Goal: Transaction & Acquisition: Purchase product/service

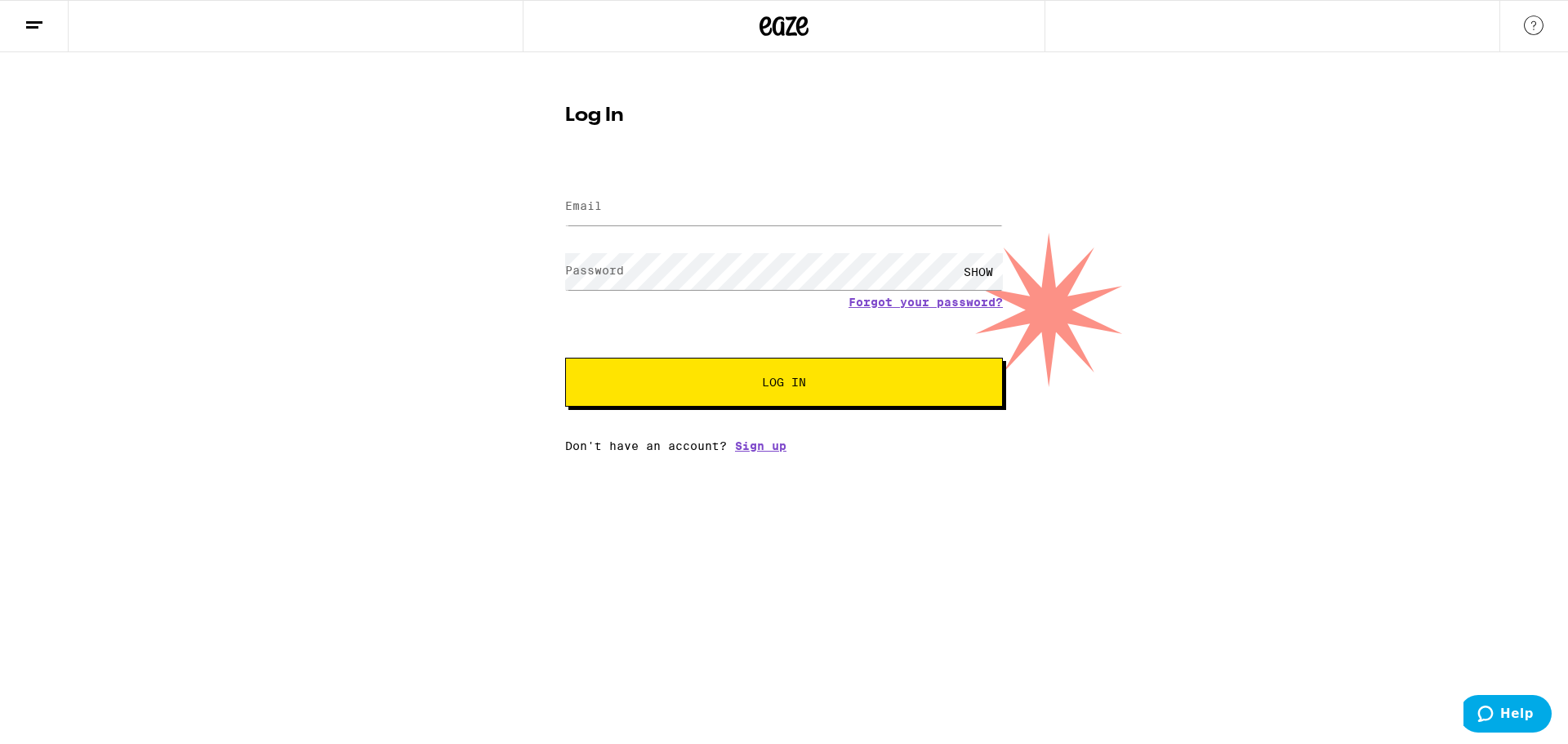
click at [728, 239] on form "Email Email Password Password SHOW Forgot your password? Log In" at bounding box center [784, 287] width 438 height 240
click at [720, 207] on input "Email" at bounding box center [784, 206] width 438 height 36
type input "bhambro@gmail.com"
click at [565, 358] on button "Log In" at bounding box center [784, 382] width 438 height 49
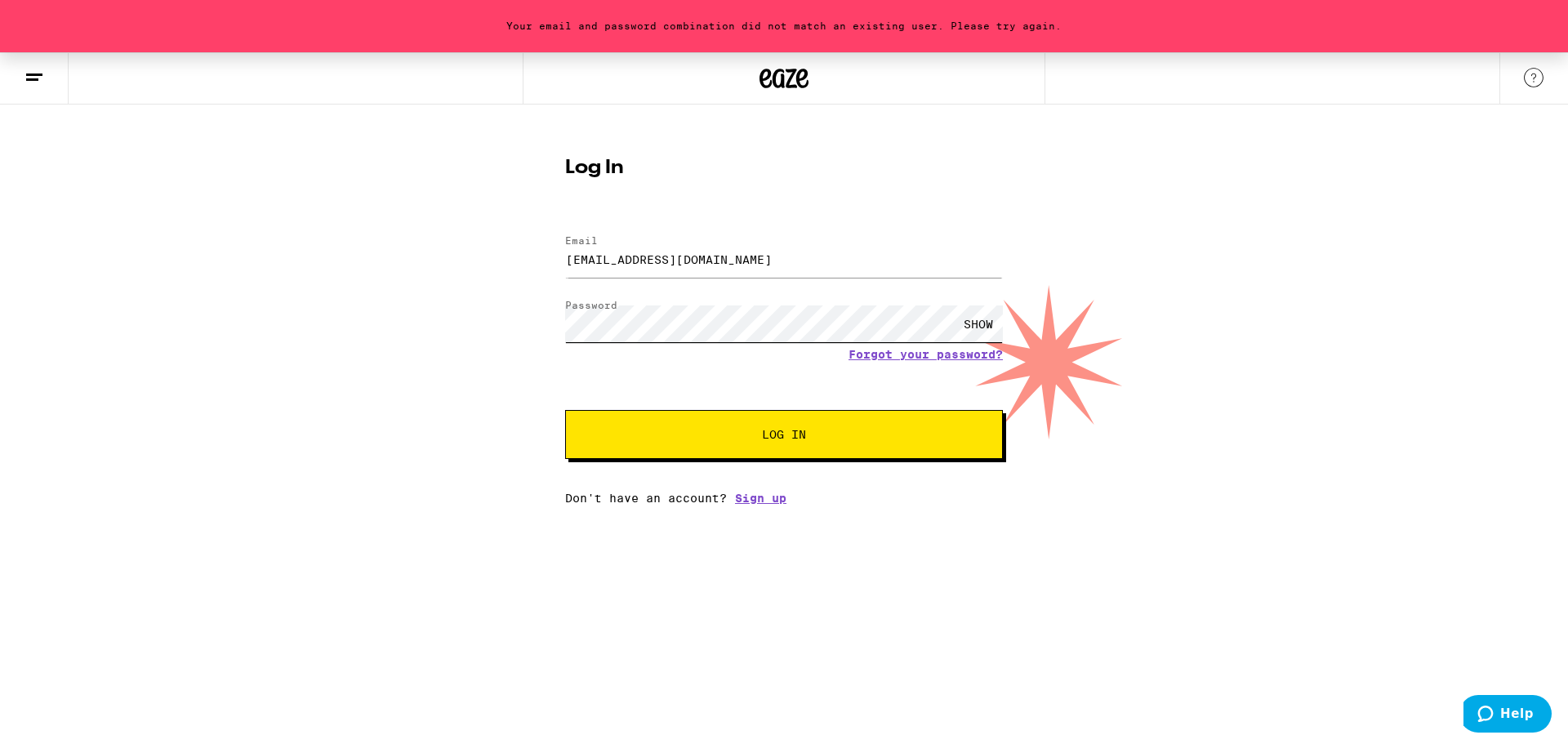
click at [407, 264] on div "Your email and password combination did not match an existing user. Please try …" at bounding box center [784, 278] width 1568 height 452
click at [565, 410] on button "Log In" at bounding box center [784, 435] width 438 height 49
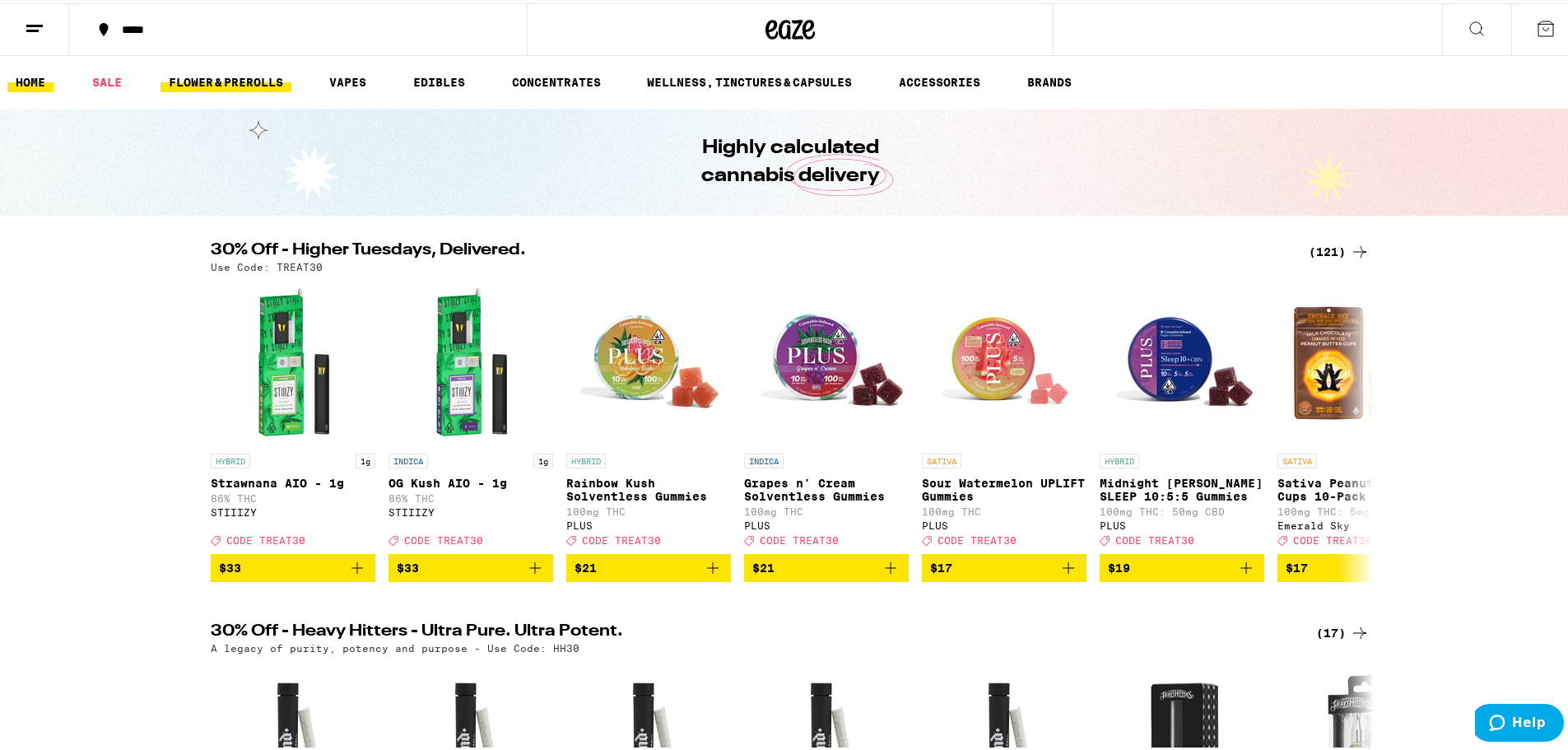
click at [237, 78] on link "FLOWER & PREROLLS" at bounding box center [226, 78] width 131 height 20
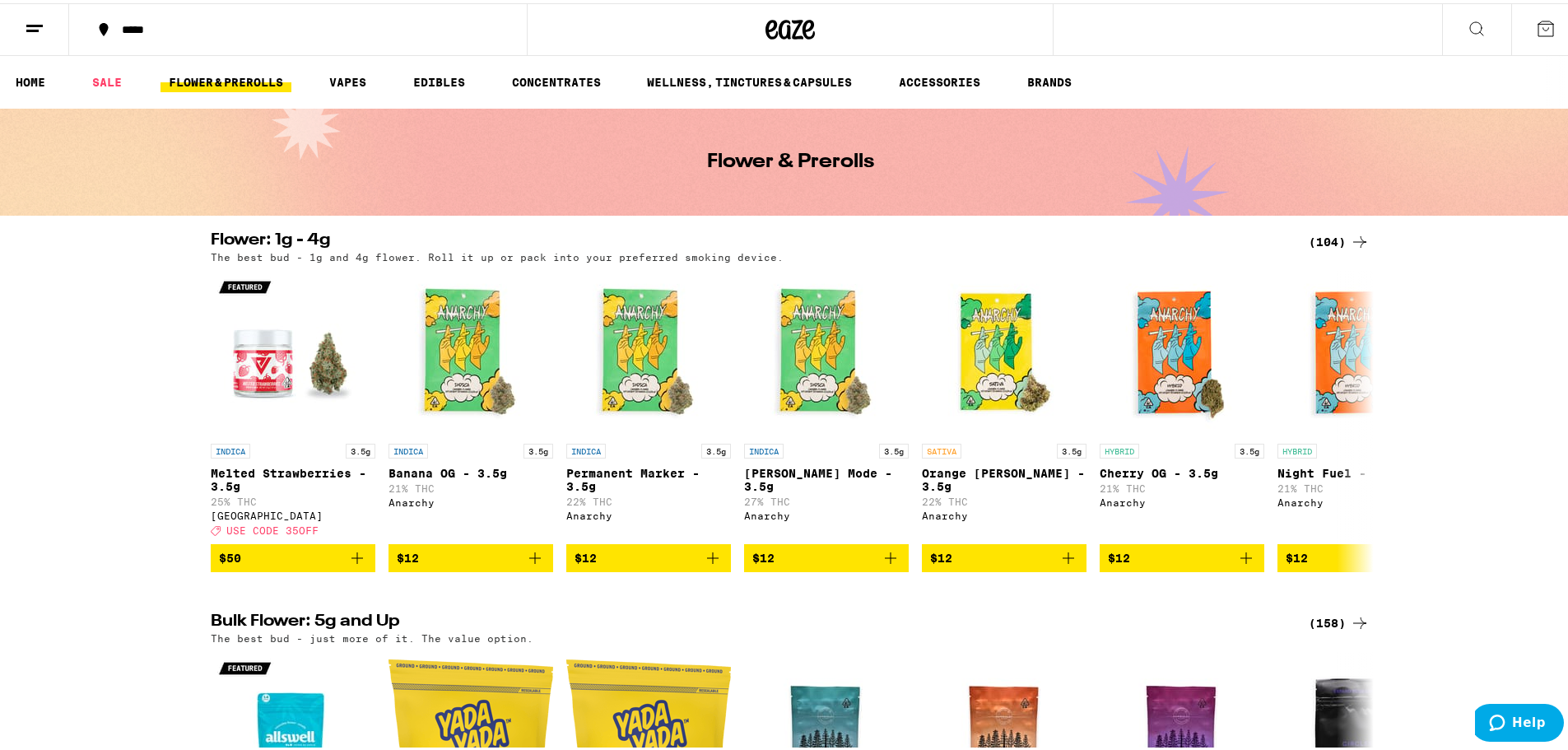
click at [783, 231] on div "(104)" at bounding box center [1339, 239] width 61 height 20
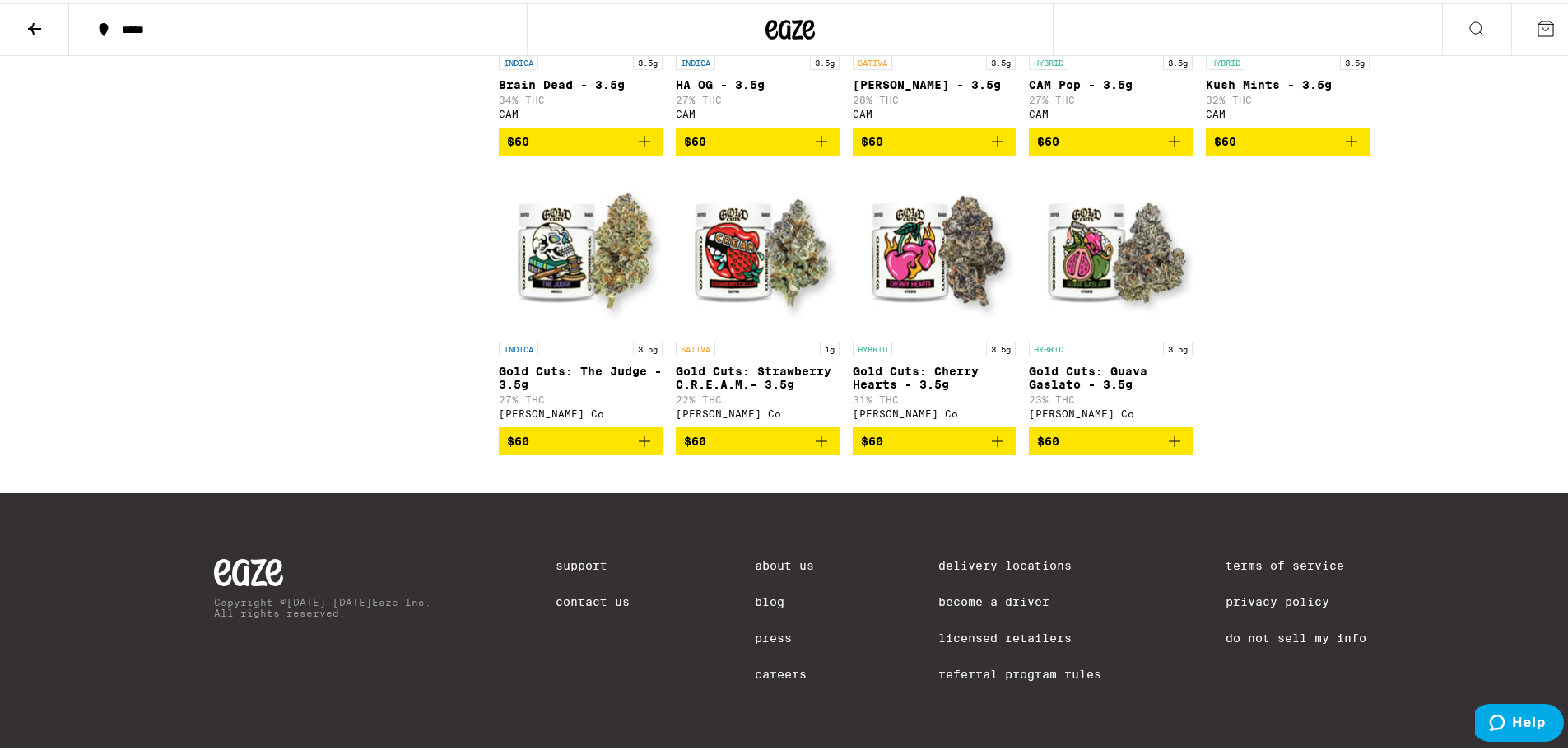
scroll to position [5964, 0]
click at [783, 448] on icon "Add to bag" at bounding box center [821, 437] width 20 height 20
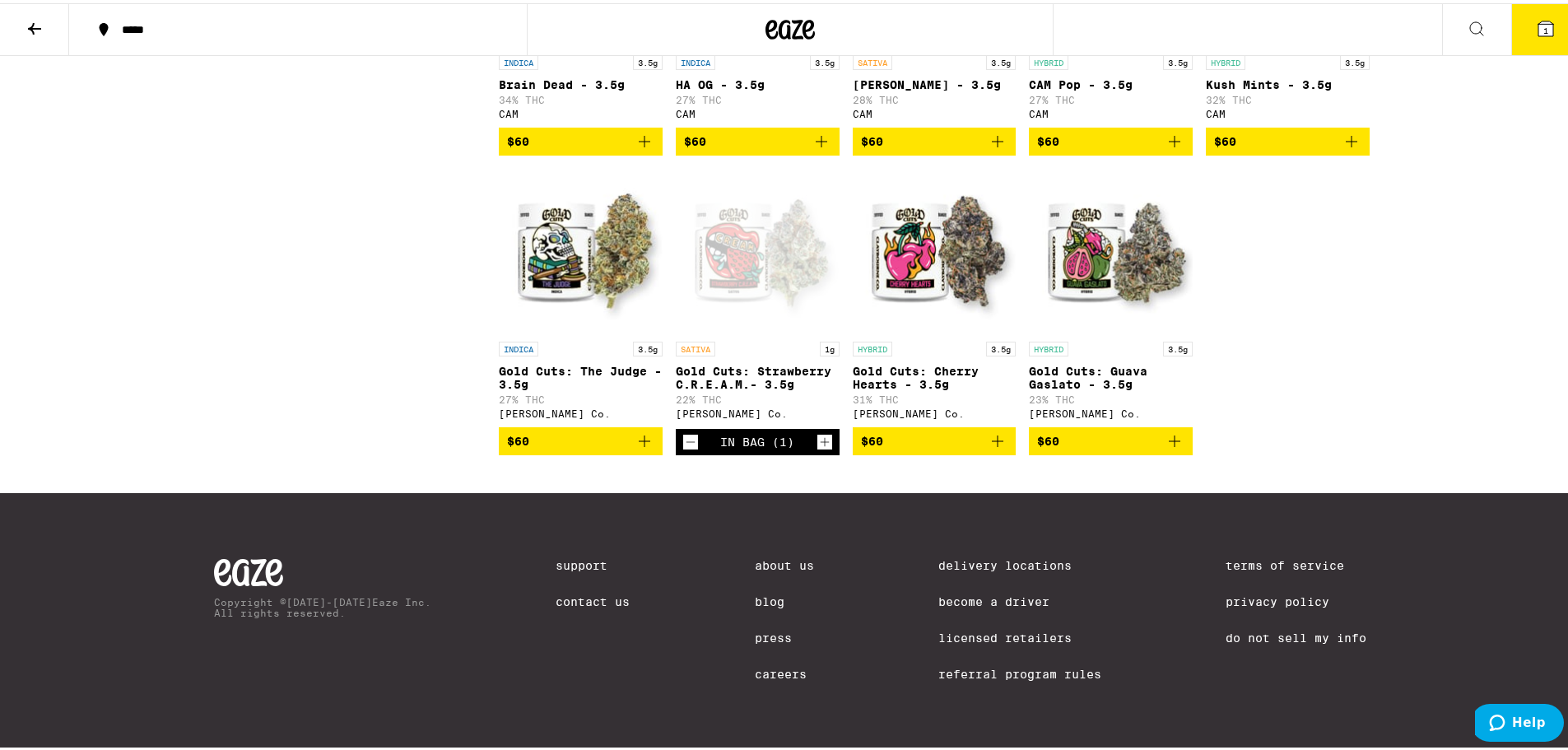
click at [643, 448] on icon "Add to bag" at bounding box center [644, 437] width 20 height 20
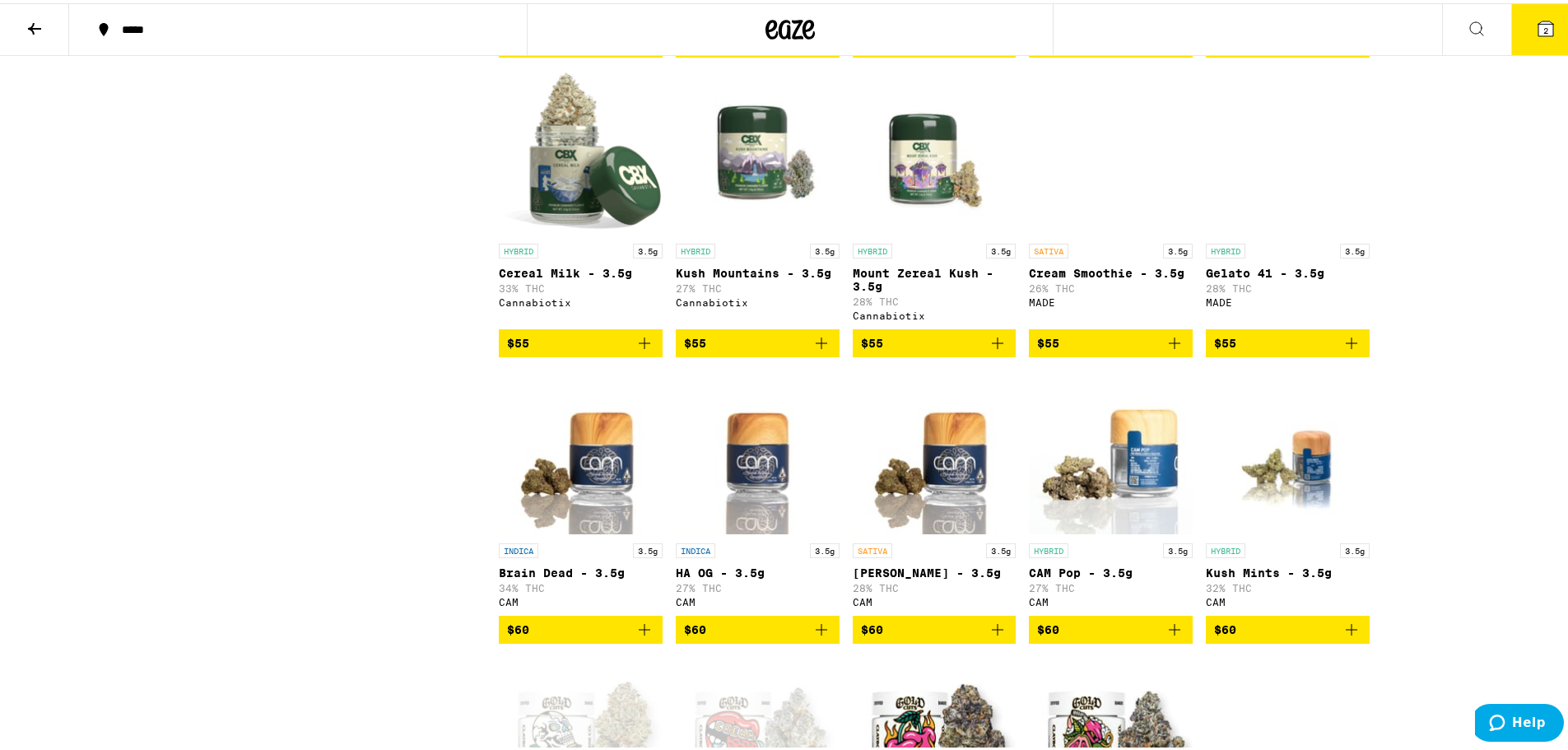
scroll to position [5388, 0]
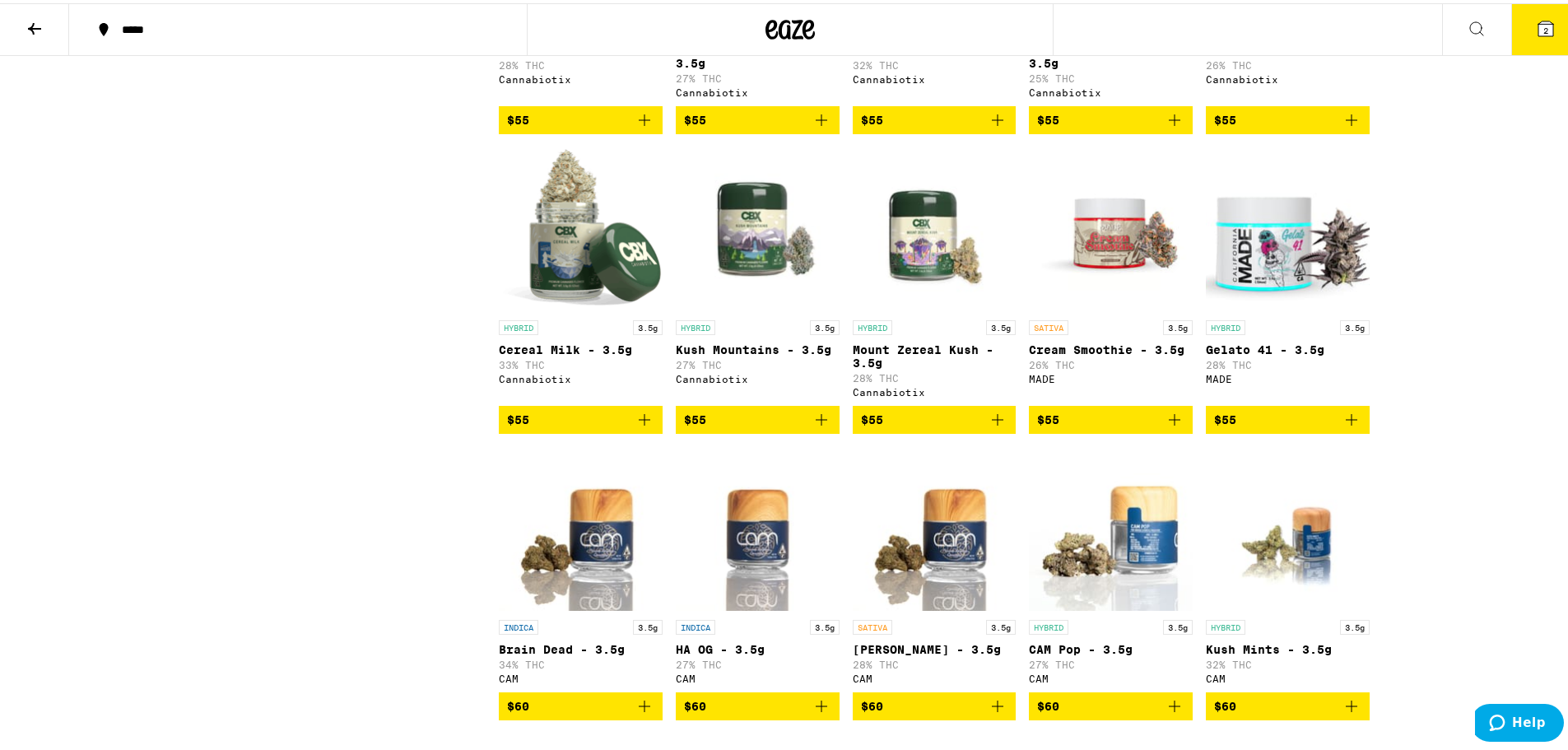
click at [783, 127] on icon "Add to bag" at bounding box center [997, 117] width 20 height 20
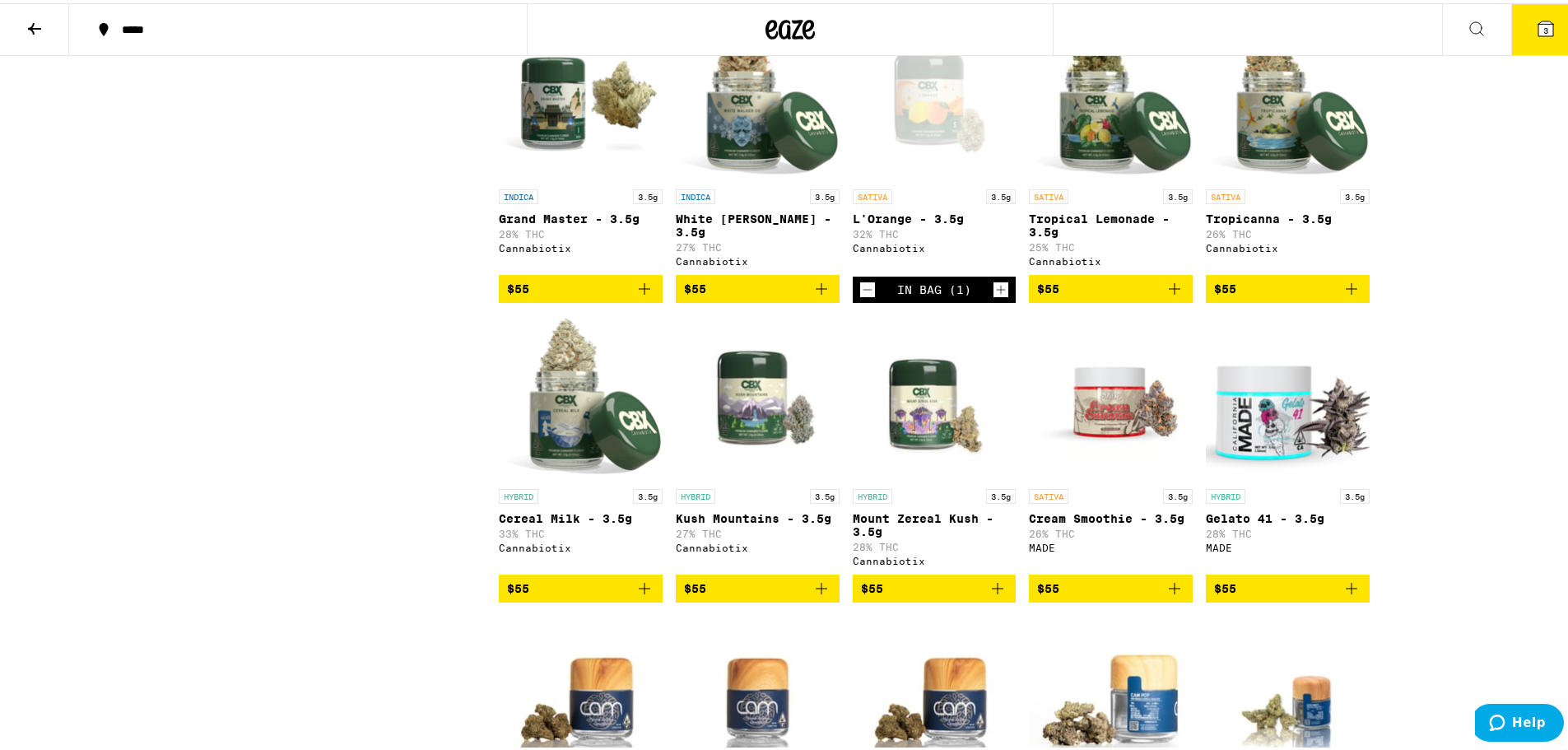
scroll to position [5306, 0]
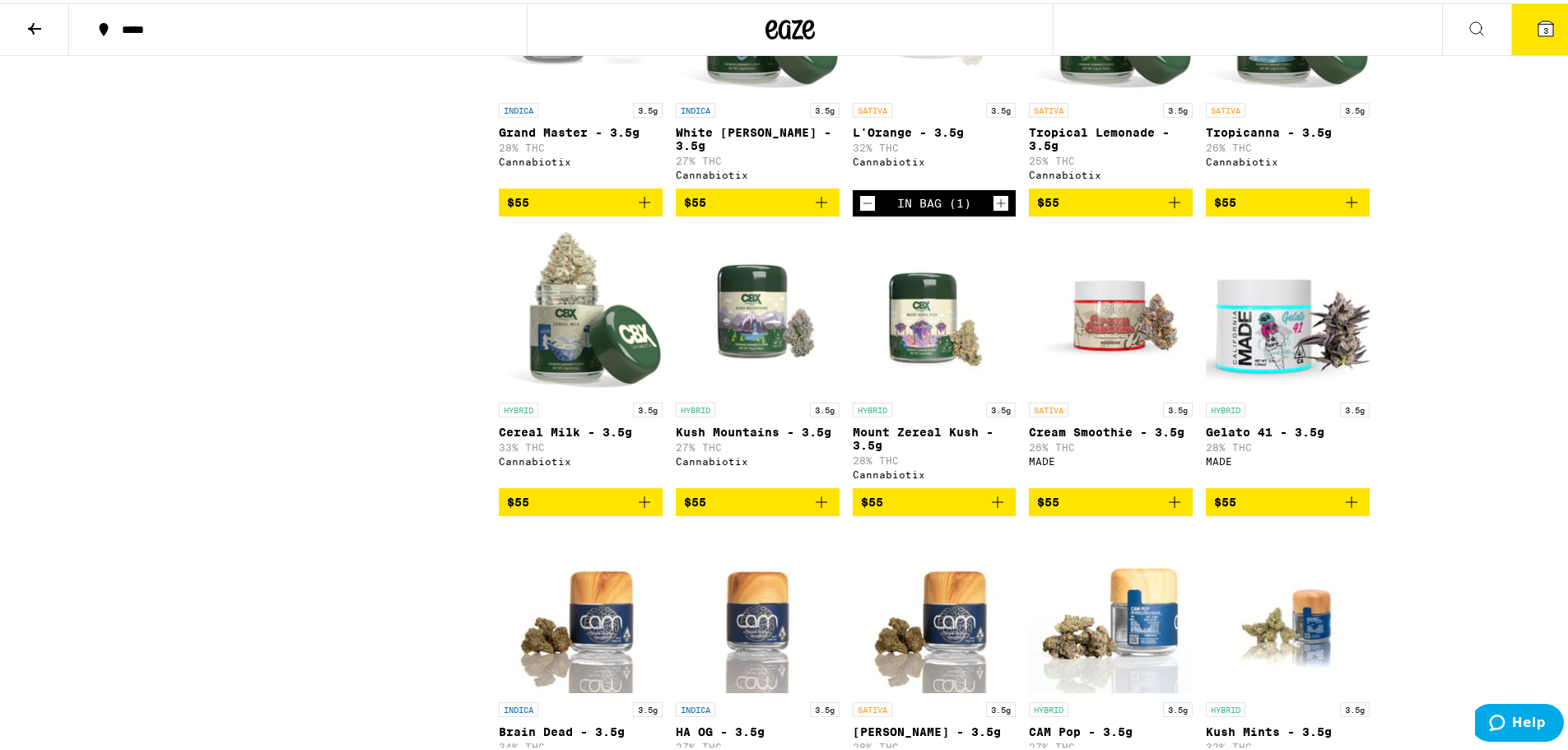
click at [783, 209] on icon "Add to bag" at bounding box center [821, 199] width 20 height 20
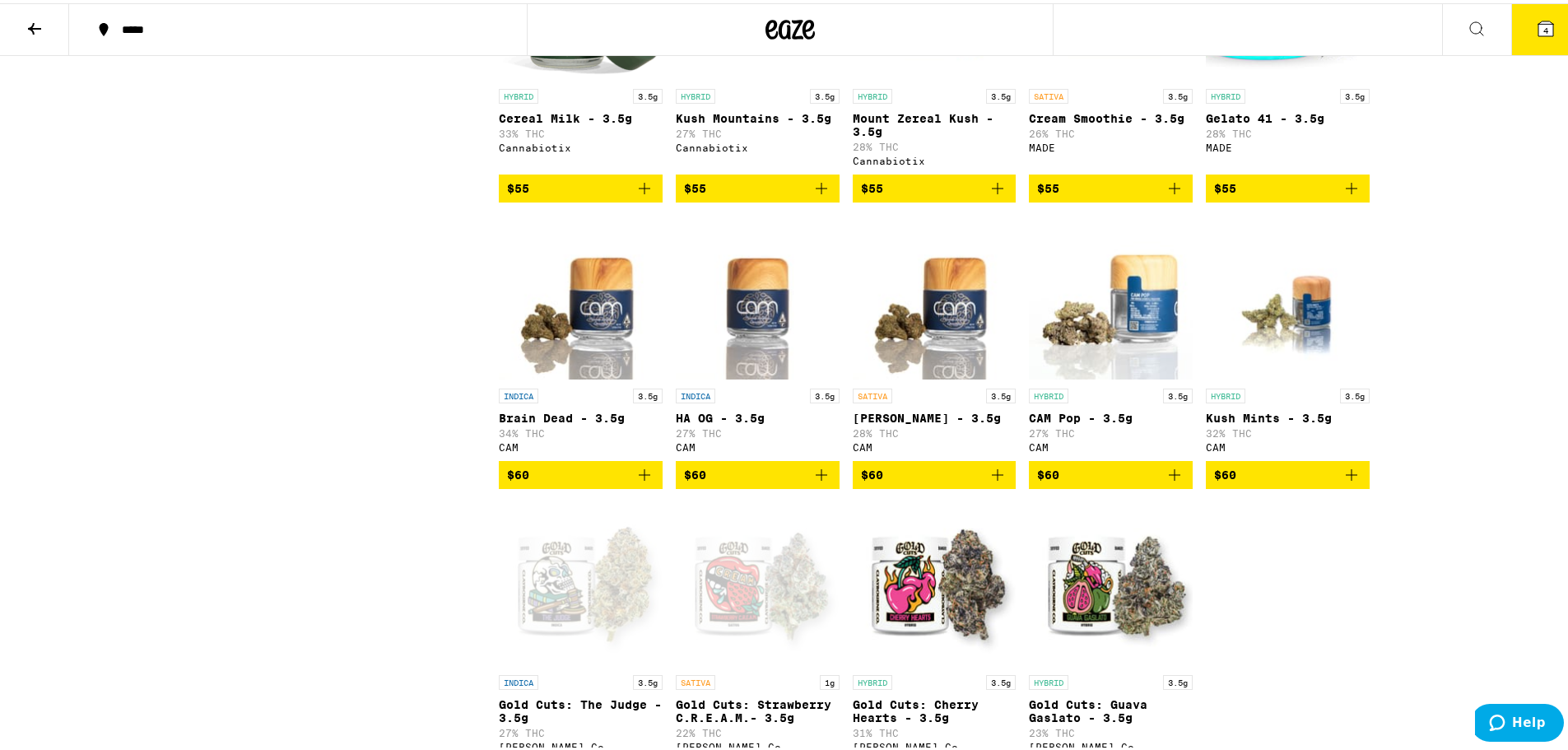
scroll to position [5635, 0]
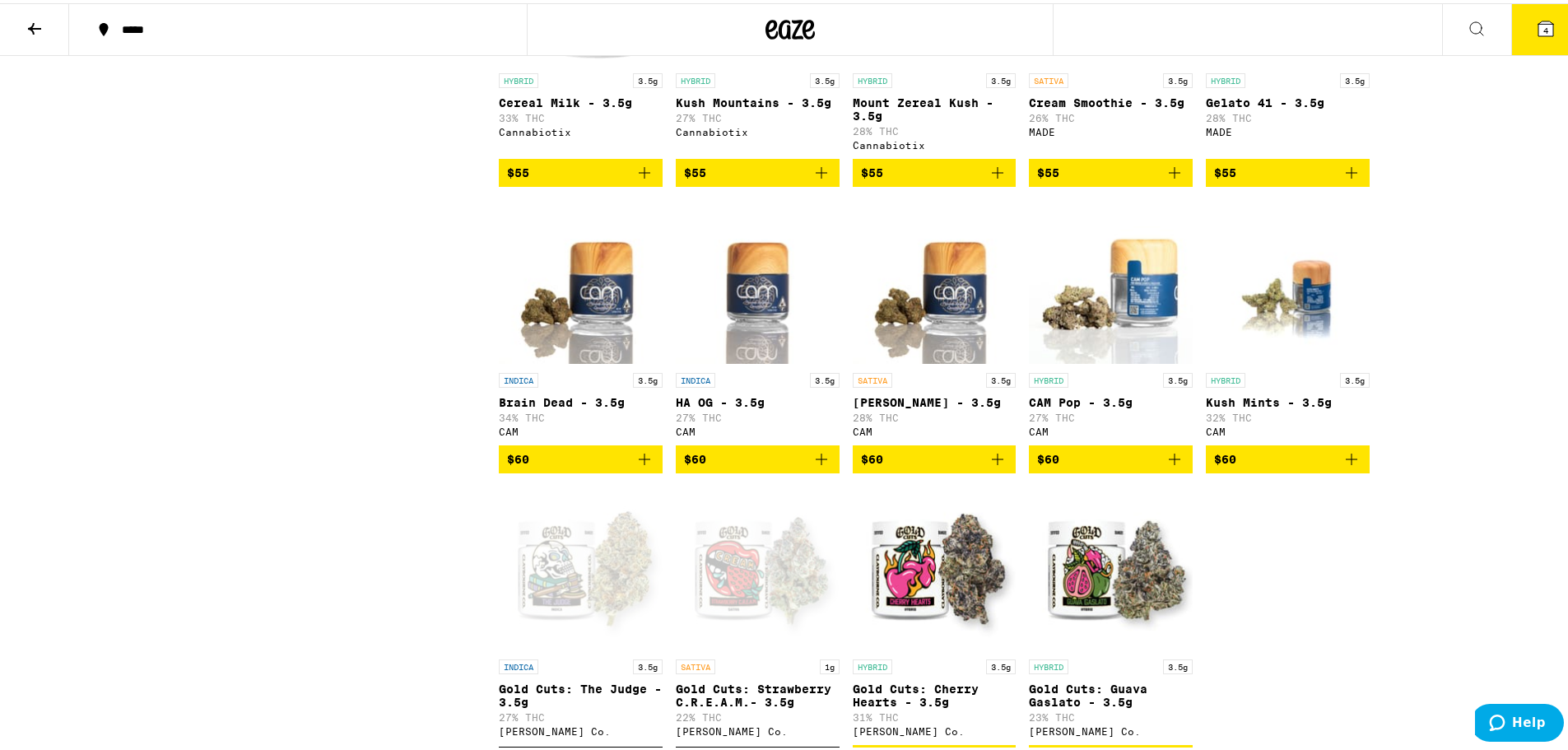
click at [640, 180] on icon "Add to bag" at bounding box center [644, 169] width 20 height 20
click at [783, 180] on icon "Add to bag" at bounding box center [821, 169] width 20 height 20
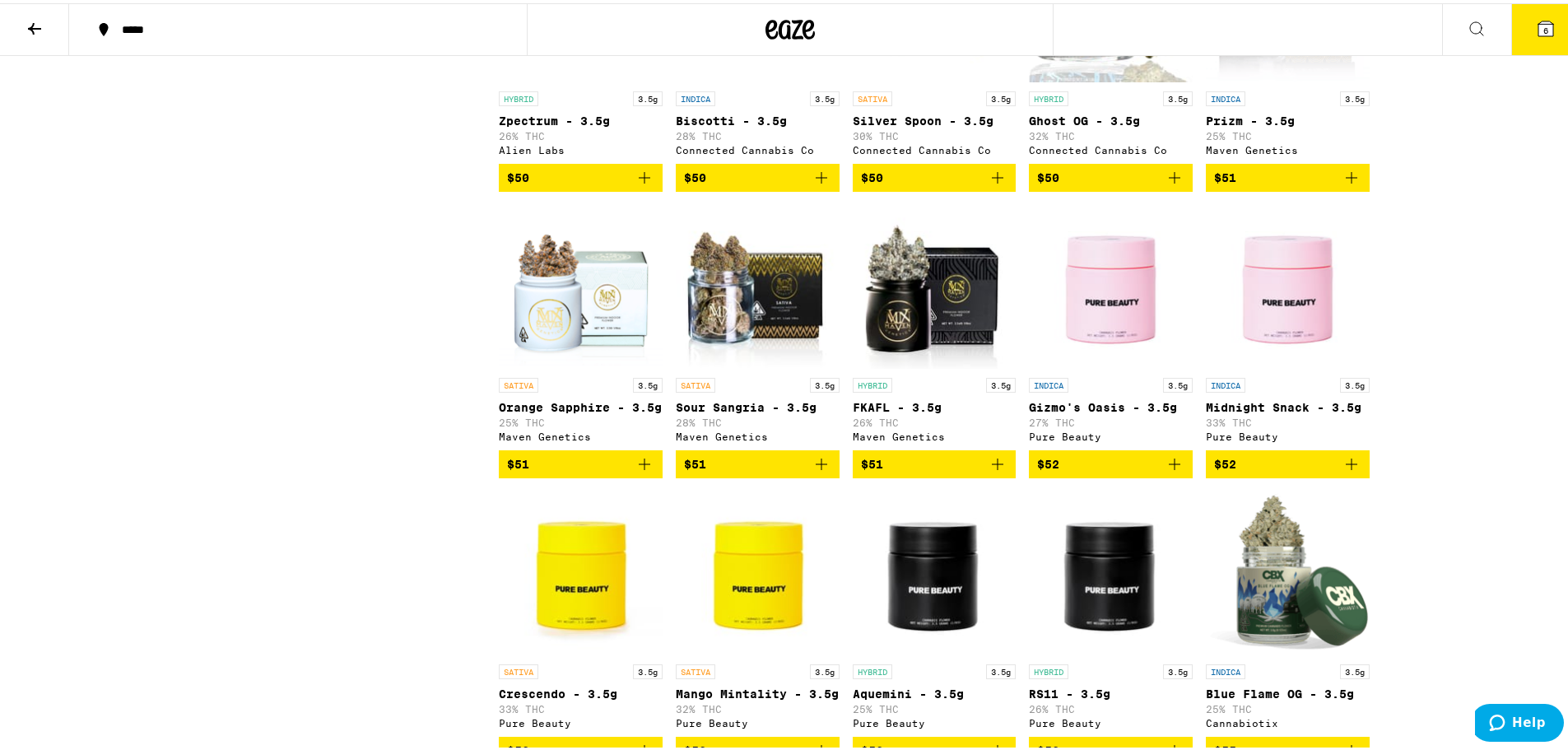
scroll to position [4400, 0]
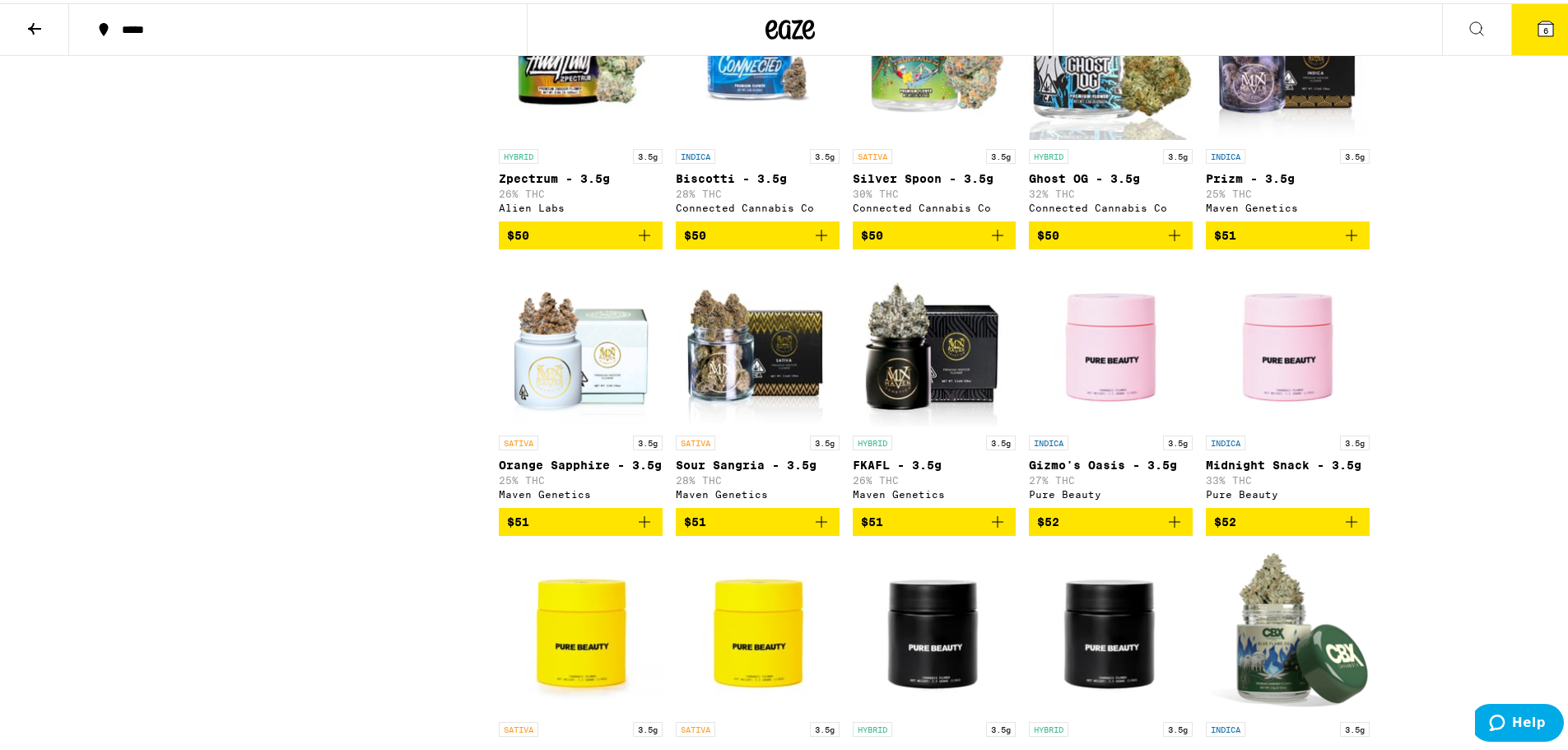
click at [783, 242] on icon "Add to bag" at bounding box center [1352, 232] width 20 height 20
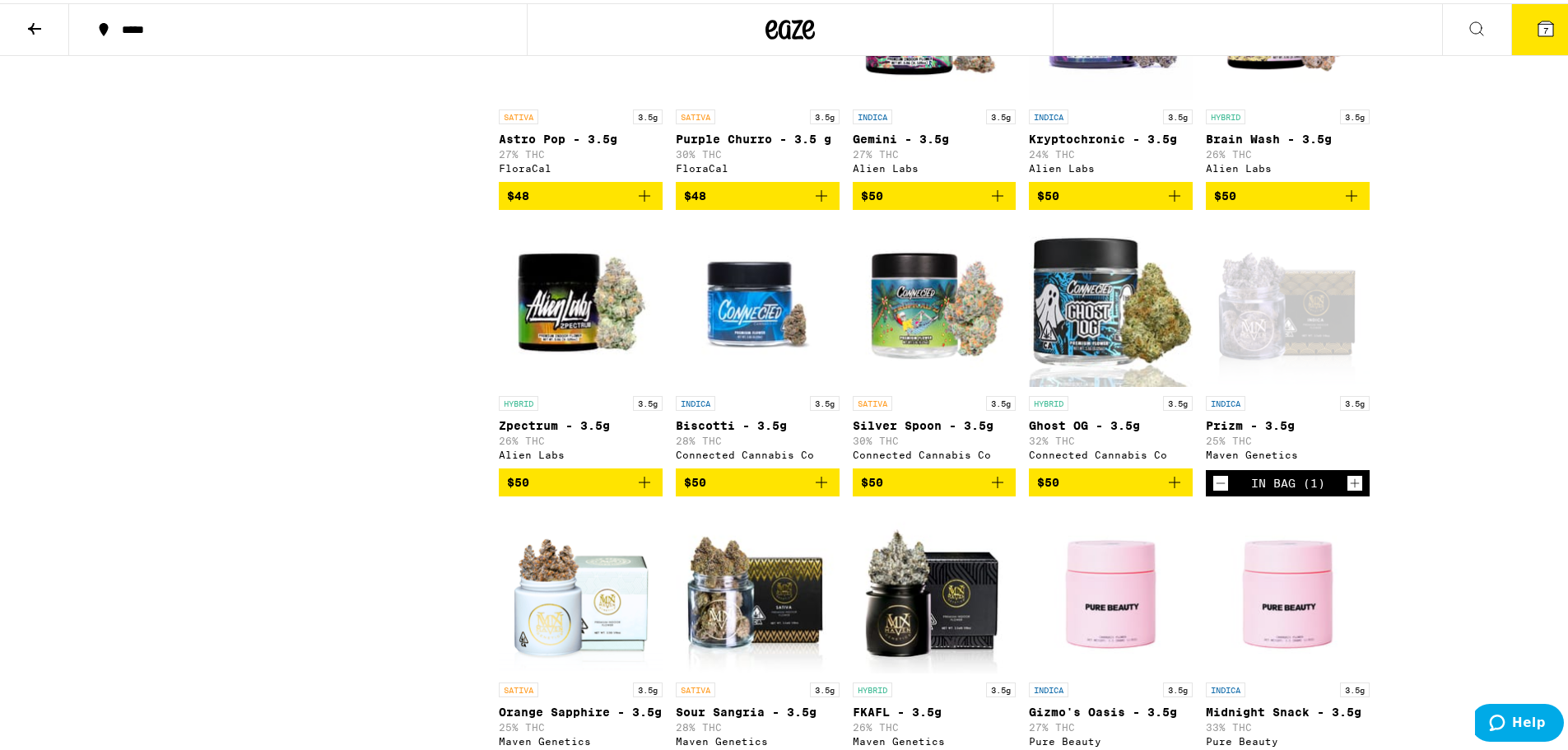
scroll to position [4070, 0]
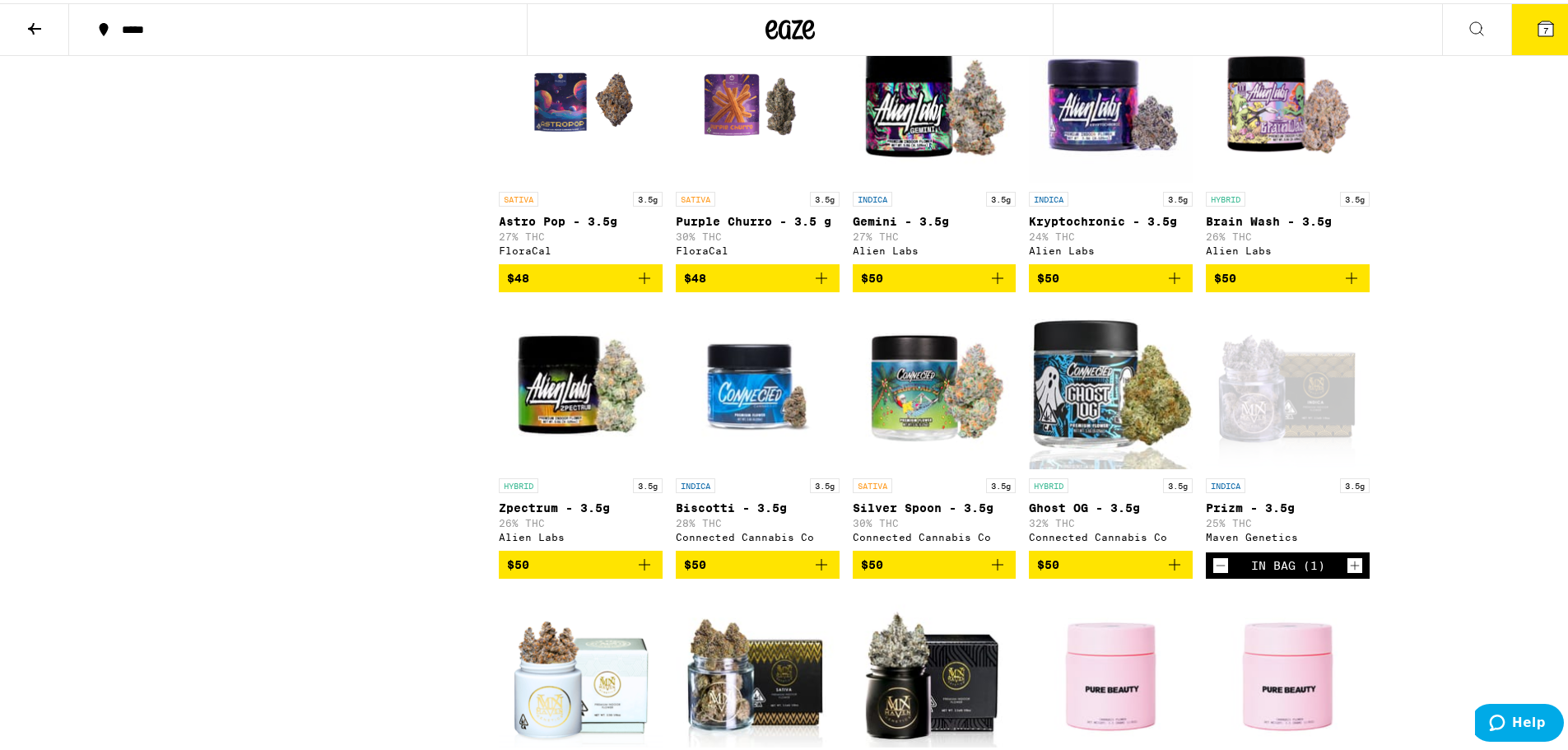
click at [783, 285] on icon "Add to bag" at bounding box center [1174, 274] width 20 height 20
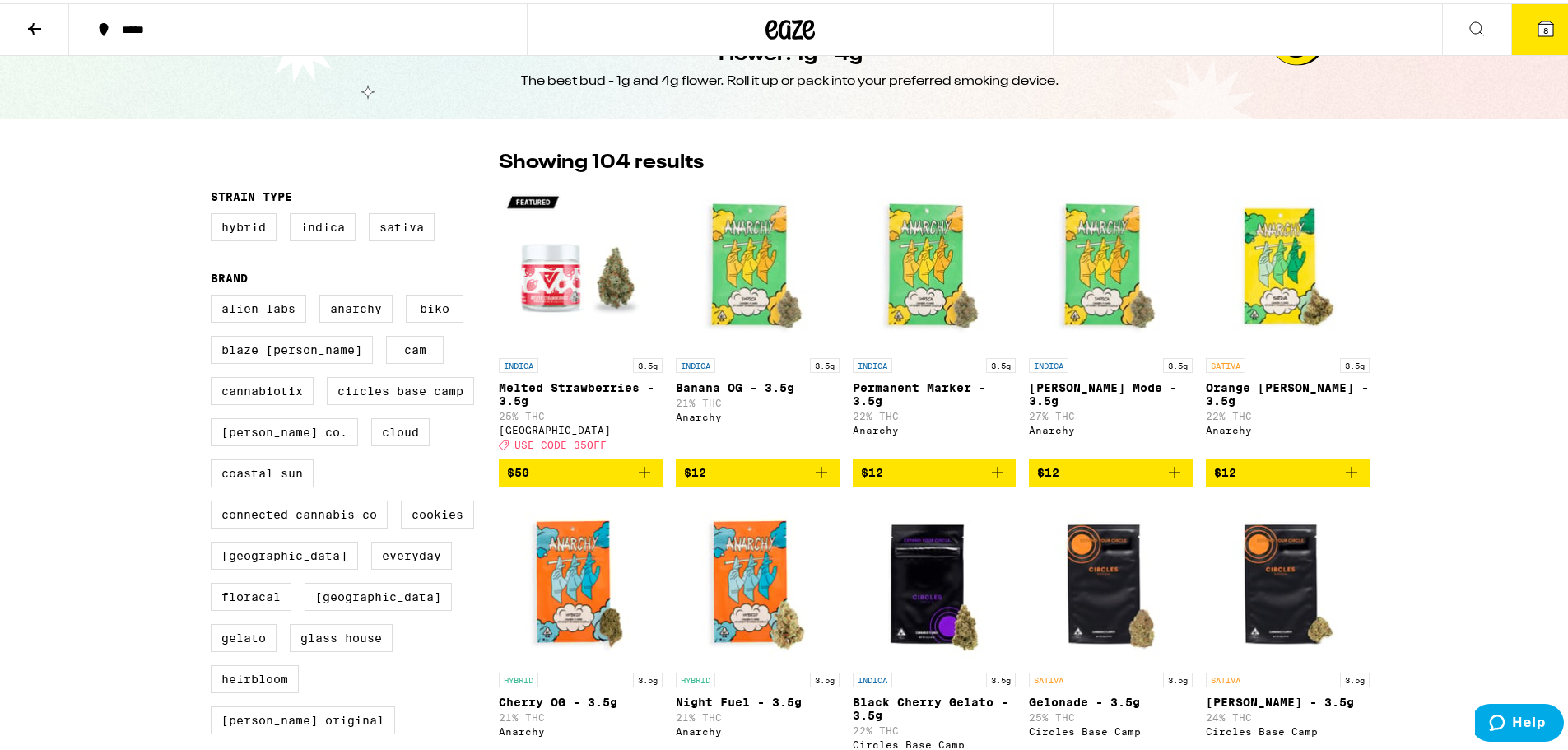
scroll to position [0, 0]
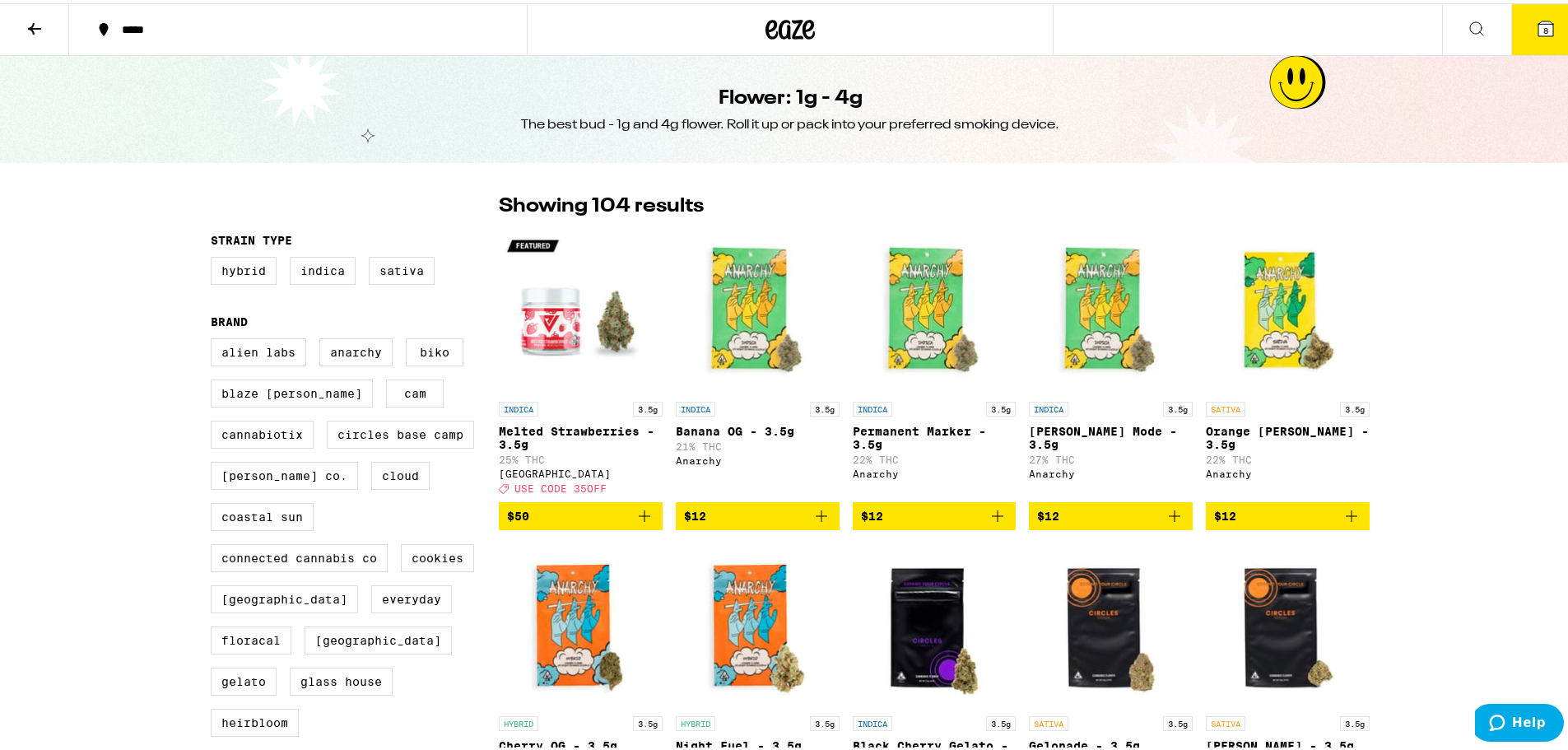
click at [783, 37] on button "8" at bounding box center [1546, 26] width 69 height 51
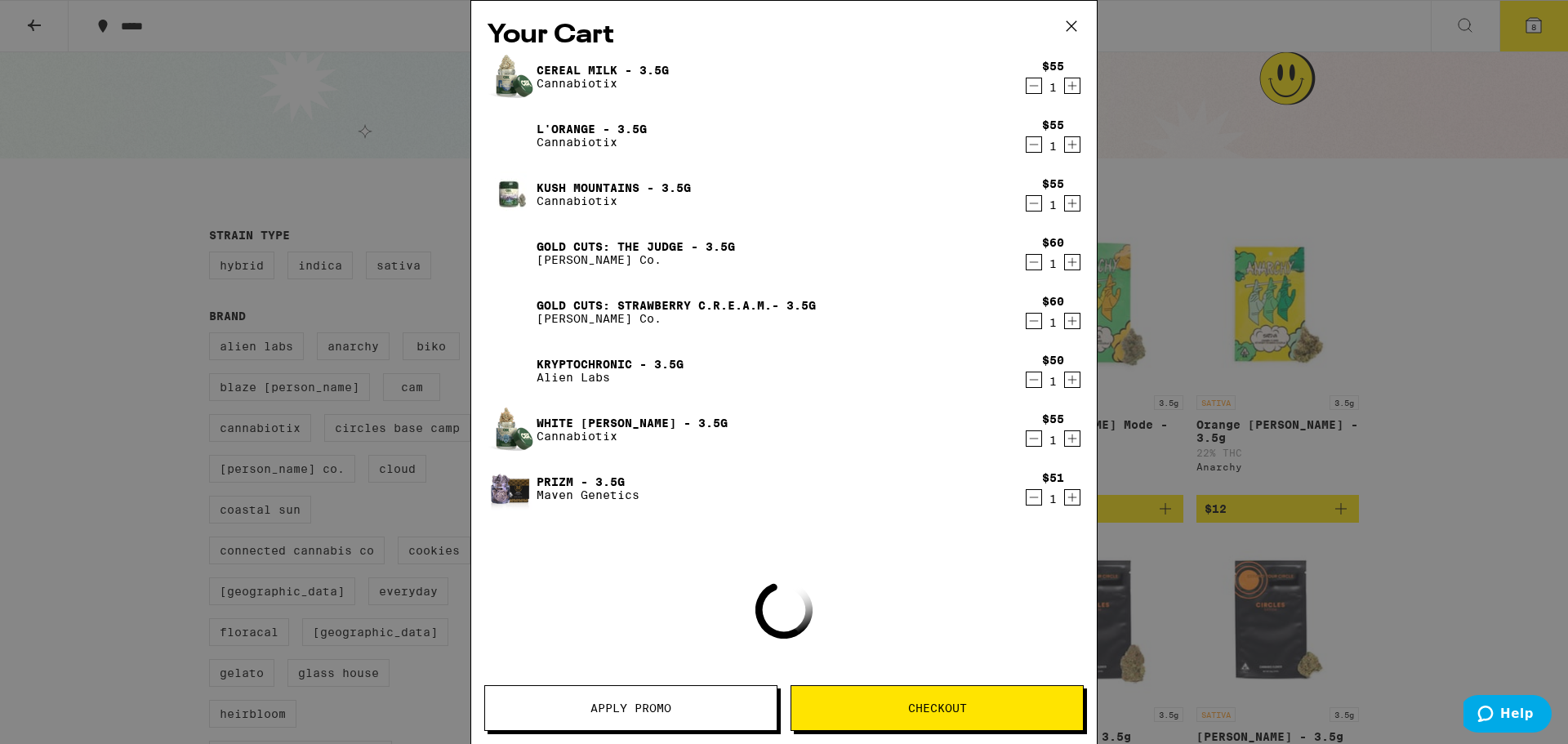
click at [777, 563] on div "Apply Promo Checkout" at bounding box center [784, 715] width 626 height 59
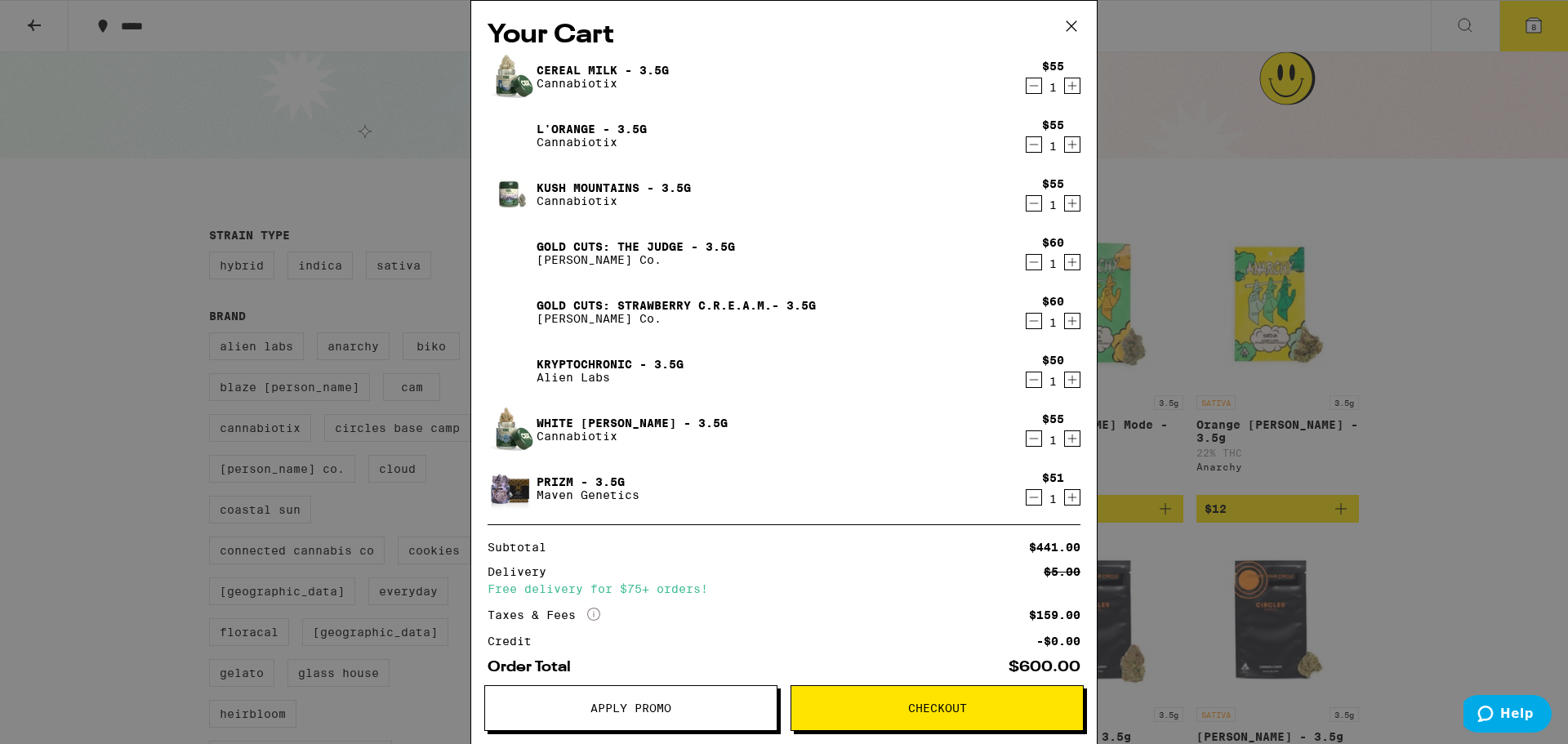
click at [777, 563] on button "Checkout" at bounding box center [937, 708] width 293 height 46
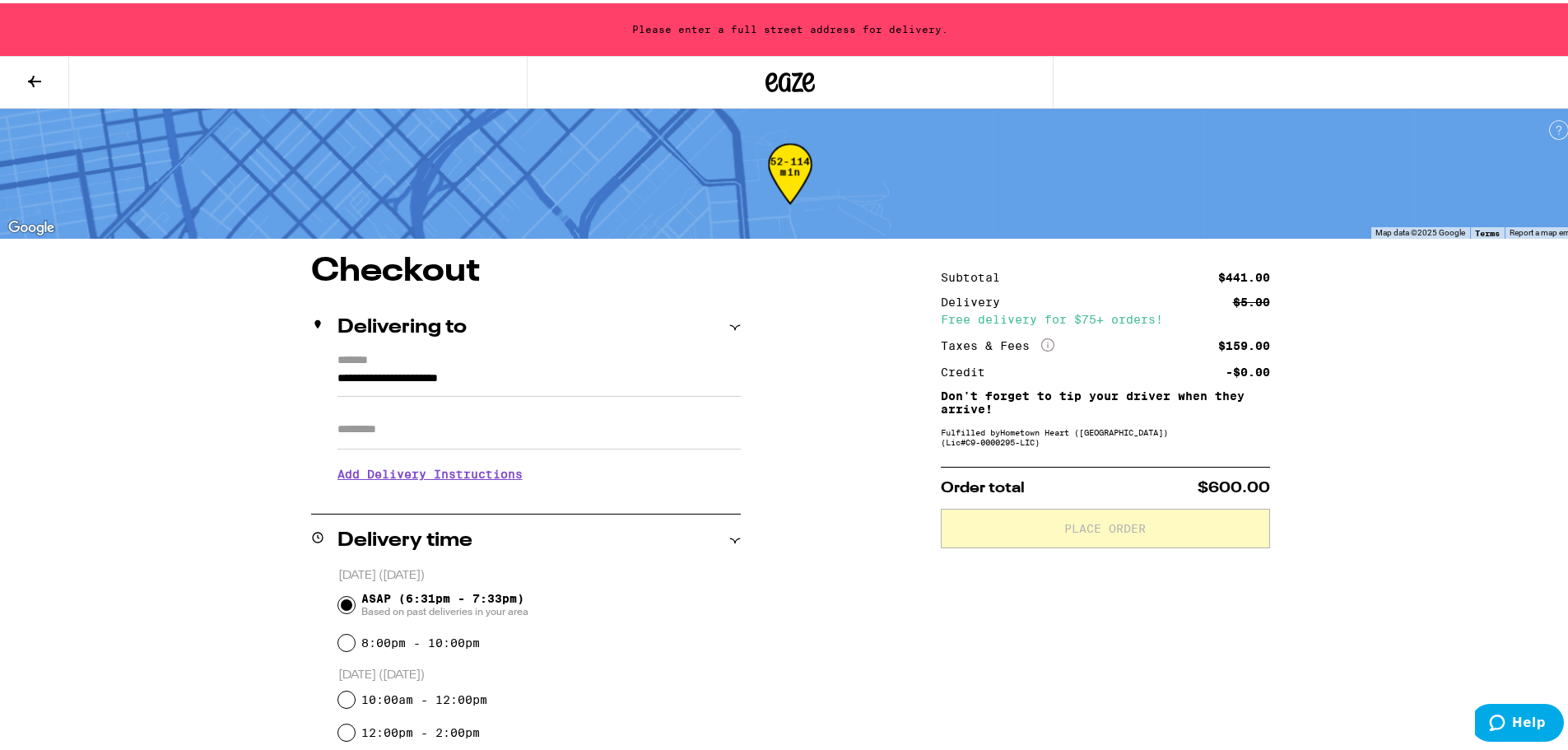
click at [570, 378] on input "**********" at bounding box center [539, 379] width 403 height 28
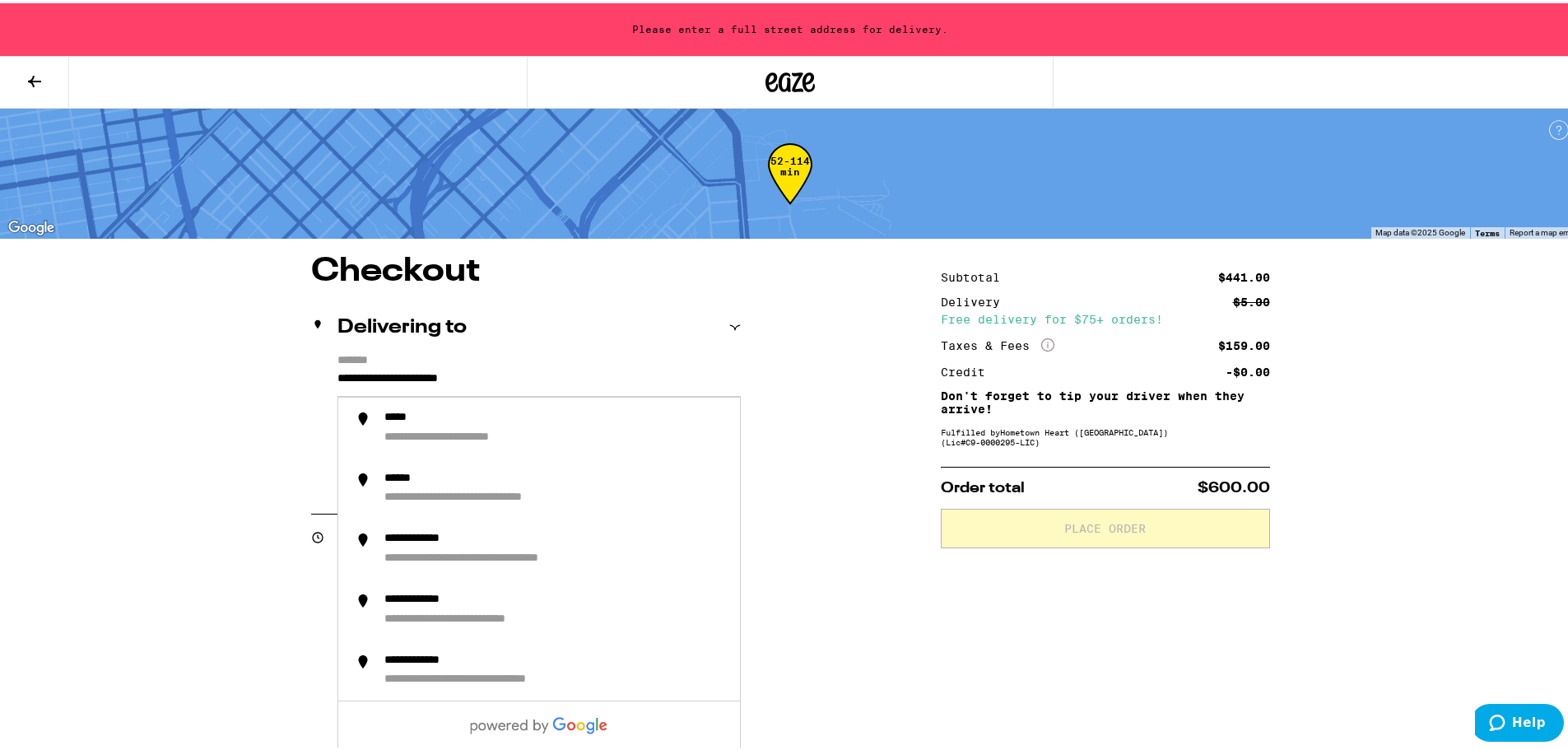
drag, startPoint x: 595, startPoint y: 381, endPoint x: 172, endPoint y: 377, distance: 423.0
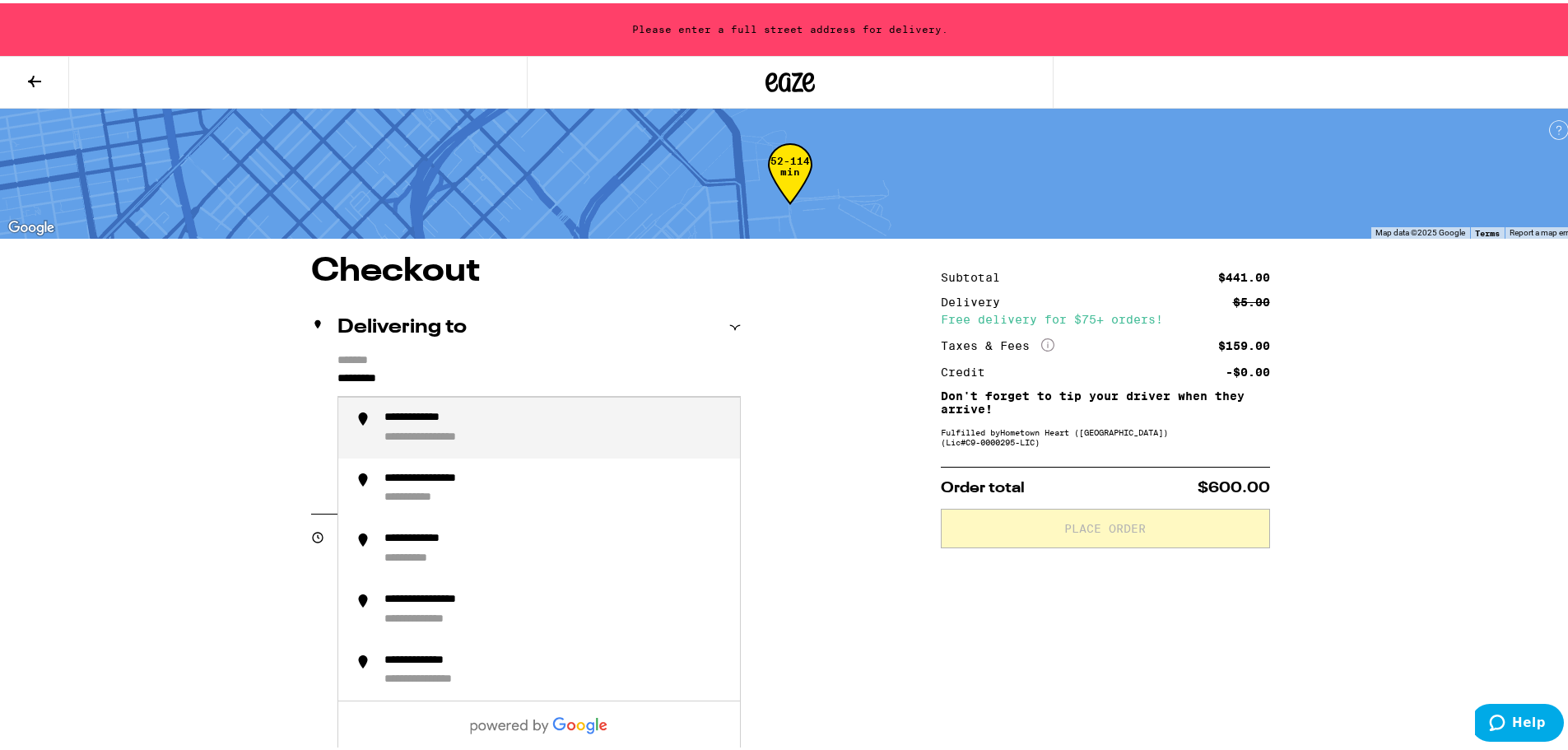
click at [431, 425] on div "**********" at bounding box center [556, 424] width 343 height 35
type input "**********"
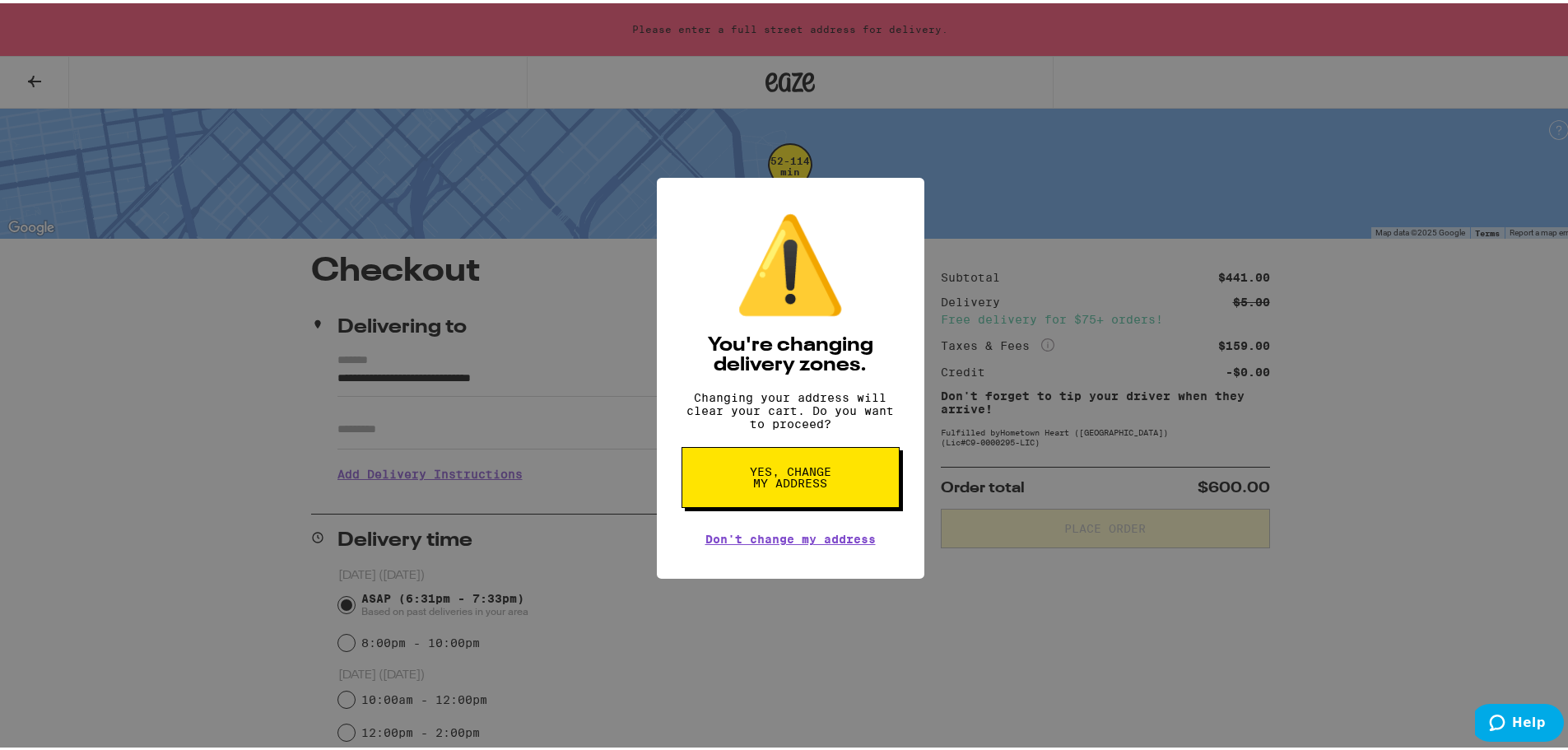
click at [782, 482] on span "Yes, change my address" at bounding box center [791, 474] width 85 height 23
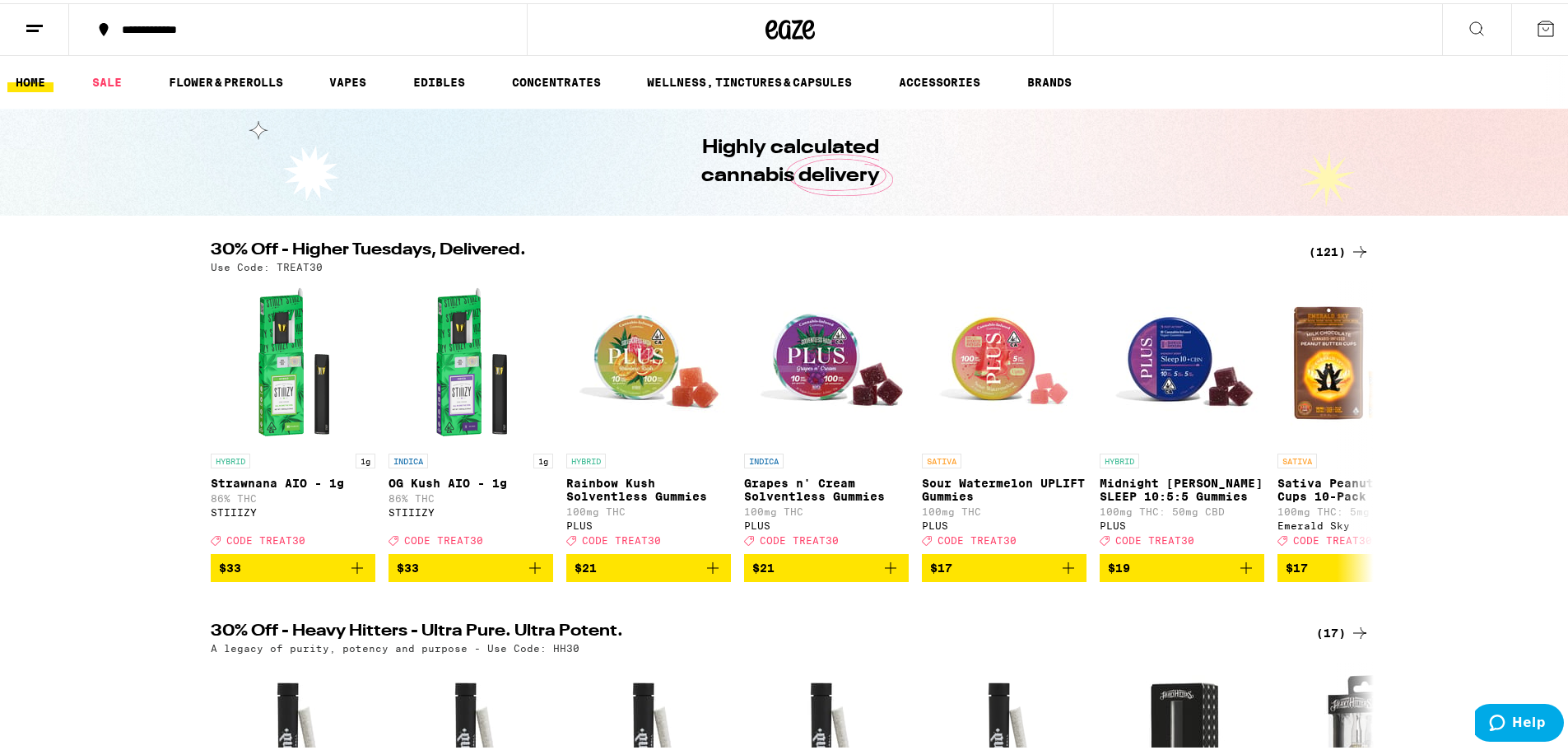
click at [780, 31] on icon at bounding box center [790, 26] width 49 height 30
click at [783, 18] on icon at bounding box center [1546, 25] width 14 height 14
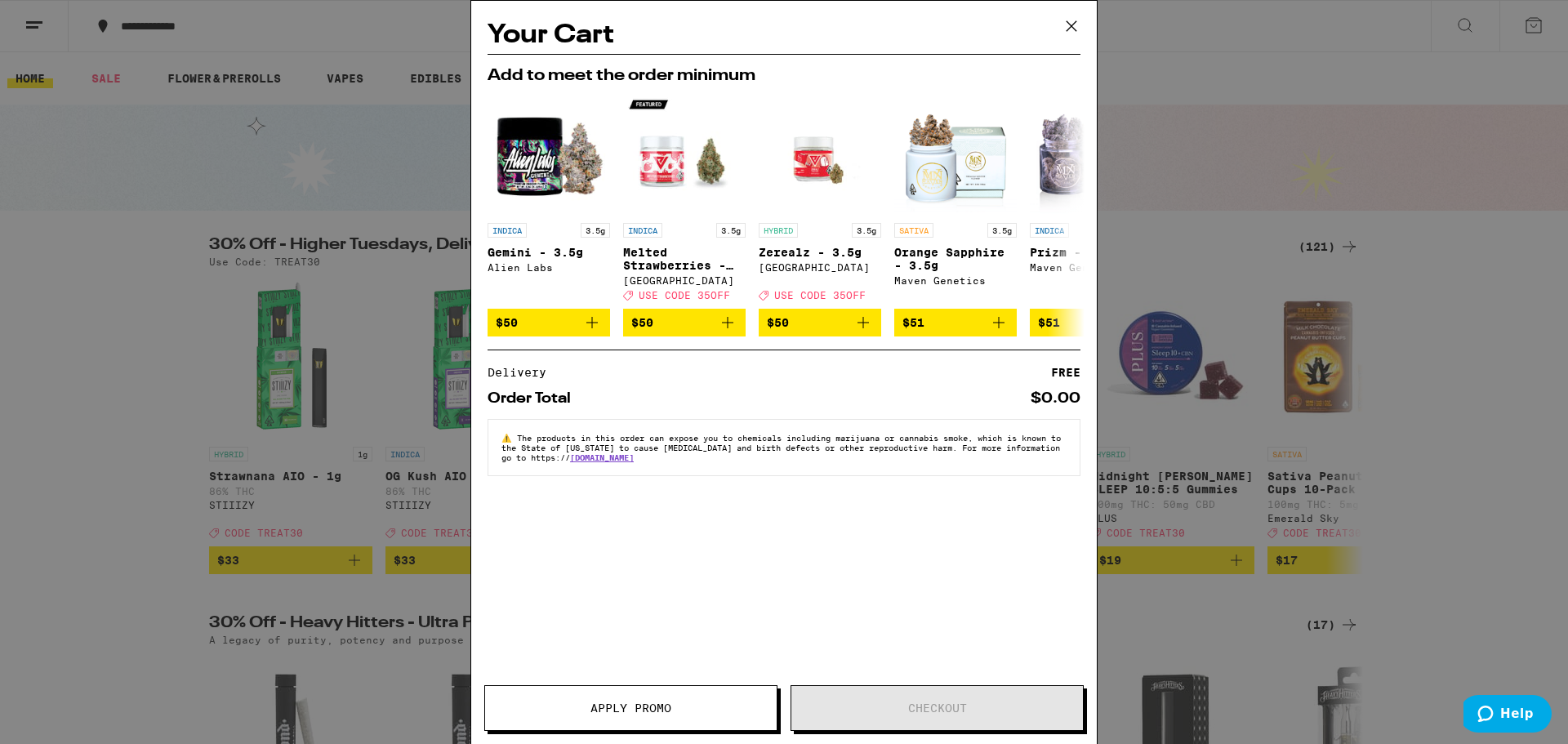
click at [1074, 33] on icon at bounding box center [1071, 25] width 25 height 25
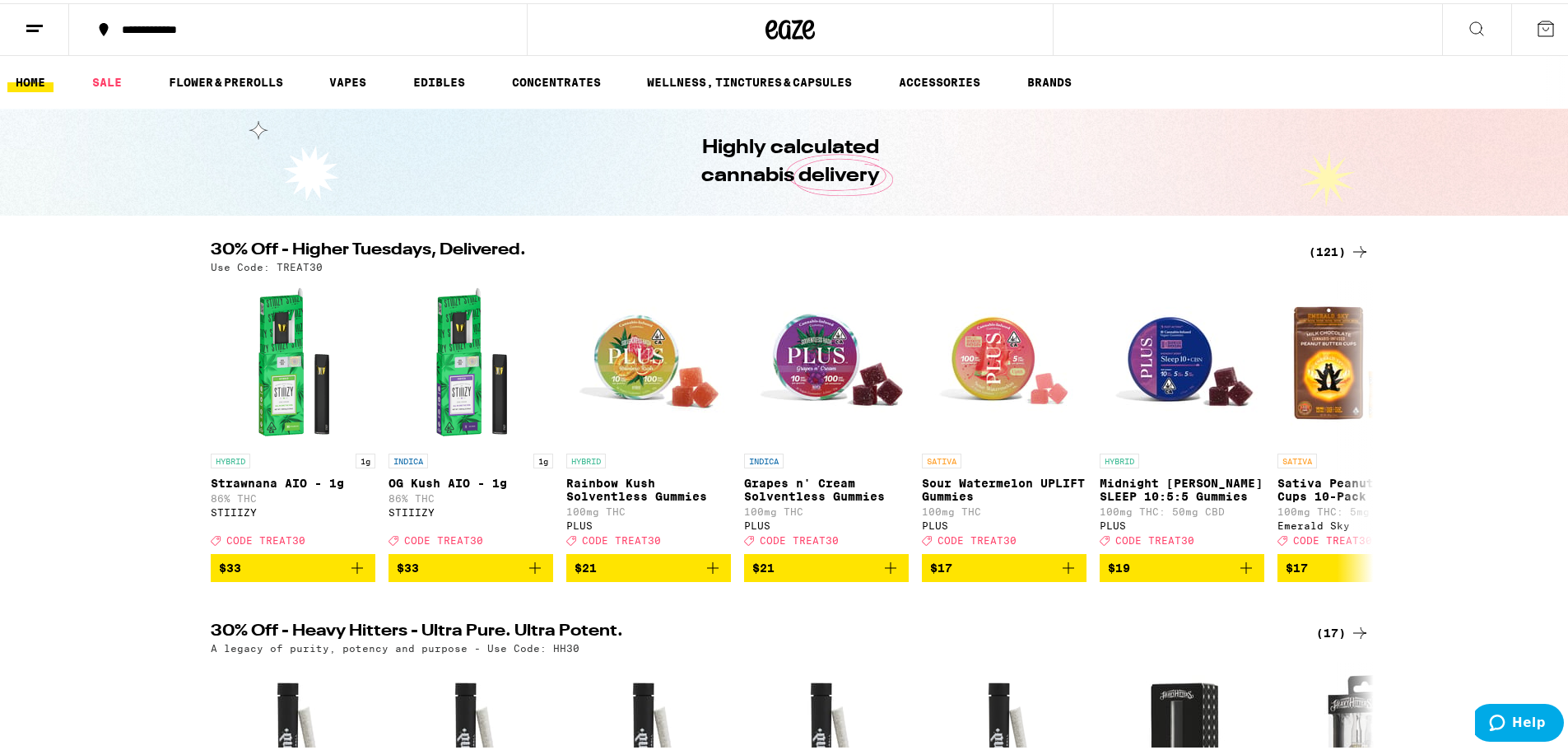
click at [158, 28] on div "**********" at bounding box center [306, 26] width 385 height 12
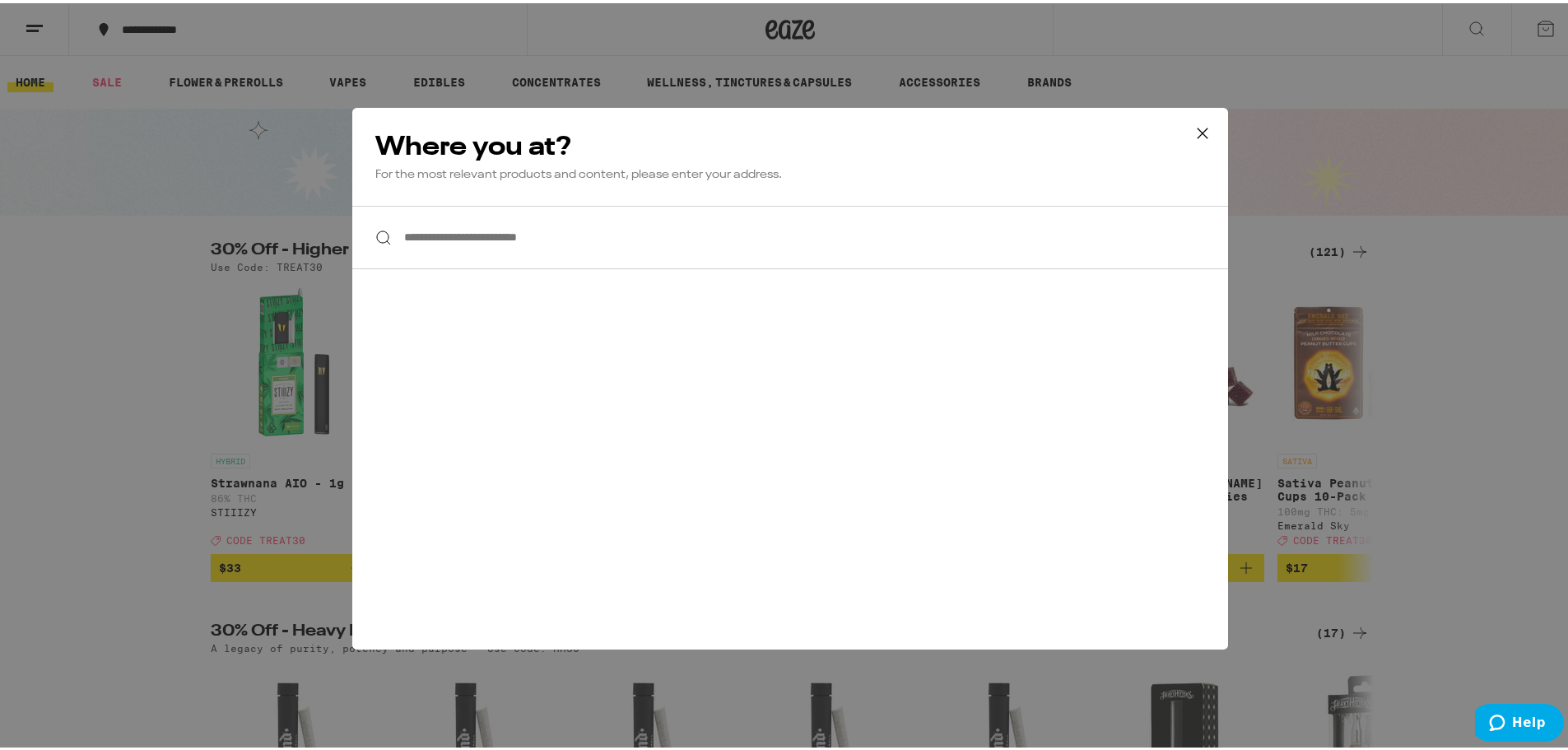
click at [555, 255] on input "**********" at bounding box center [790, 234] width 876 height 63
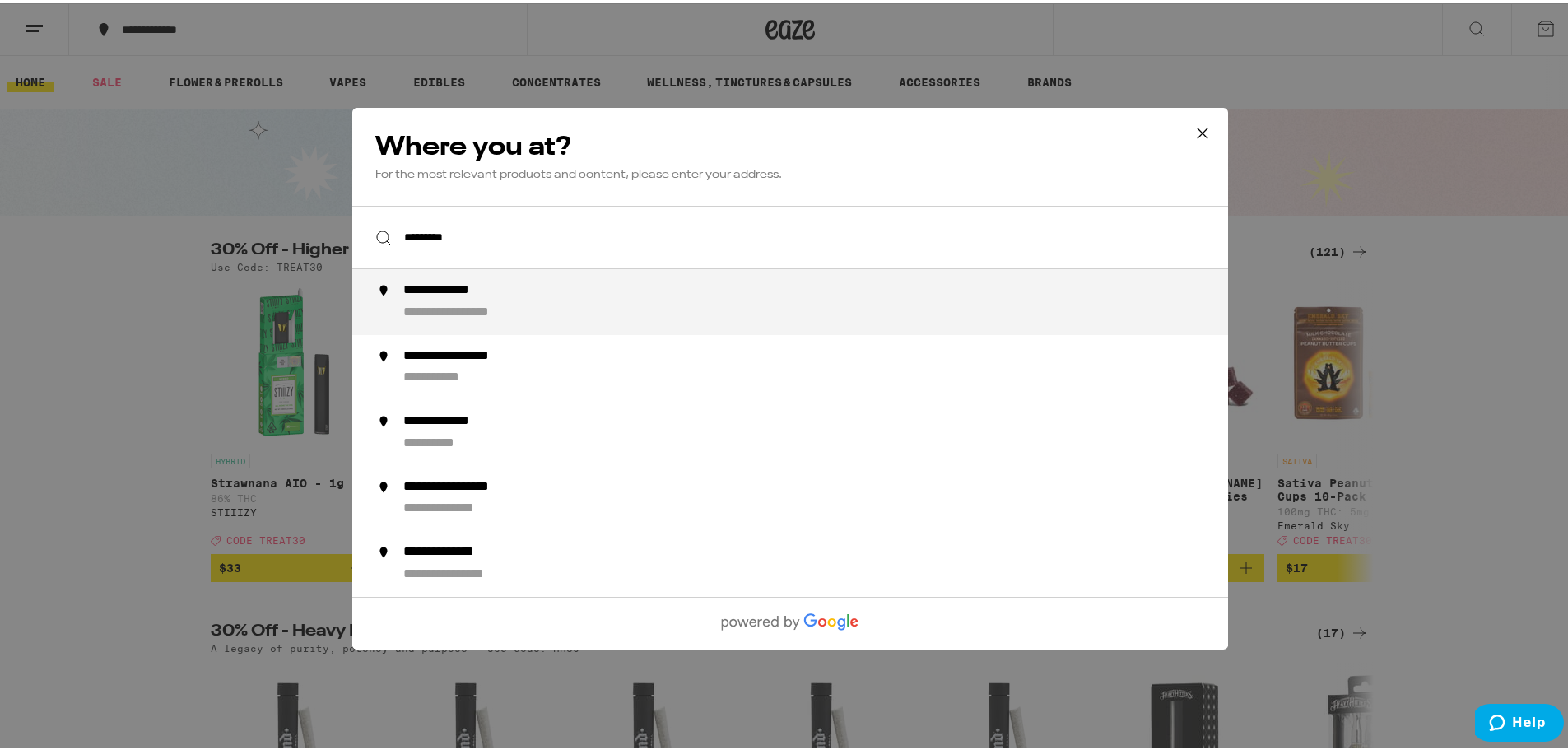
click at [474, 309] on div "**********" at bounding box center [476, 309] width 145 height 17
type input "**********"
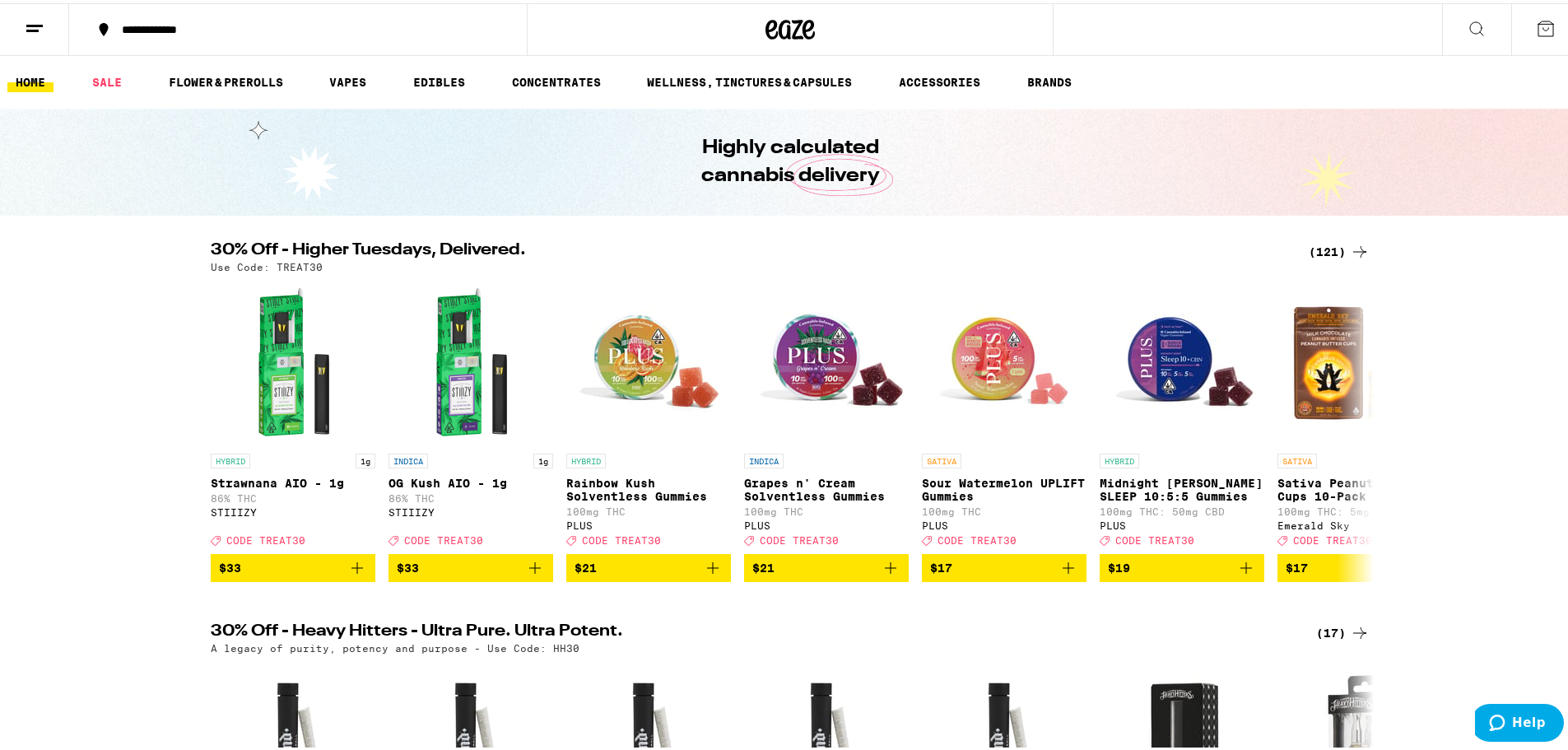
click at [21, 15] on button at bounding box center [34, 26] width 69 height 52
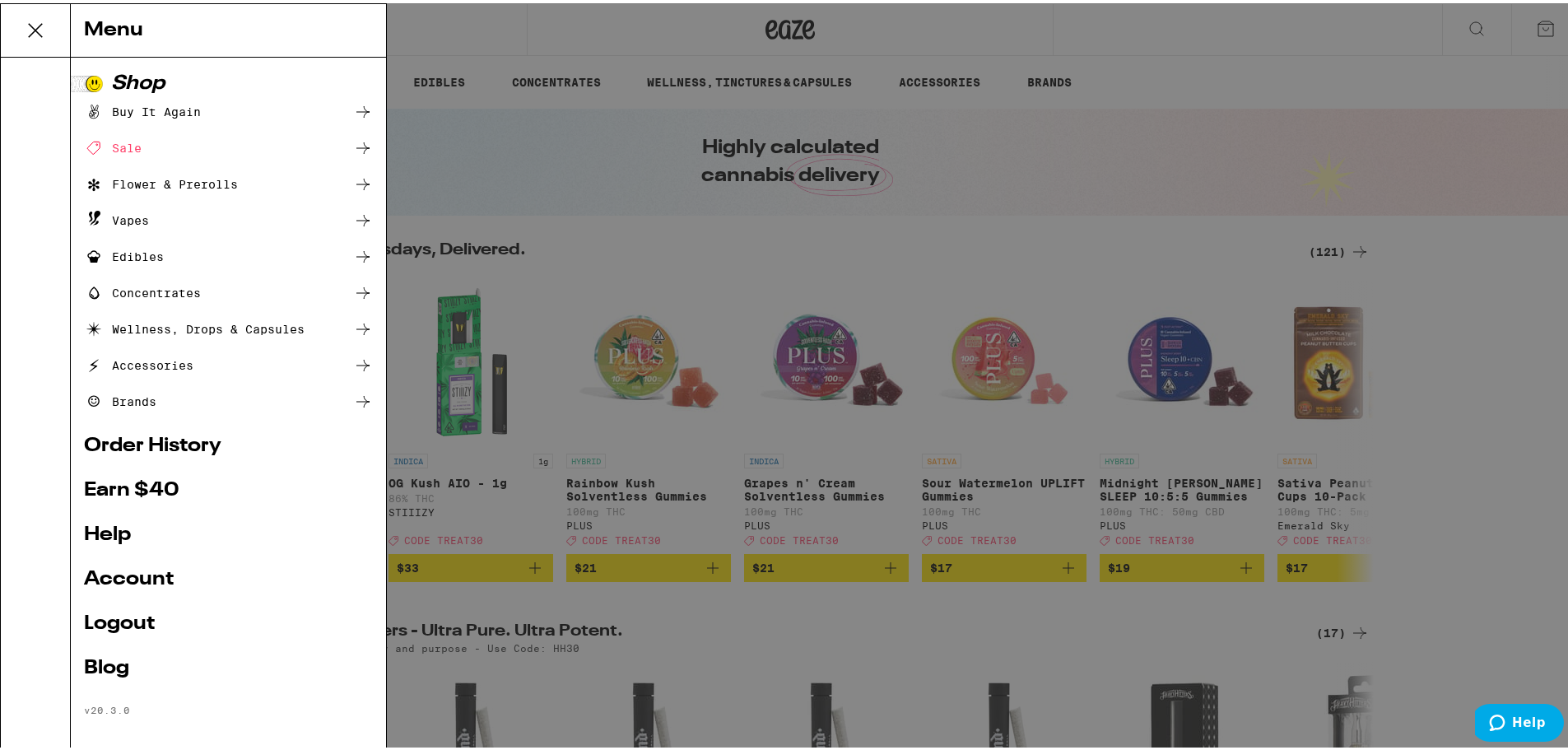
click at [1498, 23] on div "Menu Shop Buy It Again Sale Flower & Prerolls Vapes Edibles Concentrates Wellne…" at bounding box center [790, 375] width 1581 height 750
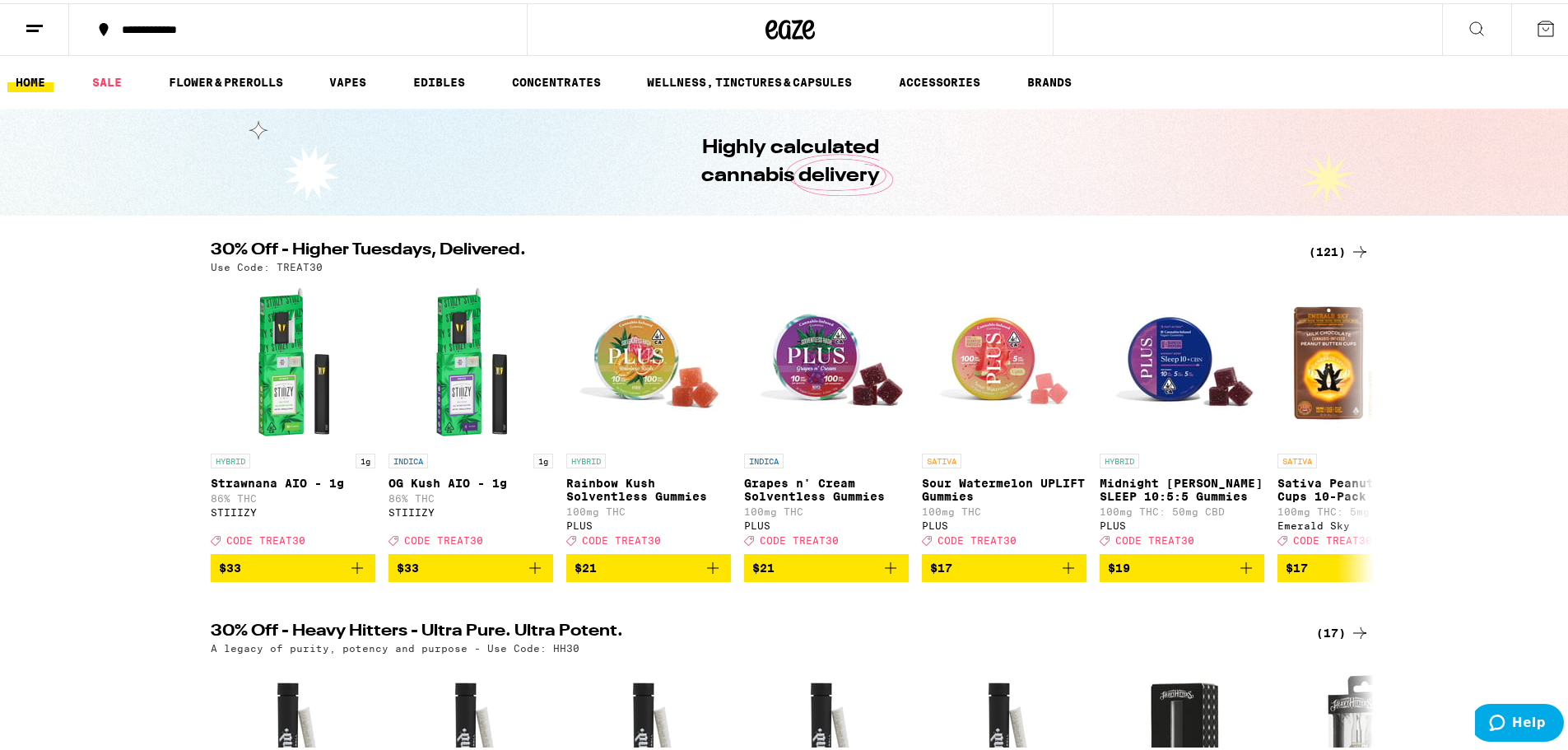
click at [219, 95] on ul "HOME SALE FLOWER & PREROLLS VAPES EDIBLES CONCENTRATES WELLNESS, TINCTURES & CA…" at bounding box center [790, 79] width 1581 height 53
click at [219, 80] on link "FLOWER & PREROLLS" at bounding box center [226, 78] width 131 height 20
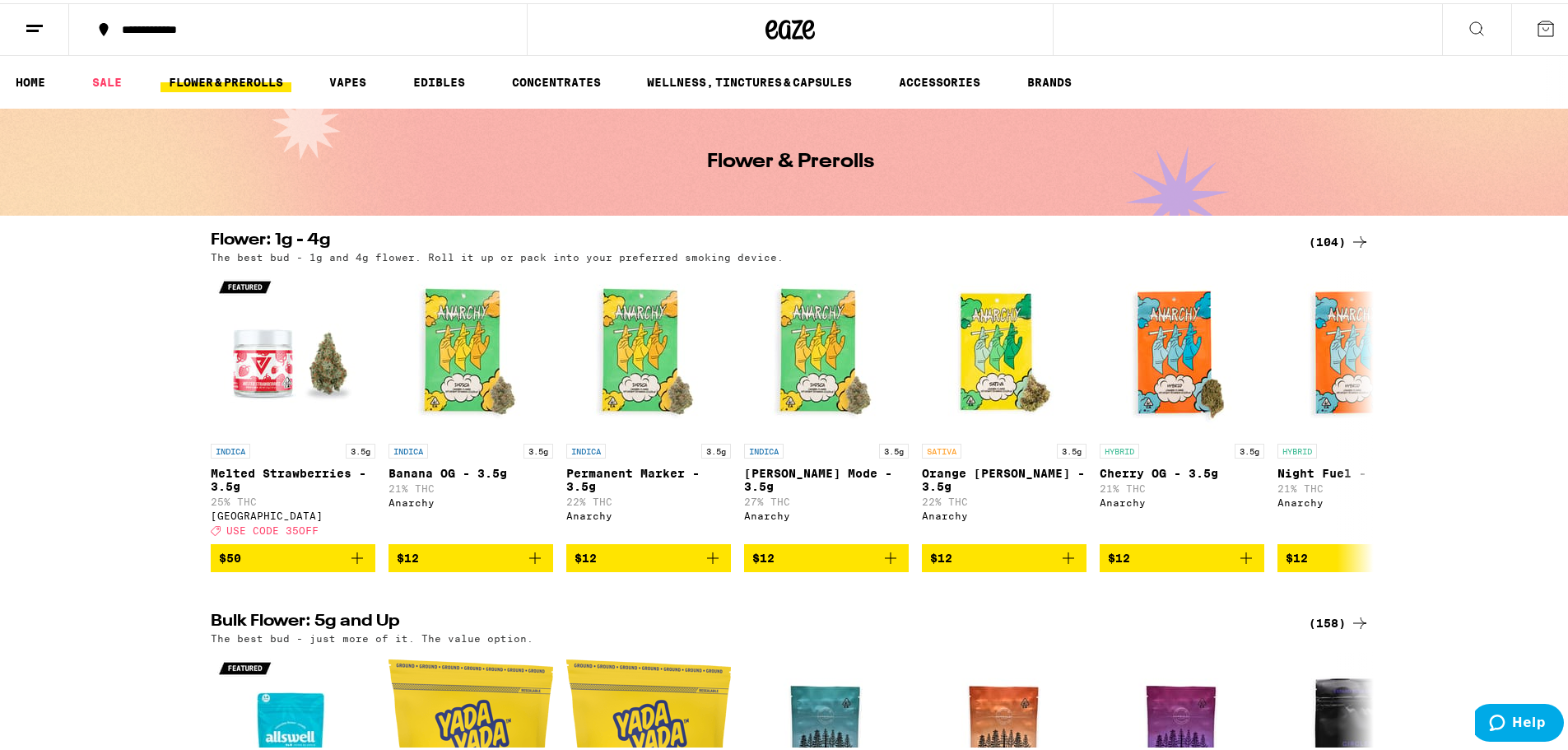
click at [1328, 233] on div "(104)" at bounding box center [1339, 239] width 61 height 20
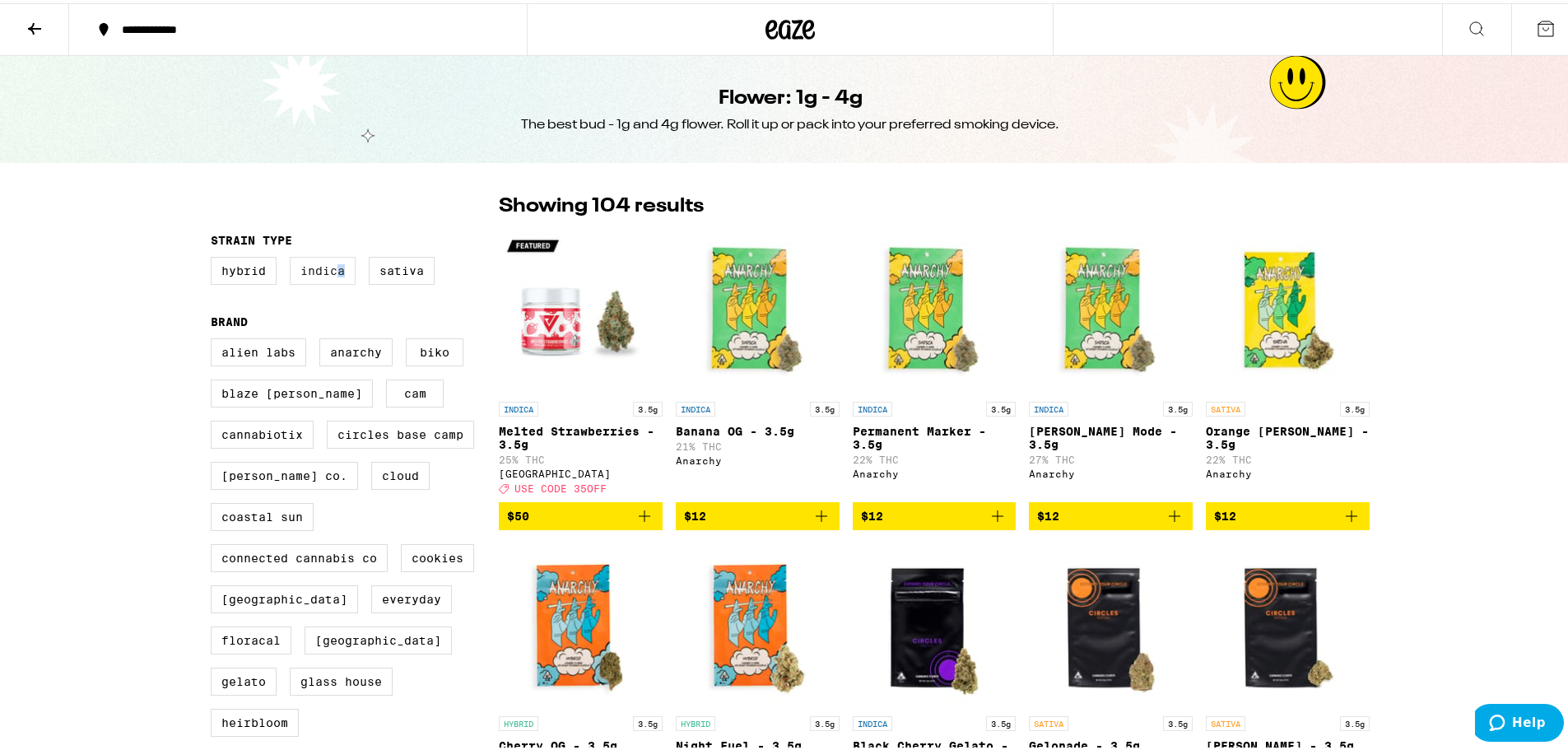
click at [335, 265] on label "Indica" at bounding box center [322, 268] width 66 height 28
click at [330, 260] on label "Indica" at bounding box center [322, 268] width 66 height 28
click at [215, 257] on input "Indica" at bounding box center [214, 256] width 1 height 1
checkbox input "true"
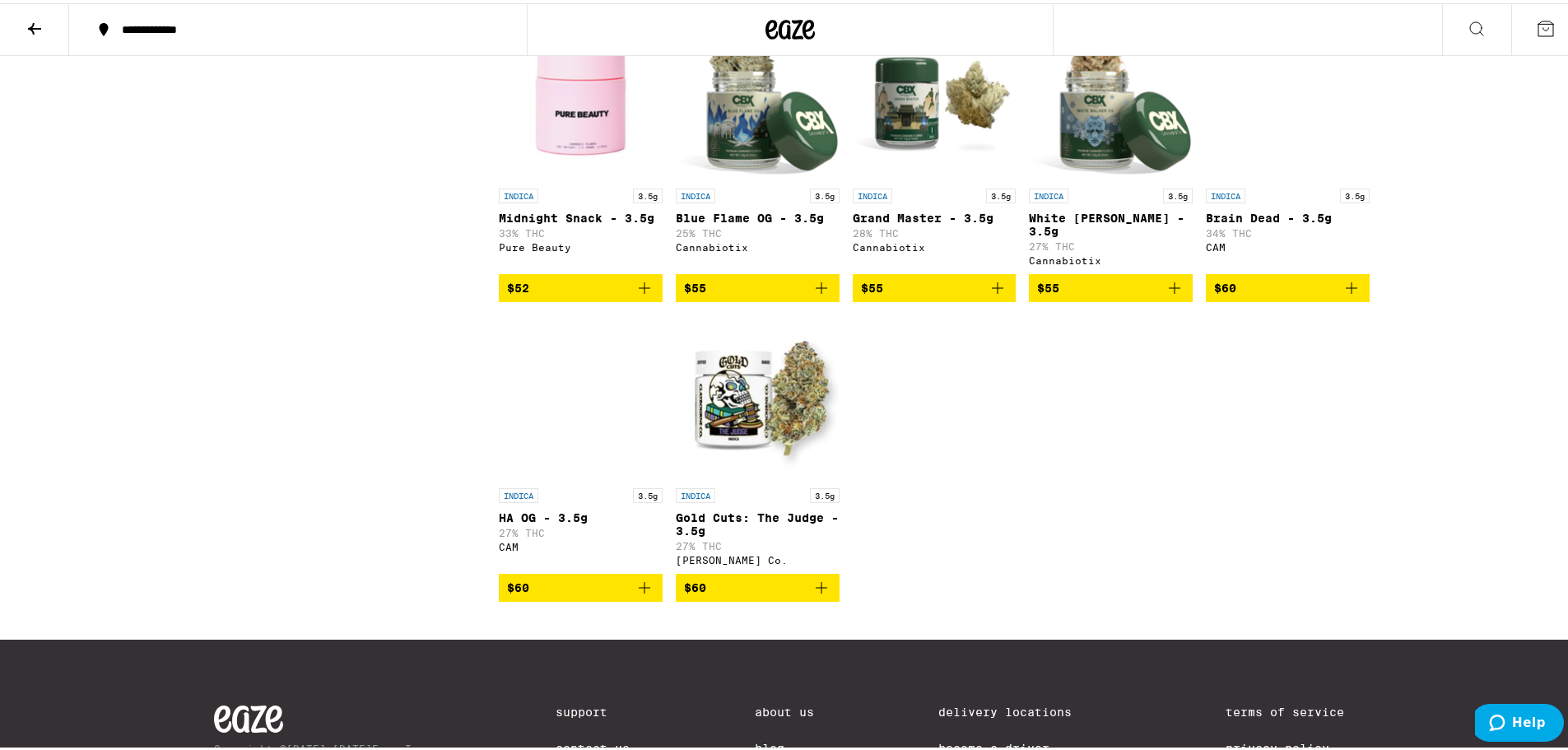
scroll to position [1970, 0]
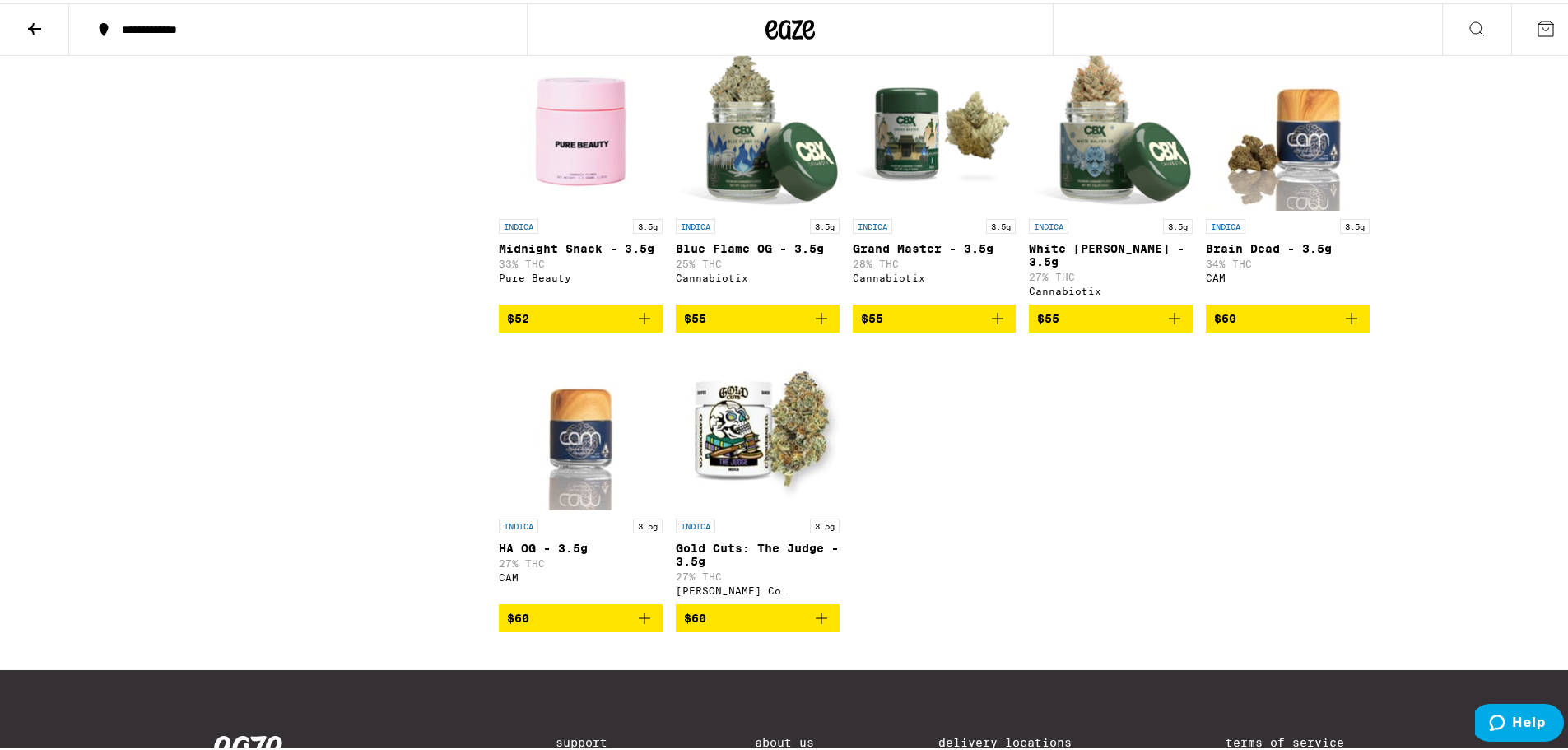
click at [812, 629] on button "$60" at bounding box center [758, 614] width 164 height 28
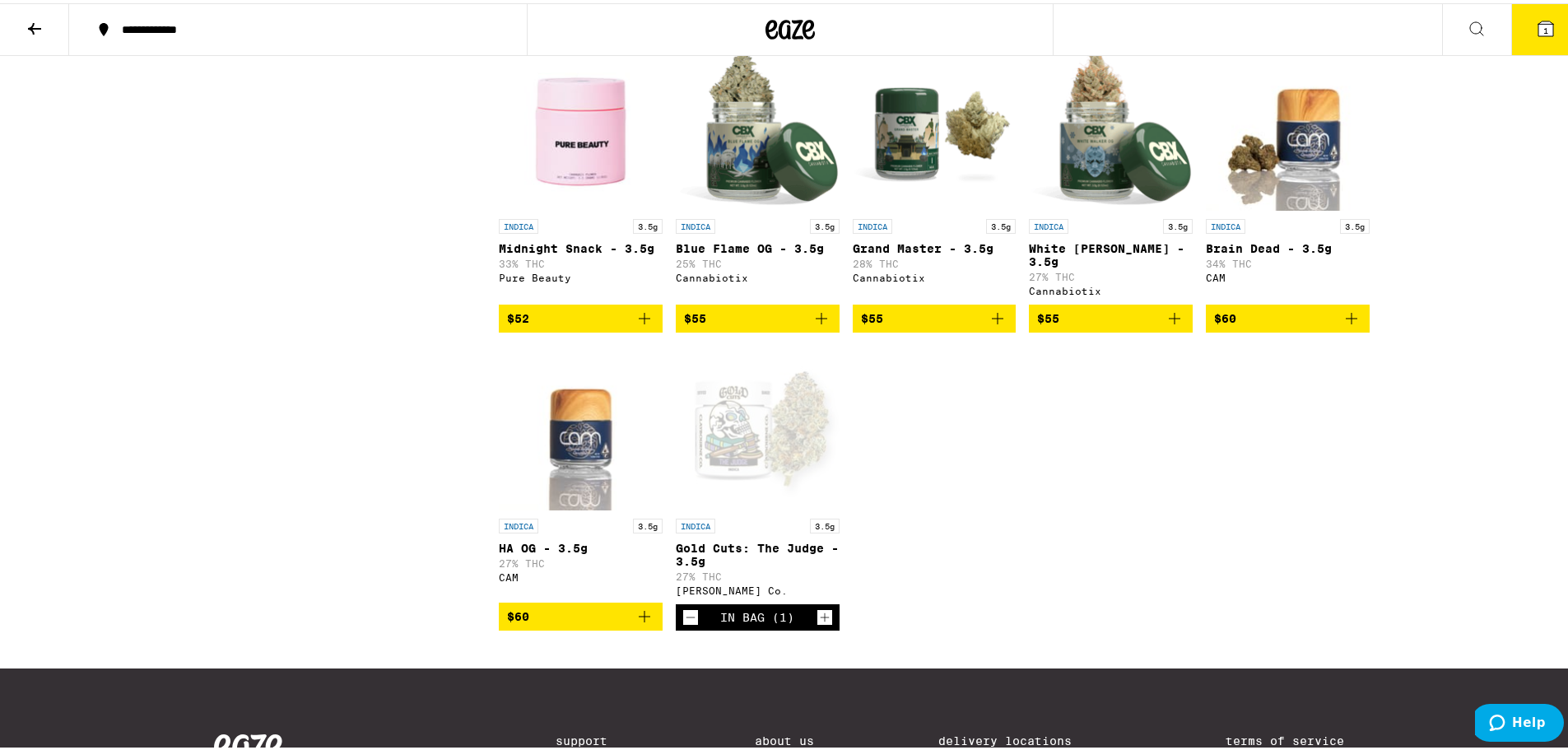
click at [1173, 329] on button "$55" at bounding box center [1111, 315] width 164 height 28
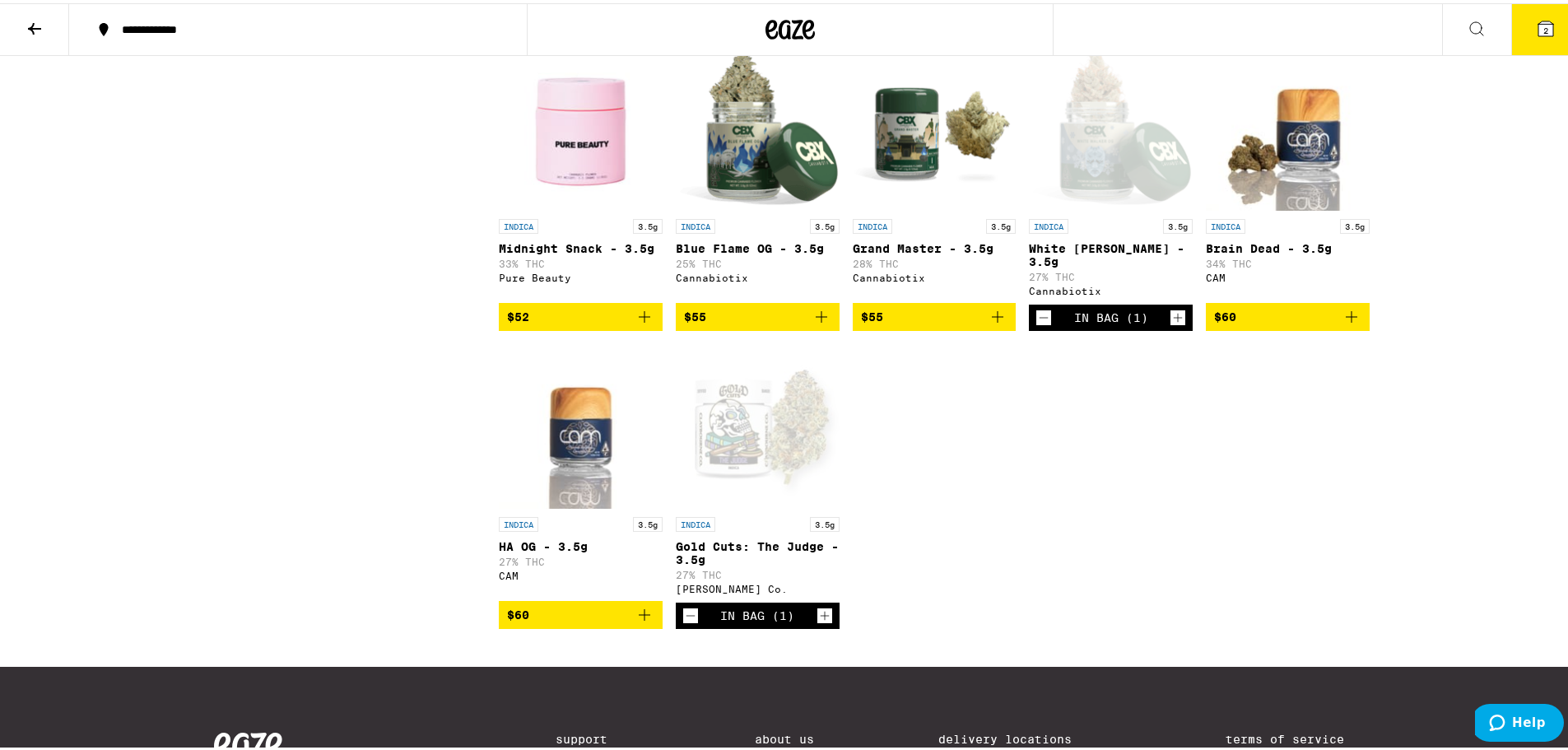
click at [824, 324] on icon "Add to bag" at bounding box center [821, 313] width 20 height 20
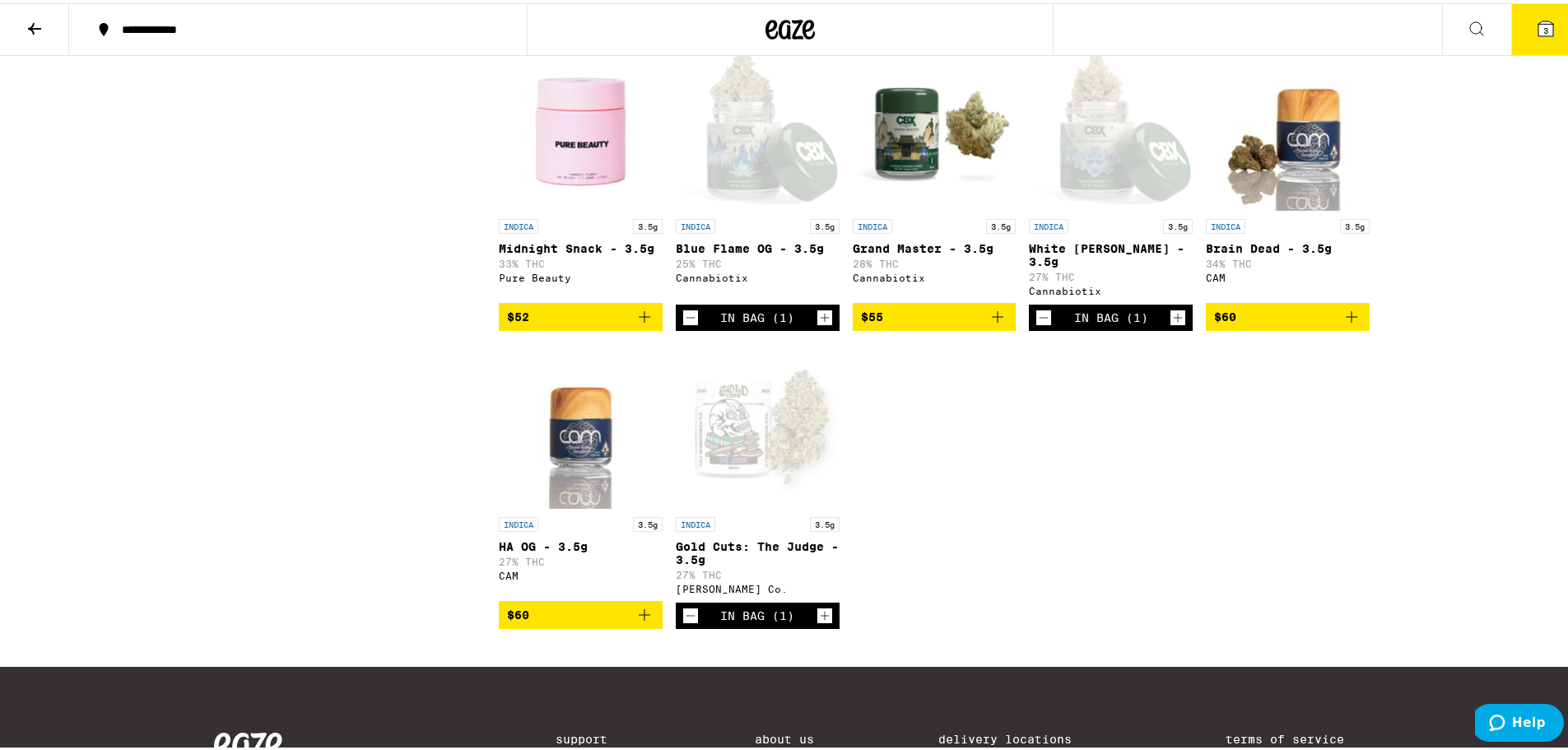
click at [989, 324] on icon "Add to bag" at bounding box center [997, 313] width 20 height 20
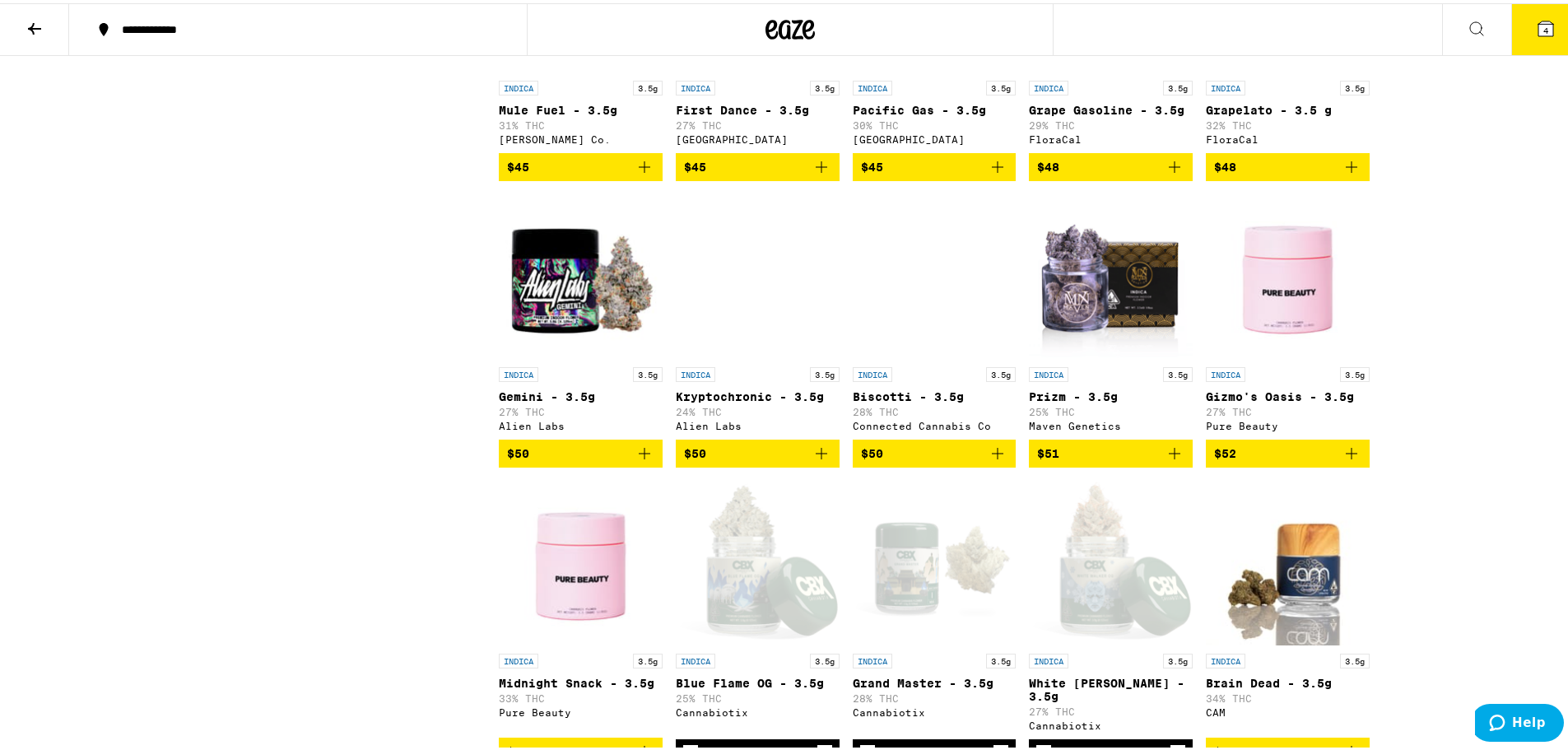
scroll to position [1558, 0]
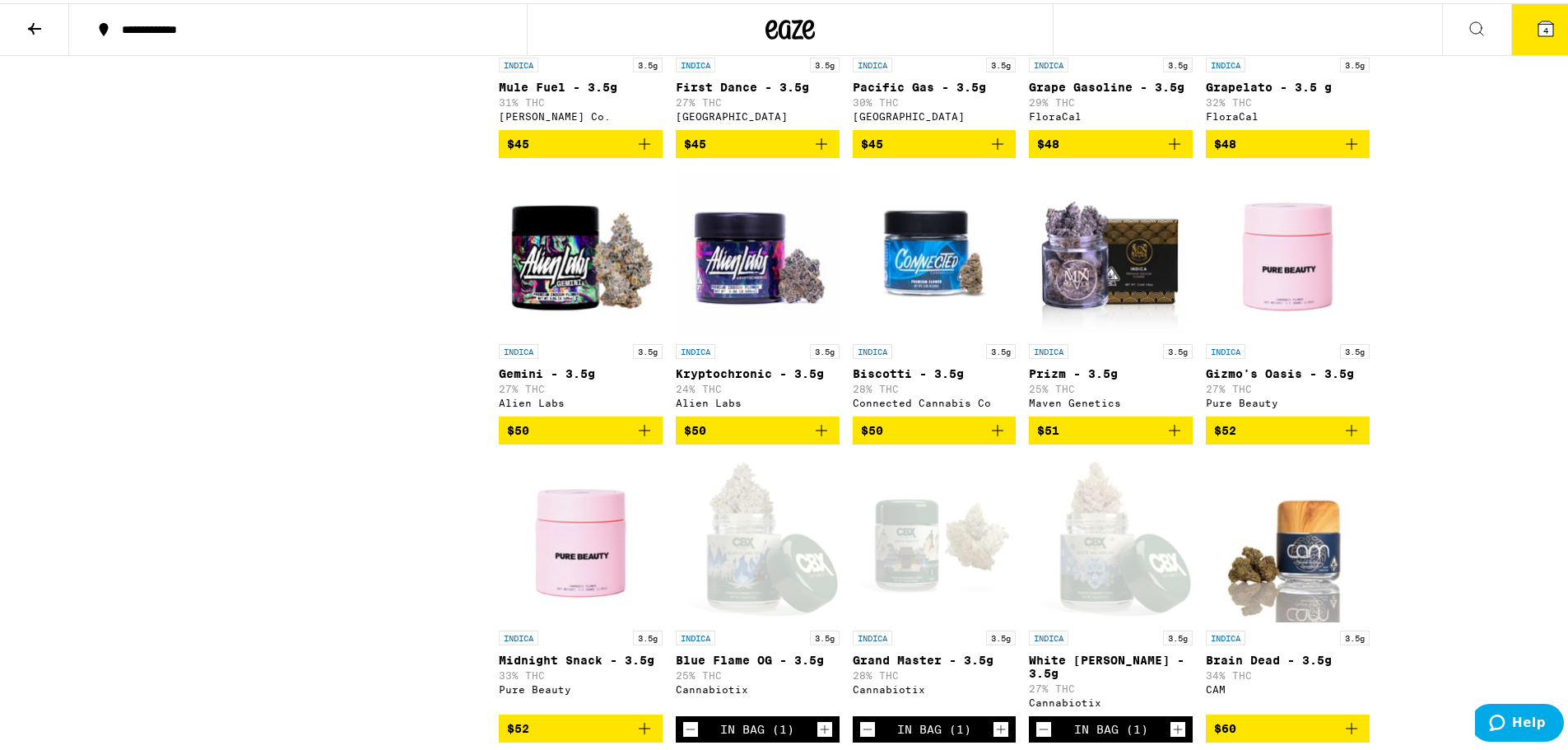
click at [639, 437] on icon "Add to bag" at bounding box center [644, 427] width 20 height 20
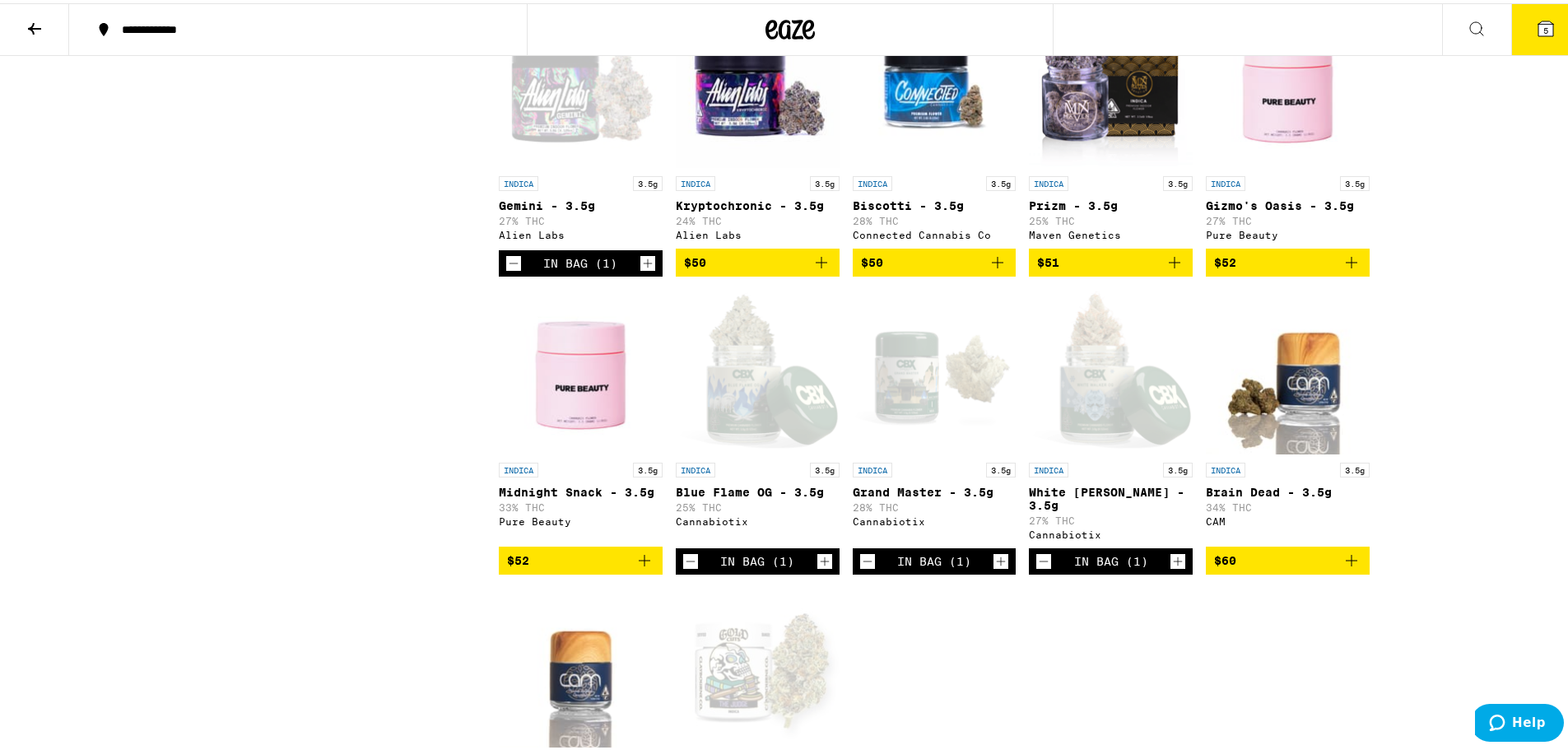
scroll to position [1805, 0]
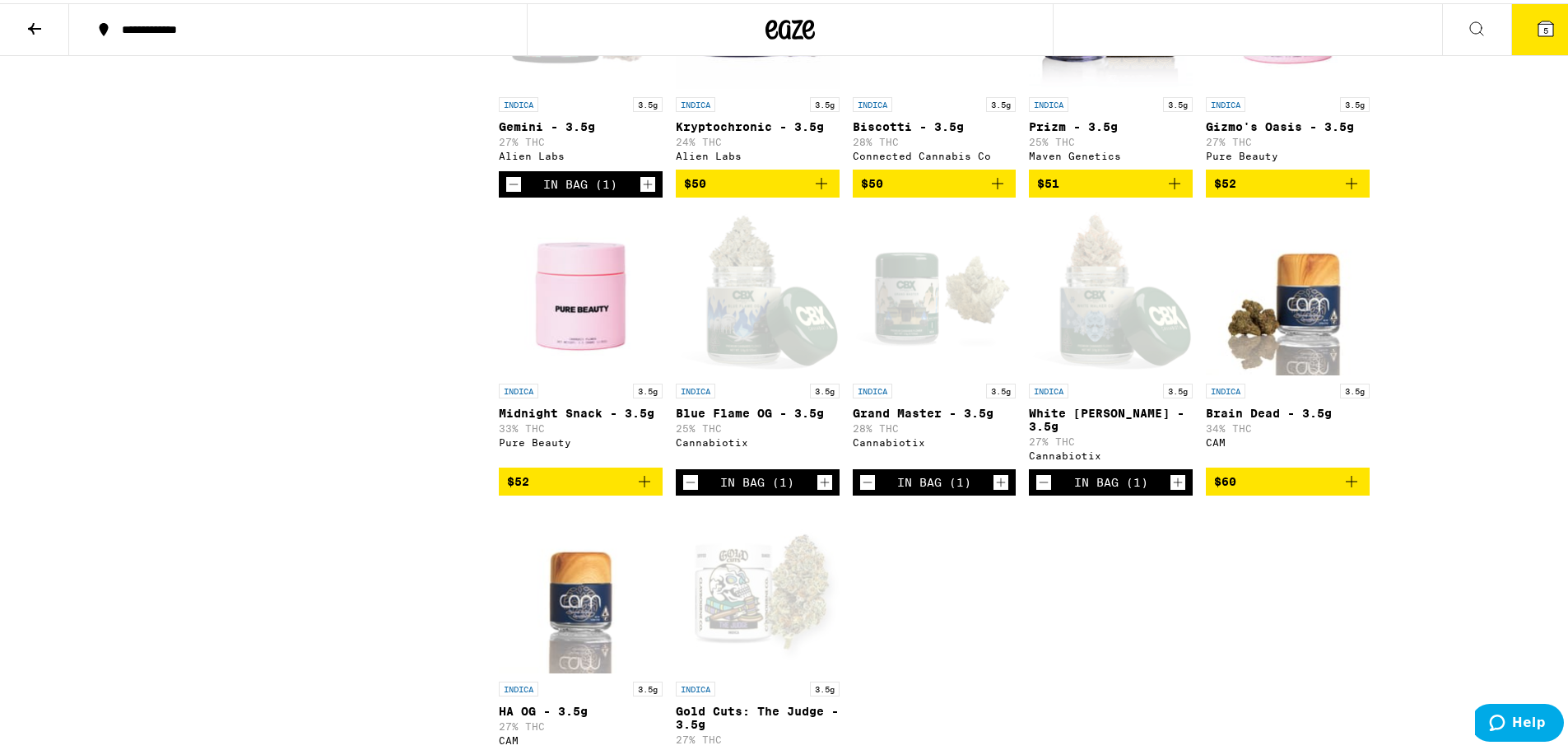
click at [861, 489] on icon "Decrement" at bounding box center [868, 479] width 14 height 20
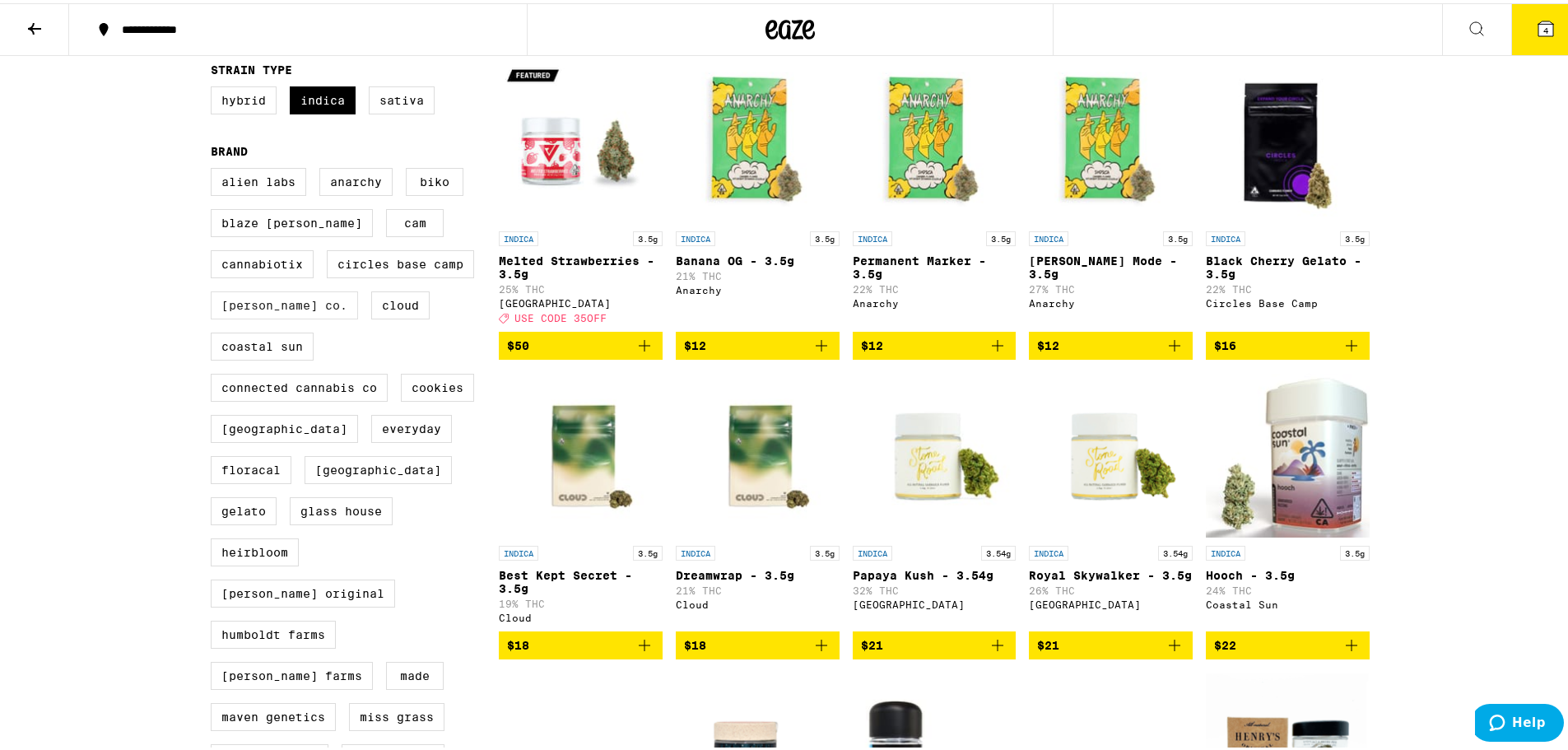
scroll to position [0, 0]
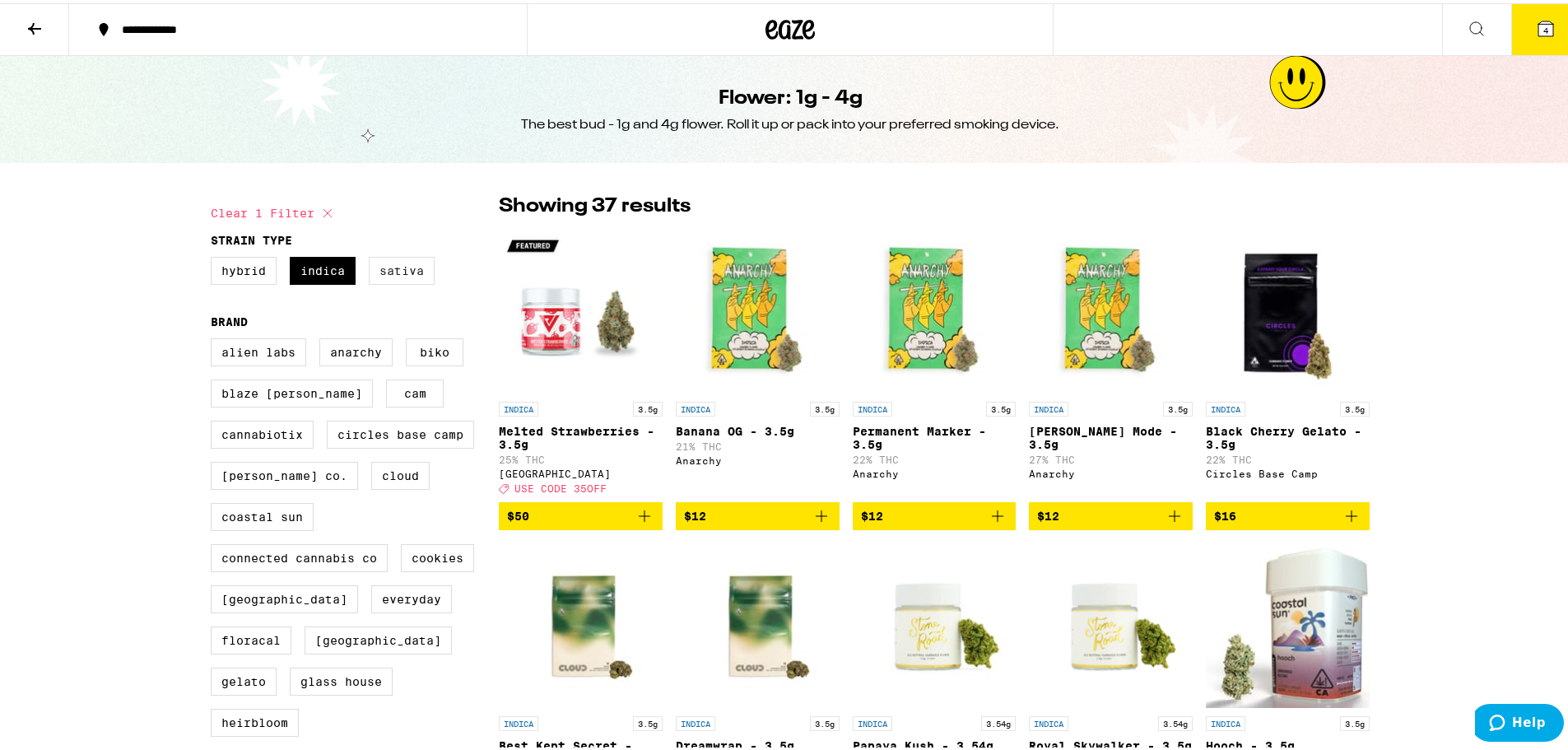
click at [395, 265] on label "Sativa" at bounding box center [401, 268] width 66 height 28
click at [215, 257] on input "Sativa" at bounding box center [214, 256] width 1 height 1
checkbox input "true"
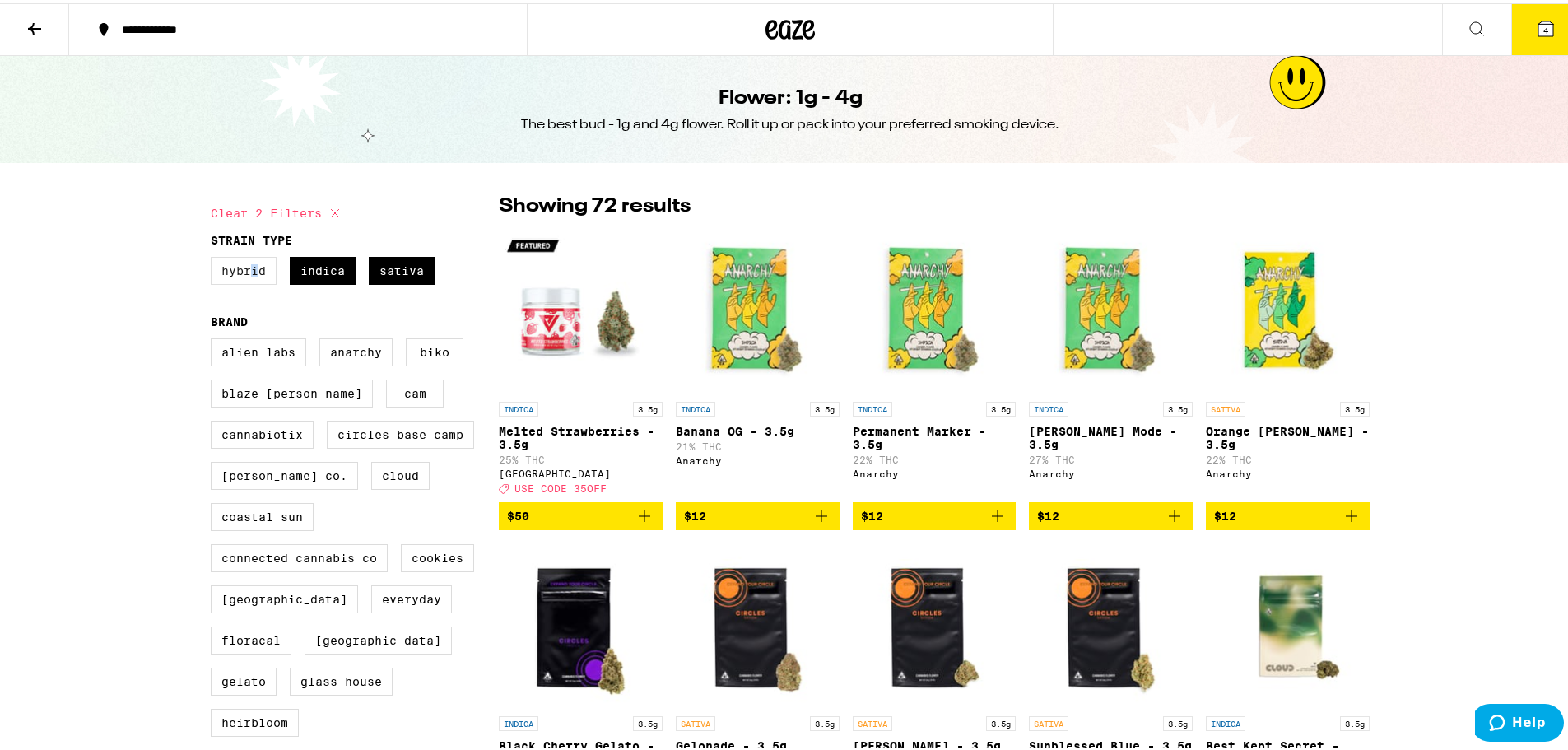
click at [249, 257] on fieldset "Strain Type Hybrid Indica Sativa" at bounding box center [355, 262] width 288 height 64
click at [244, 265] on label "Hybrid" at bounding box center [243, 268] width 66 height 28
click at [215, 257] on input "Hybrid" at bounding box center [214, 256] width 1 height 1
checkbox input "true"
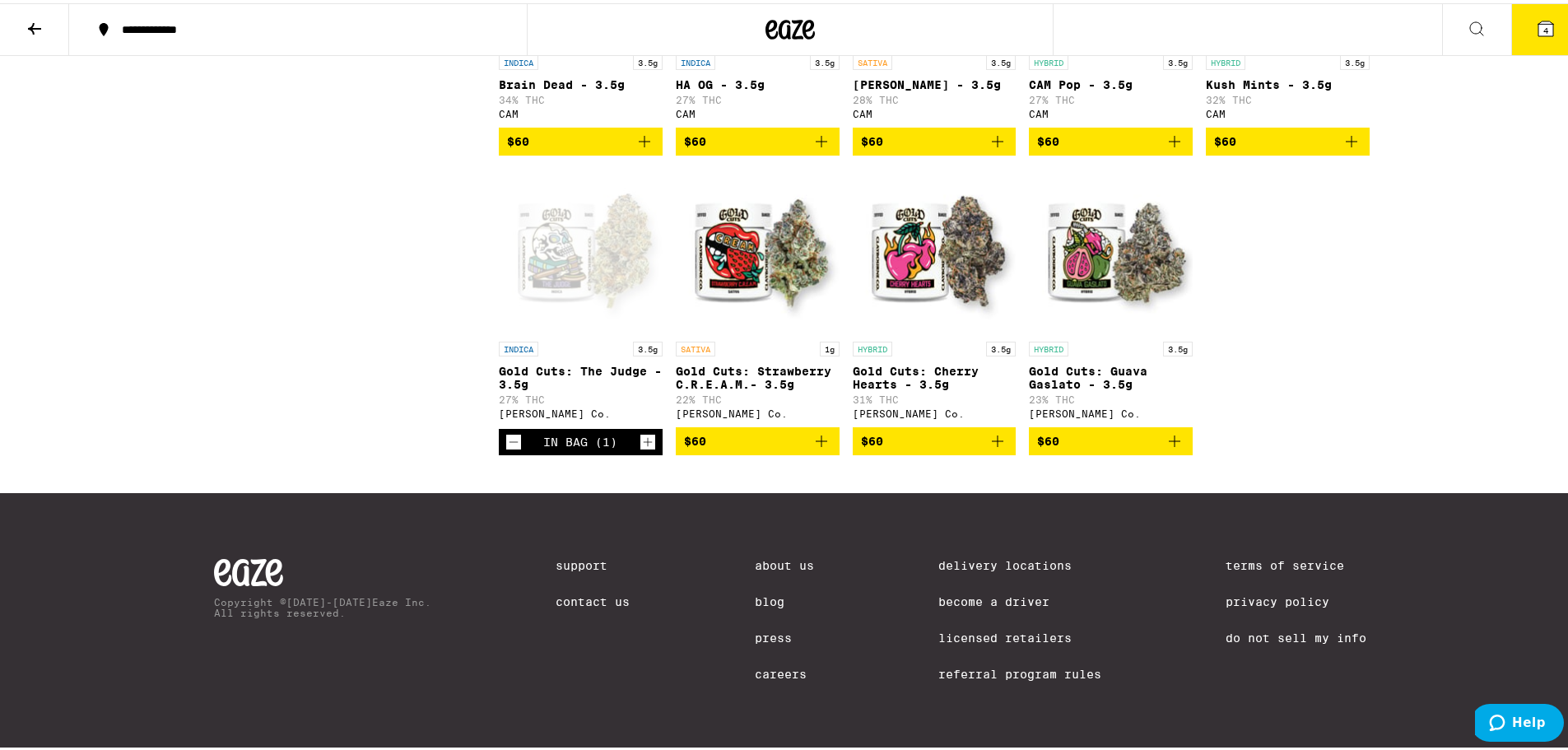
scroll to position [6084, 0]
click at [819, 448] on icon "Add to bag" at bounding box center [821, 437] width 20 height 20
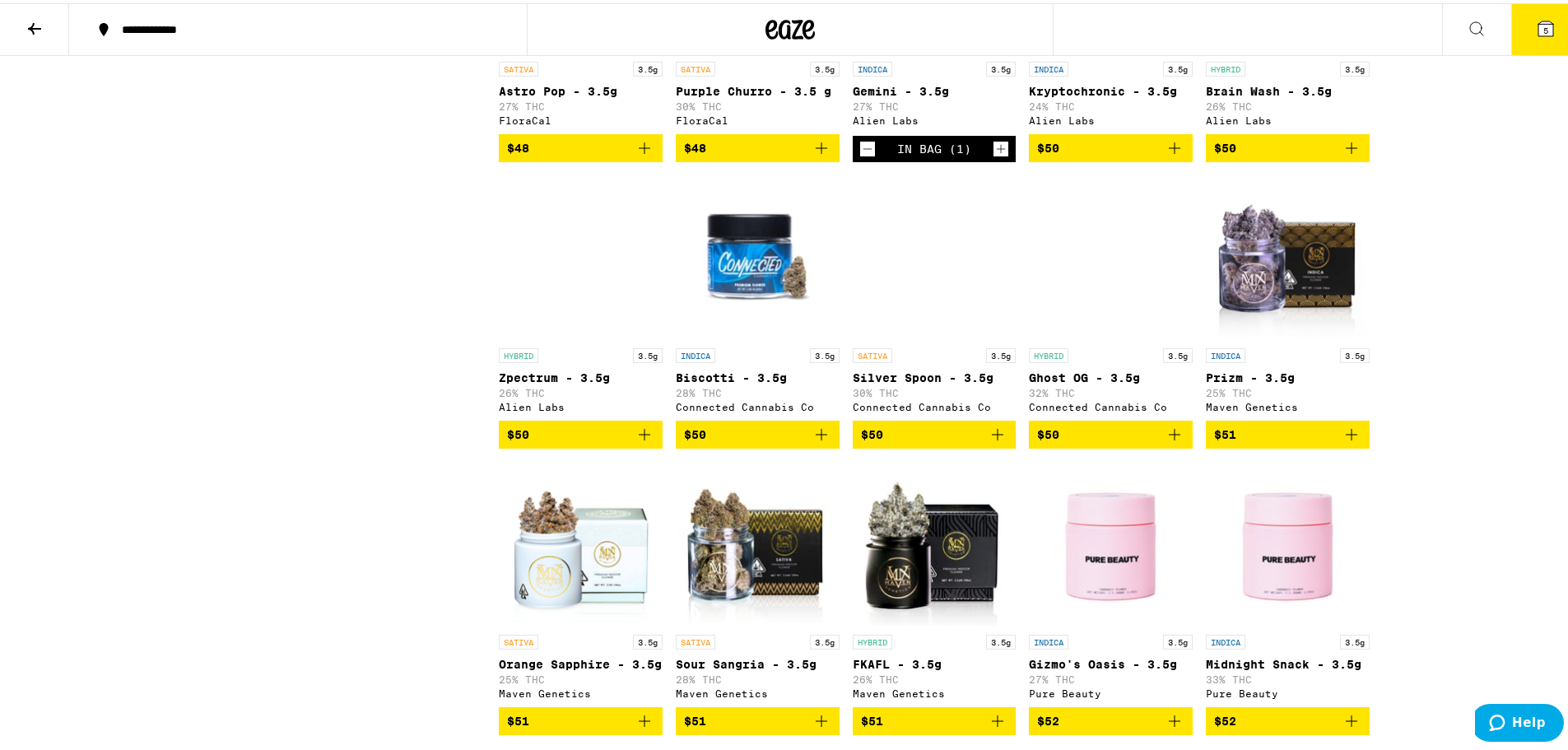
scroll to position [4190, 0]
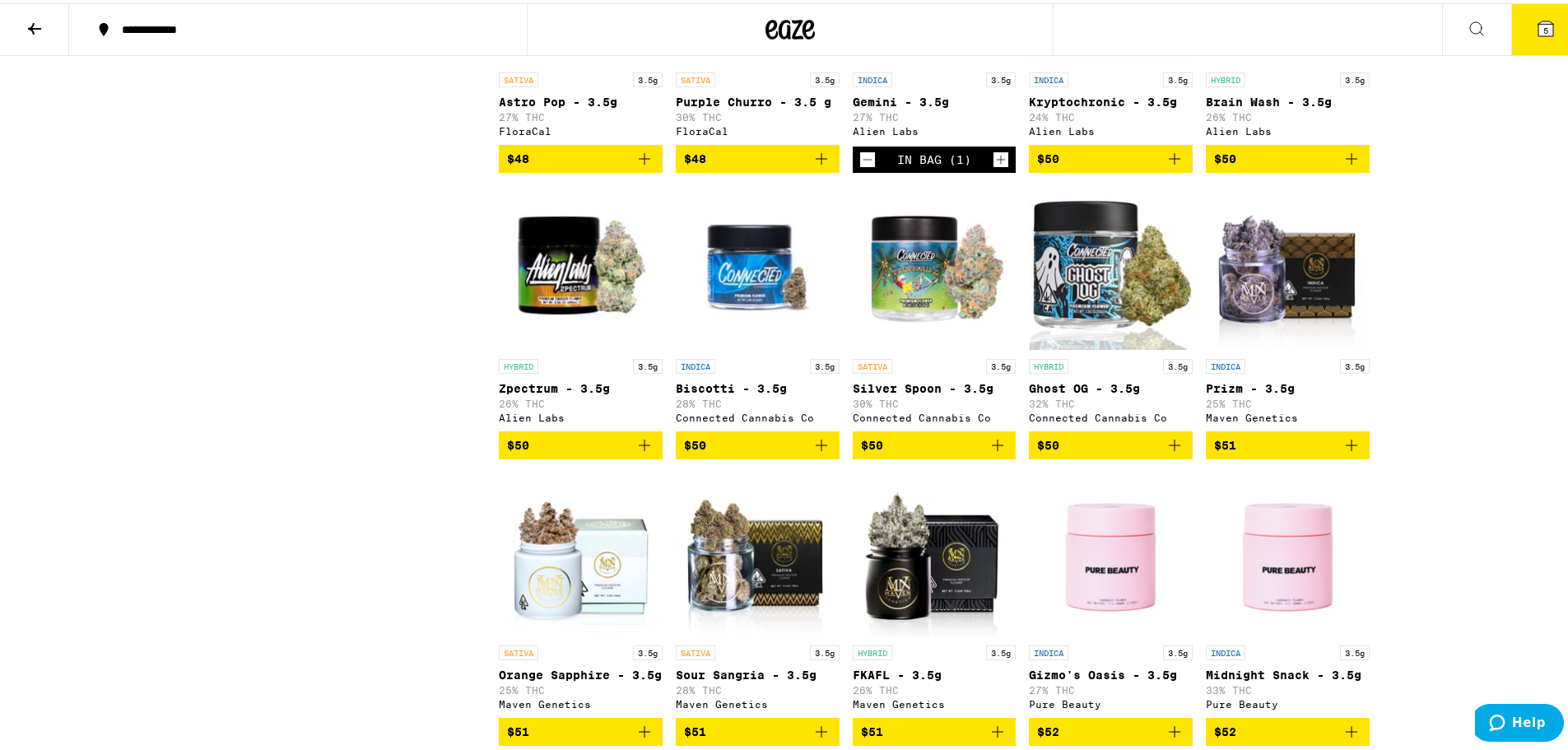
click at [1350, 165] on icon "Add to bag" at bounding box center [1352, 155] width 20 height 20
click at [1342, 452] on icon "Add to bag" at bounding box center [1352, 441] width 20 height 20
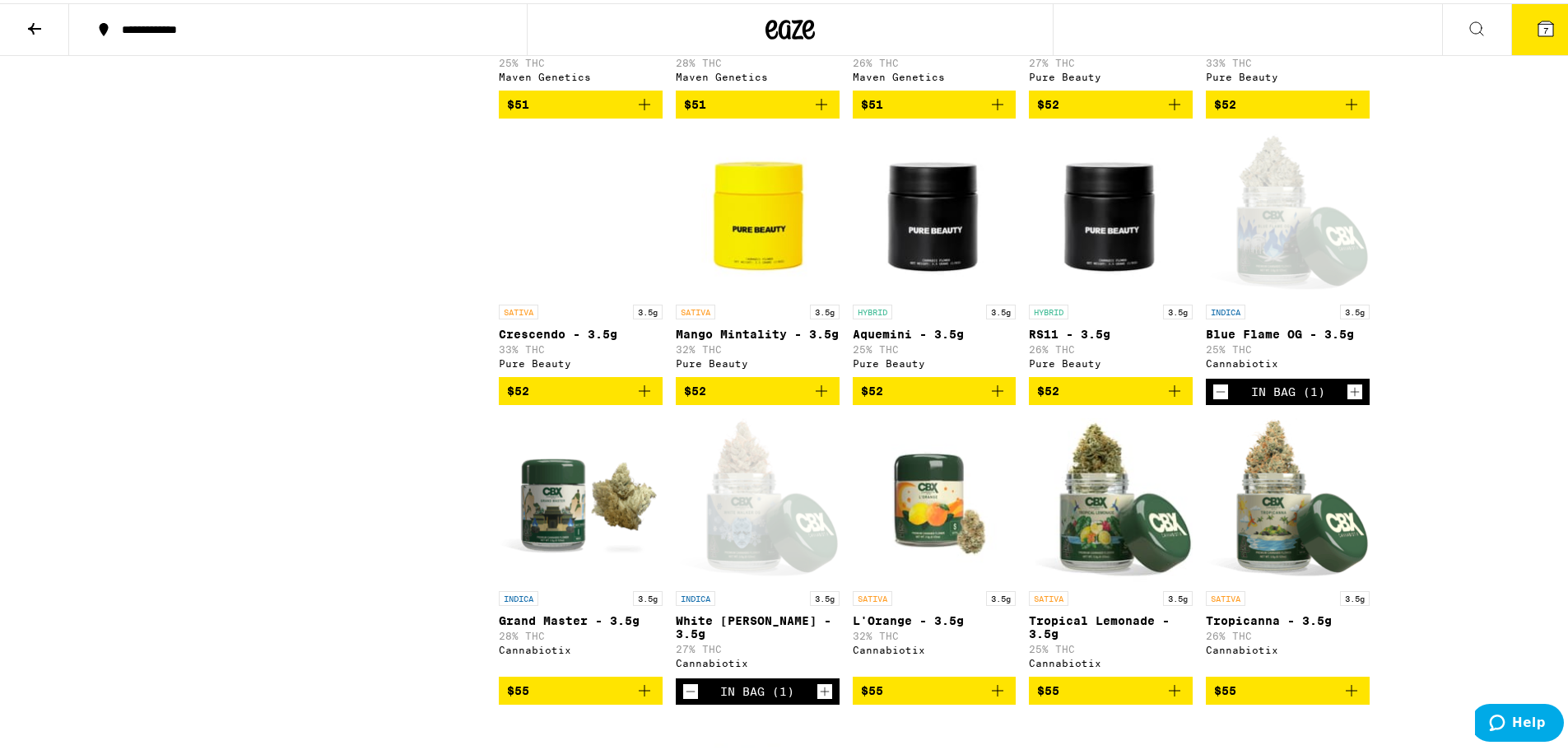
scroll to position [4437, 0]
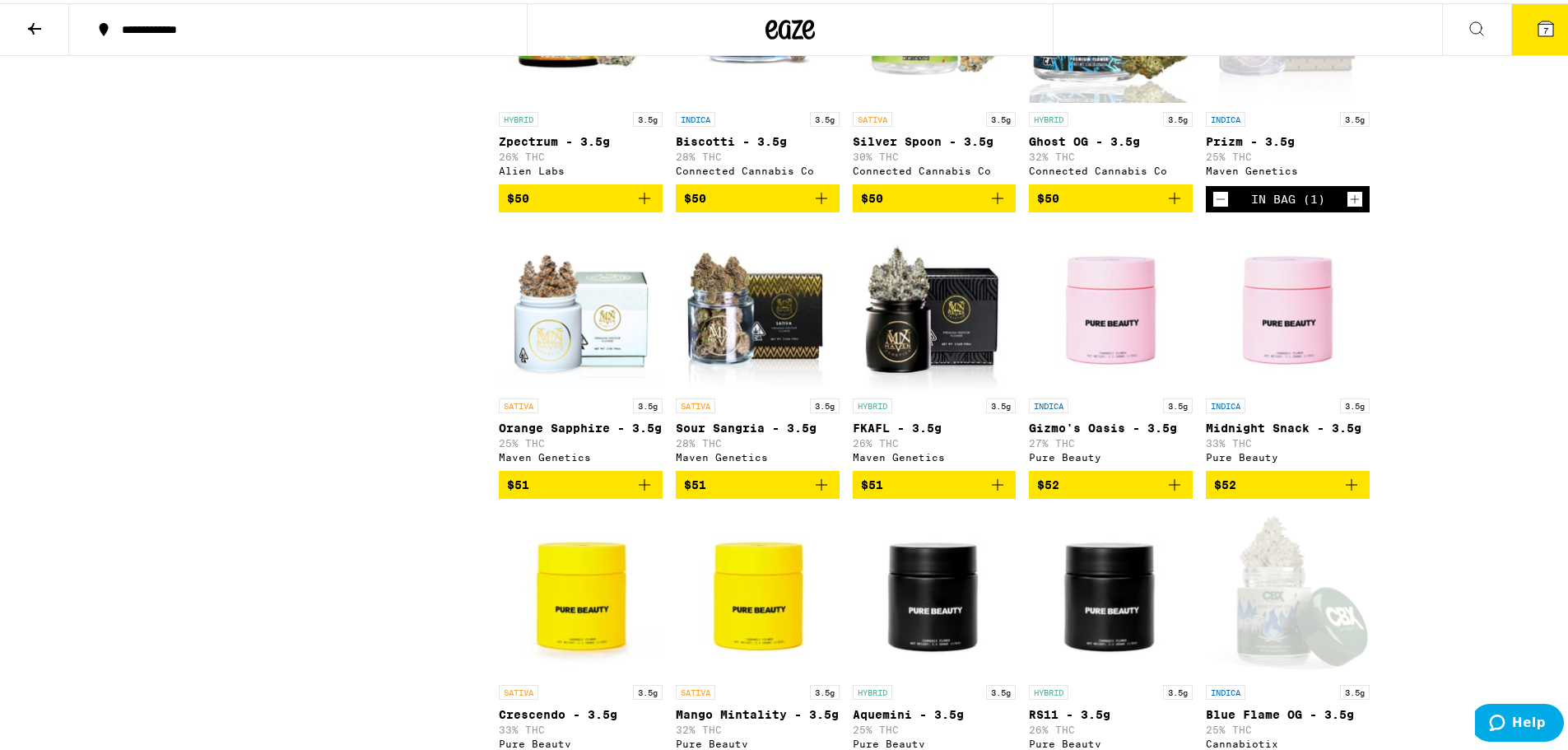
click at [1000, 205] on icon "Add to bag" at bounding box center [997, 194] width 20 height 20
click at [863, 206] on icon "Decrement" at bounding box center [868, 195] width 14 height 20
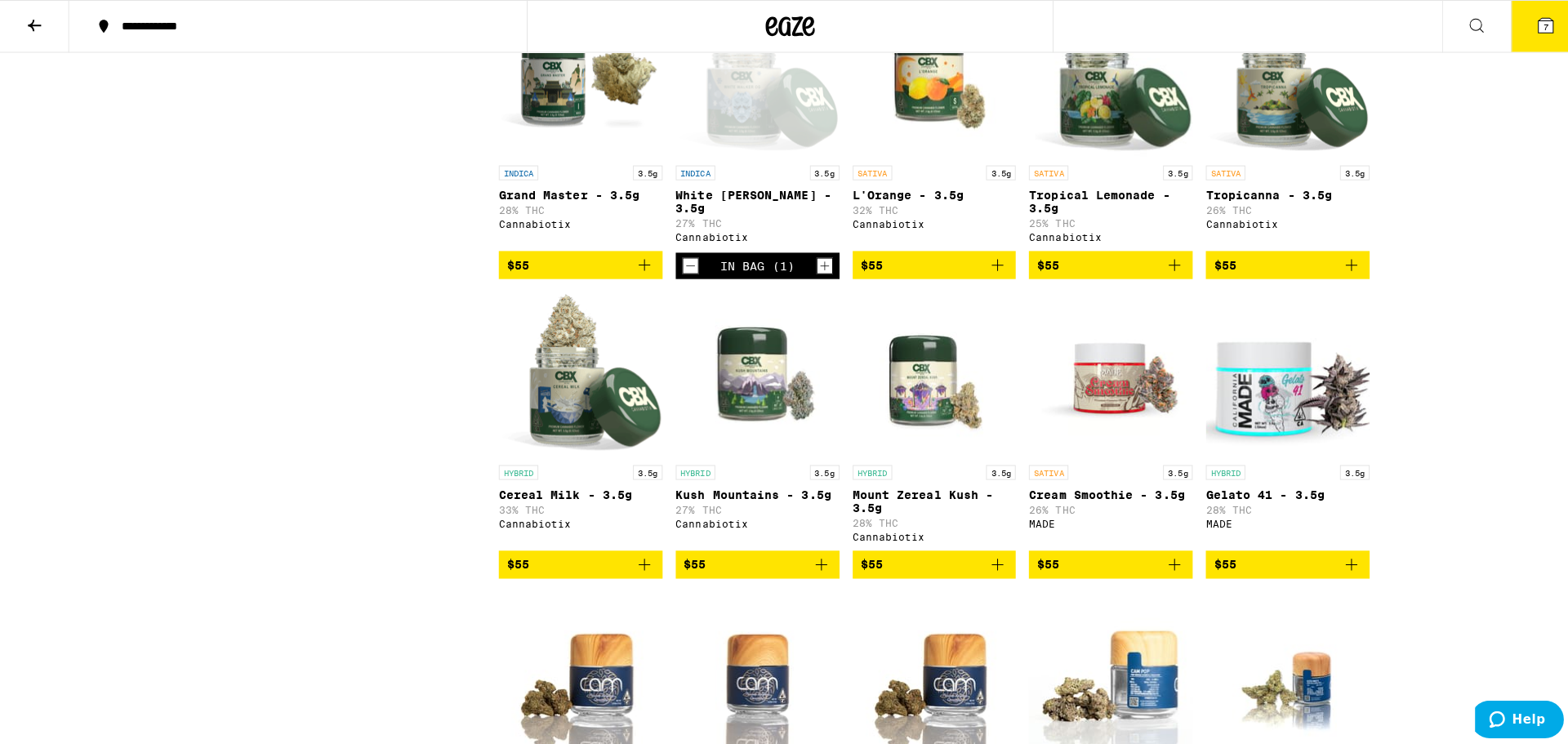
scroll to position [5218, 0]
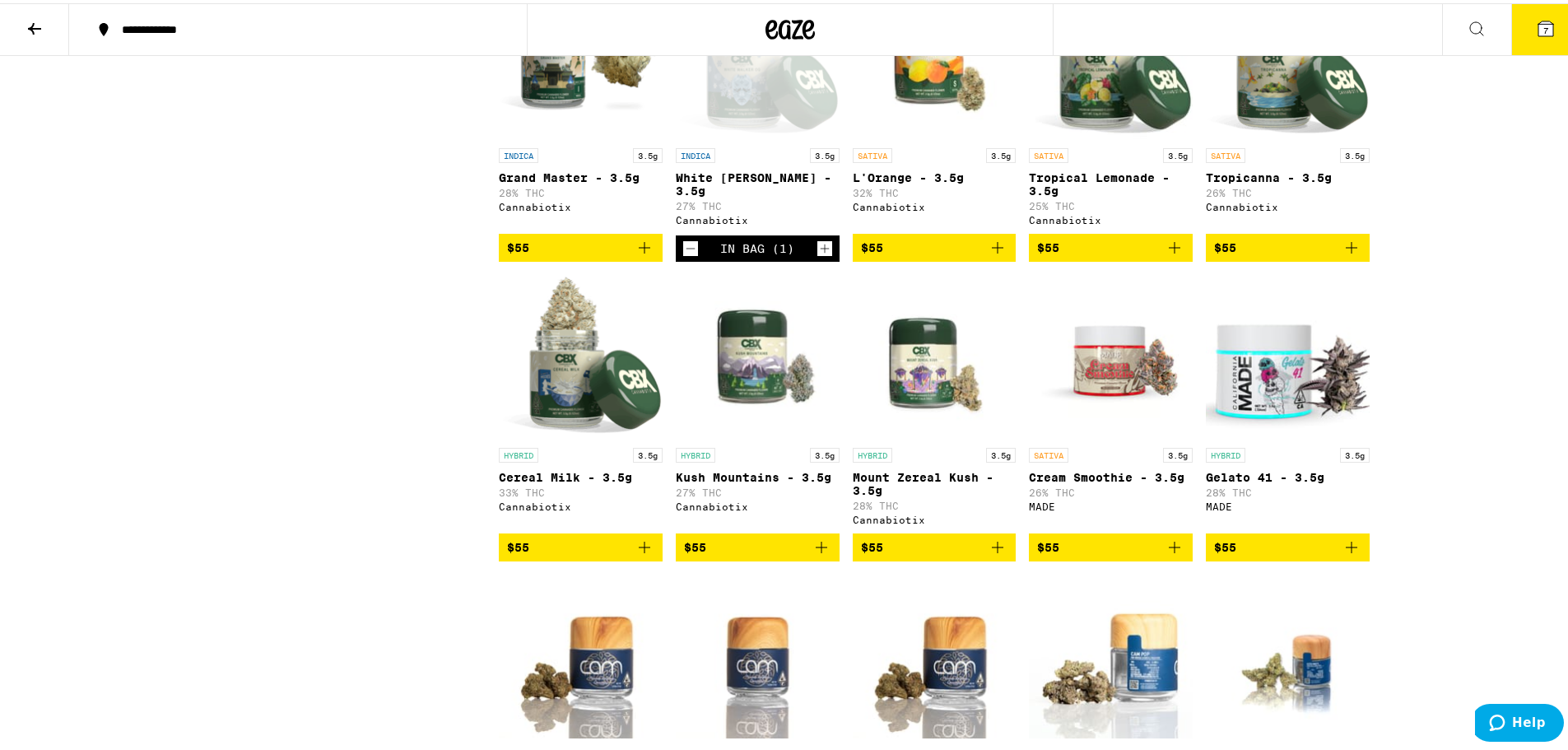
click at [1175, 255] on icon "Add to bag" at bounding box center [1174, 244] width 20 height 20
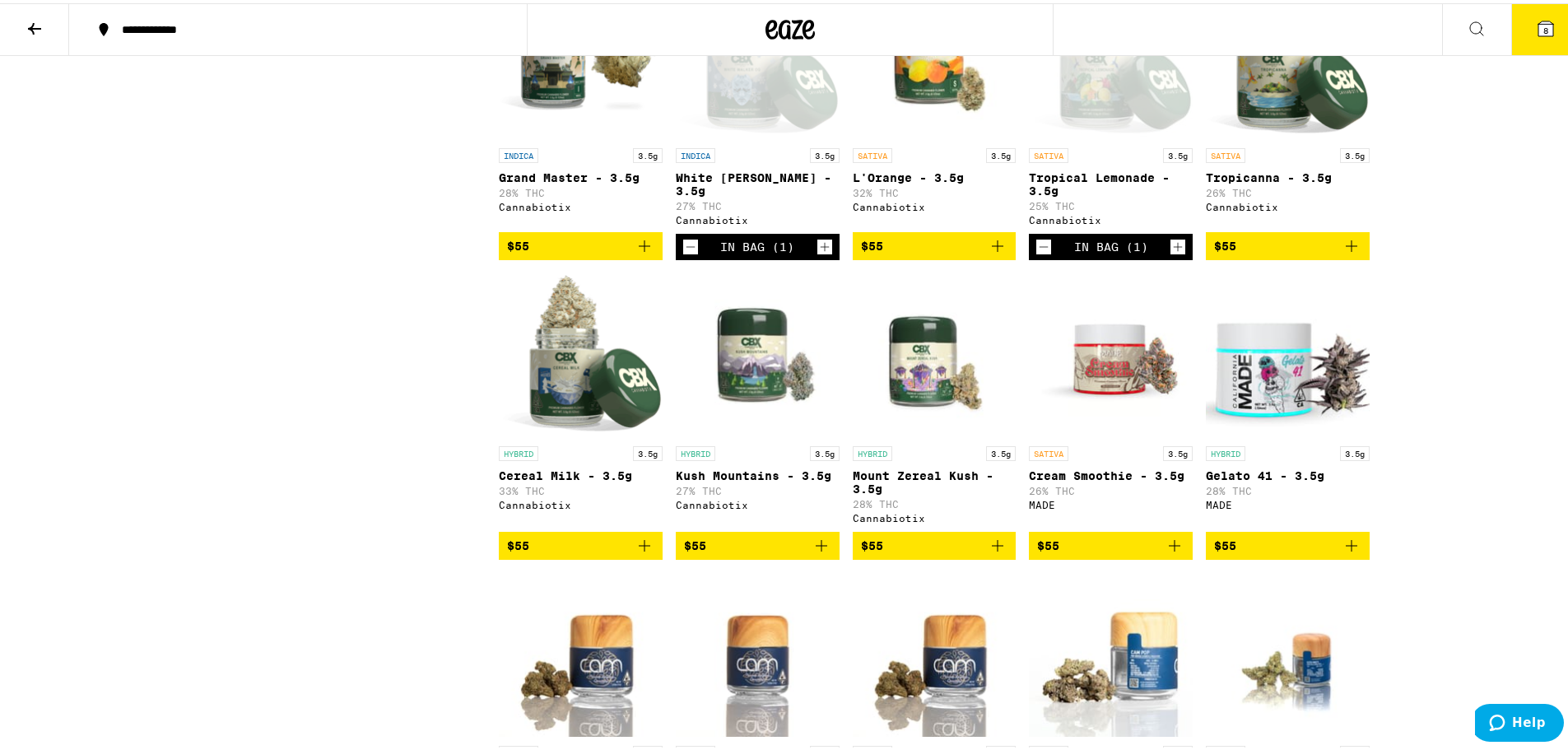
click at [1542, 26] on icon at bounding box center [1546, 25] width 20 height 20
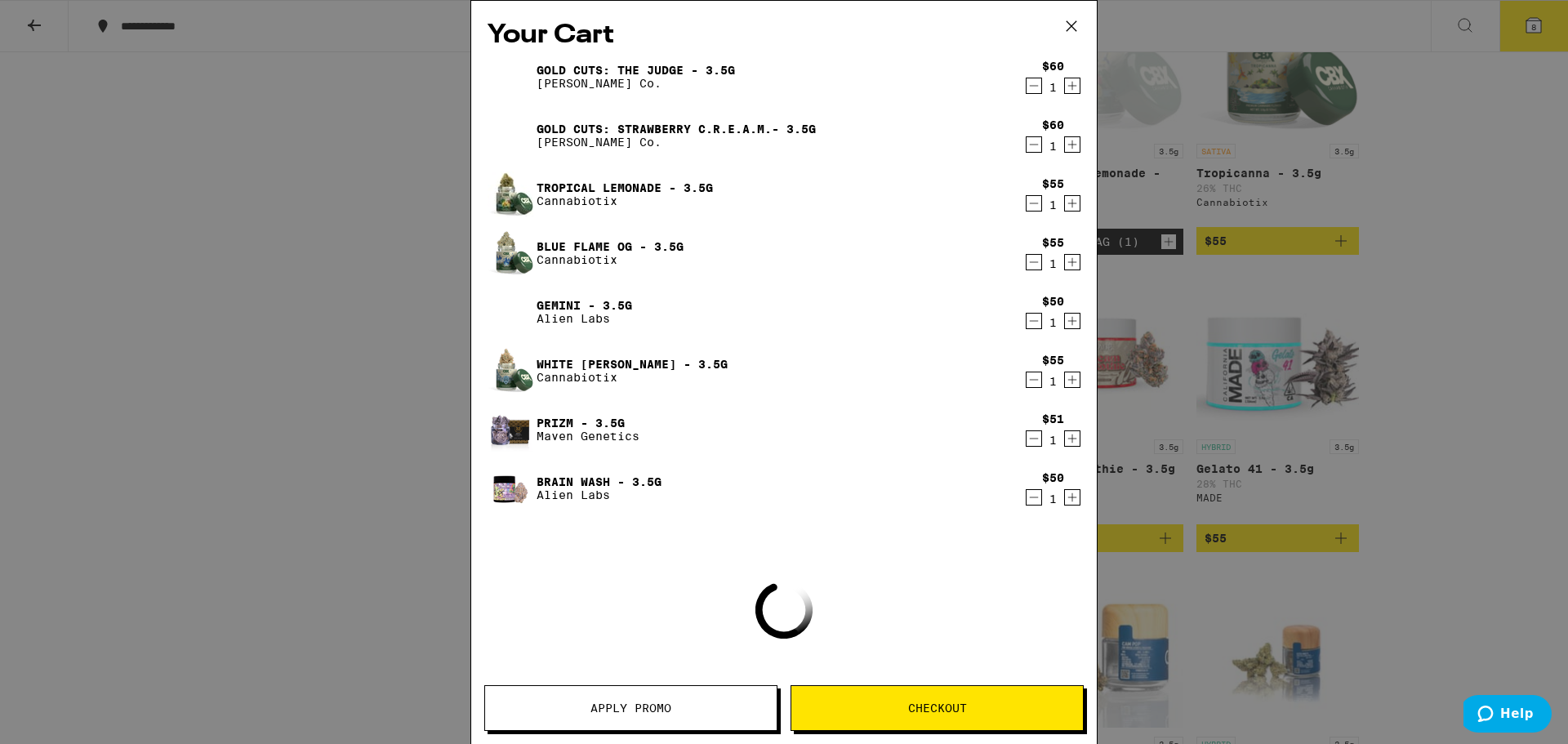
click at [915, 709] on span "Checkout" at bounding box center [937, 708] width 59 height 12
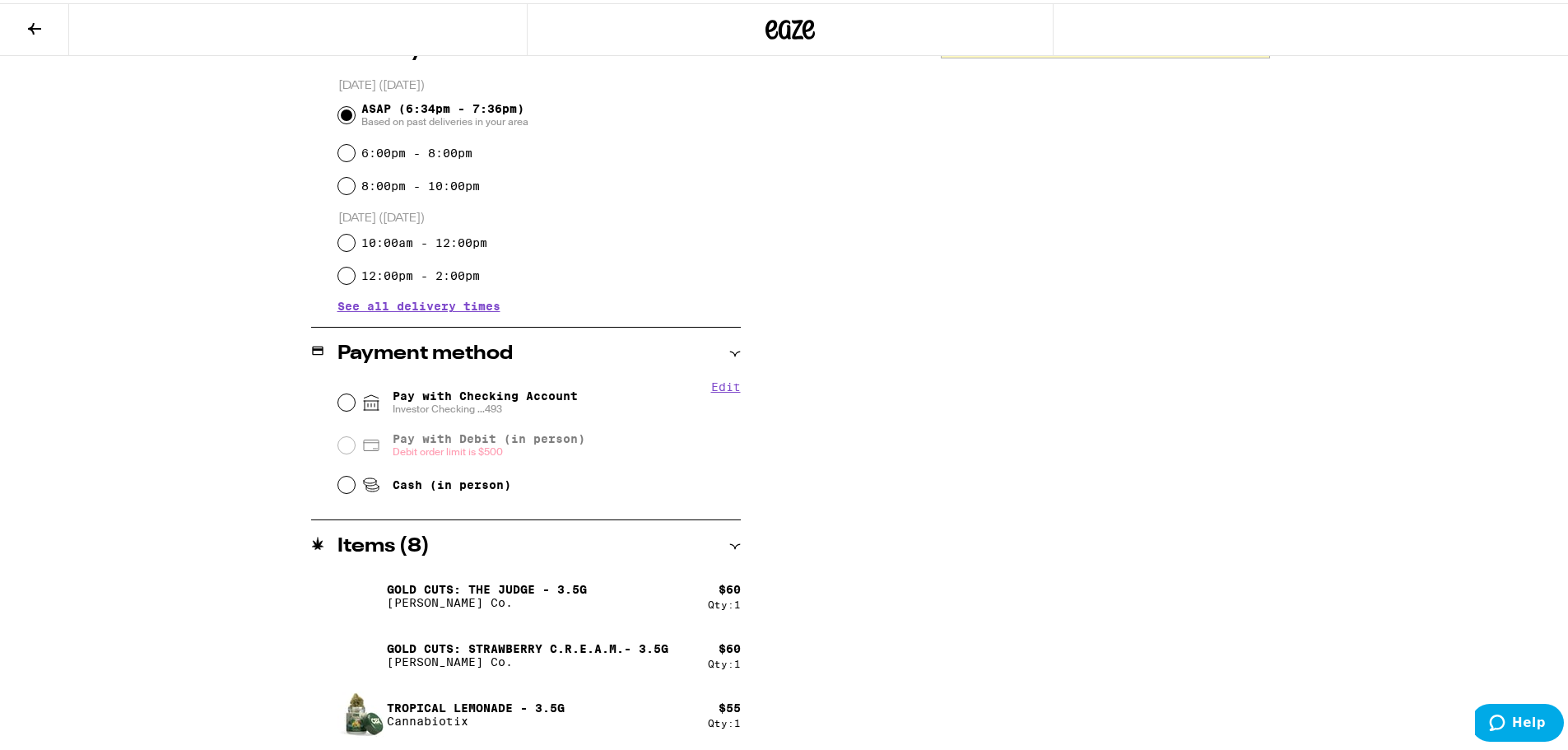
scroll to position [494, 0]
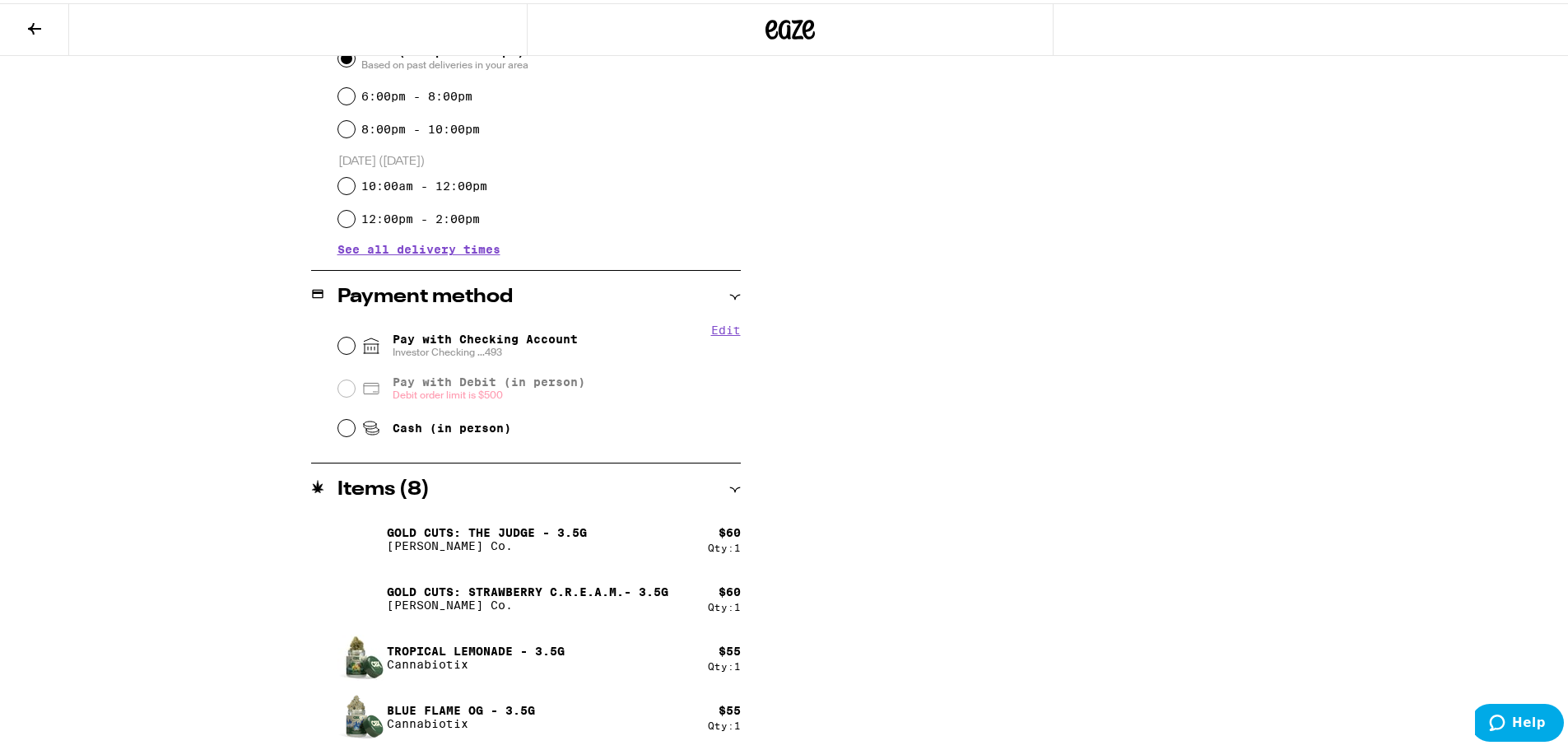
click at [400, 342] on span "Pay with Checking Account Investor Checking ...493" at bounding box center [485, 342] width 185 height 26
click at [355, 342] on input "Pay with Checking Account Investor Checking ...493" at bounding box center [346, 342] width 16 height 16
radio input "true"
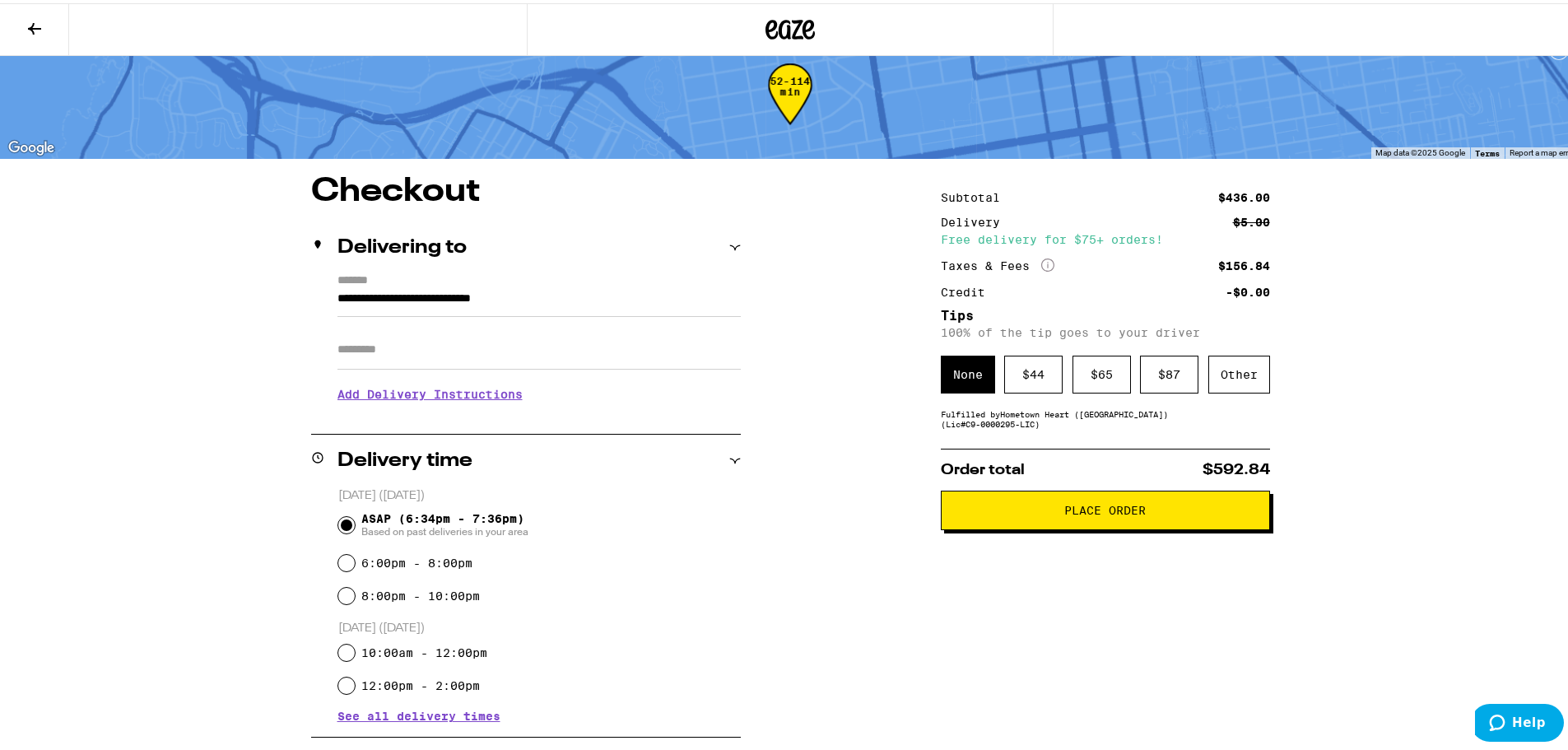
scroll to position [0, 0]
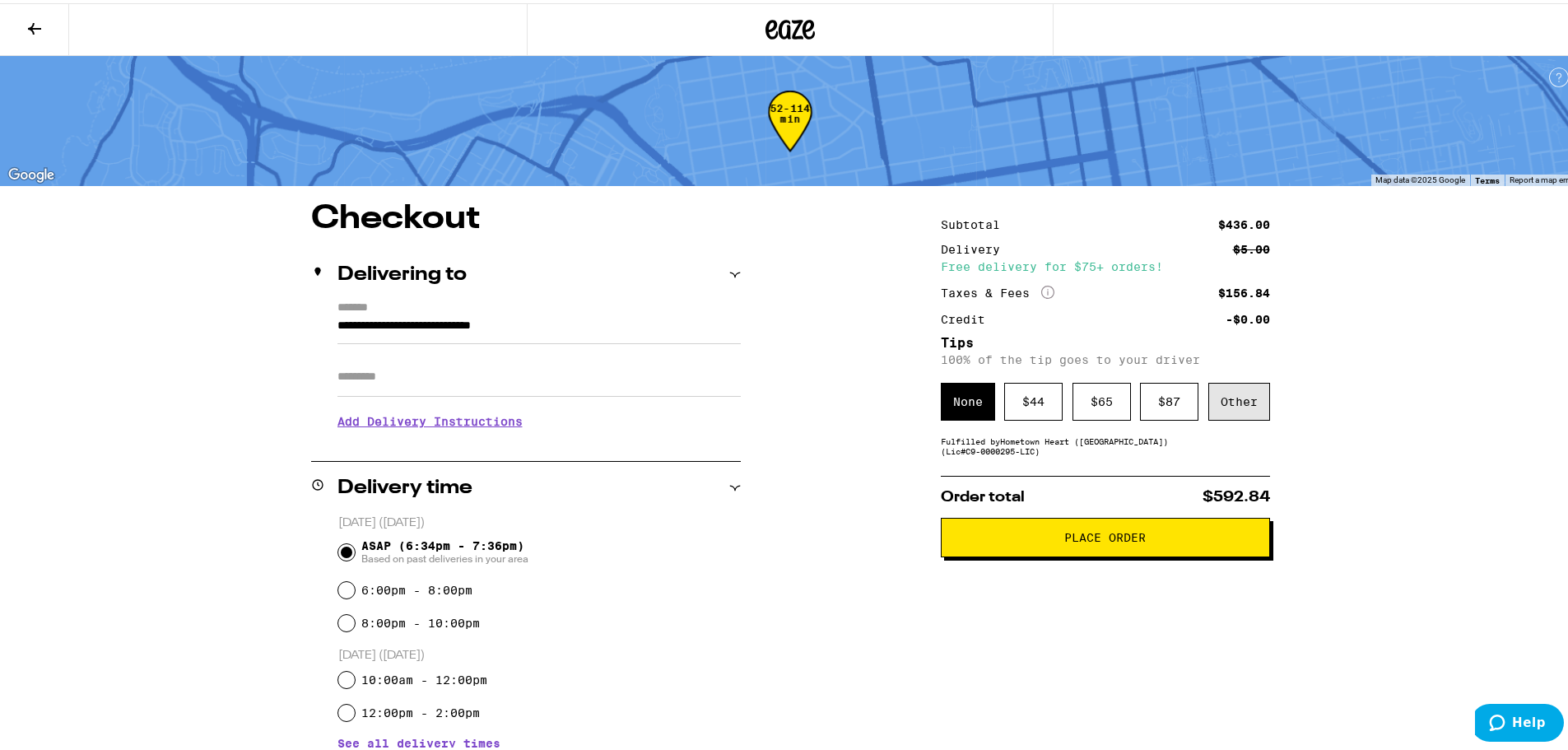
click at [1231, 408] on div "Other" at bounding box center [1239, 398] width 61 height 38
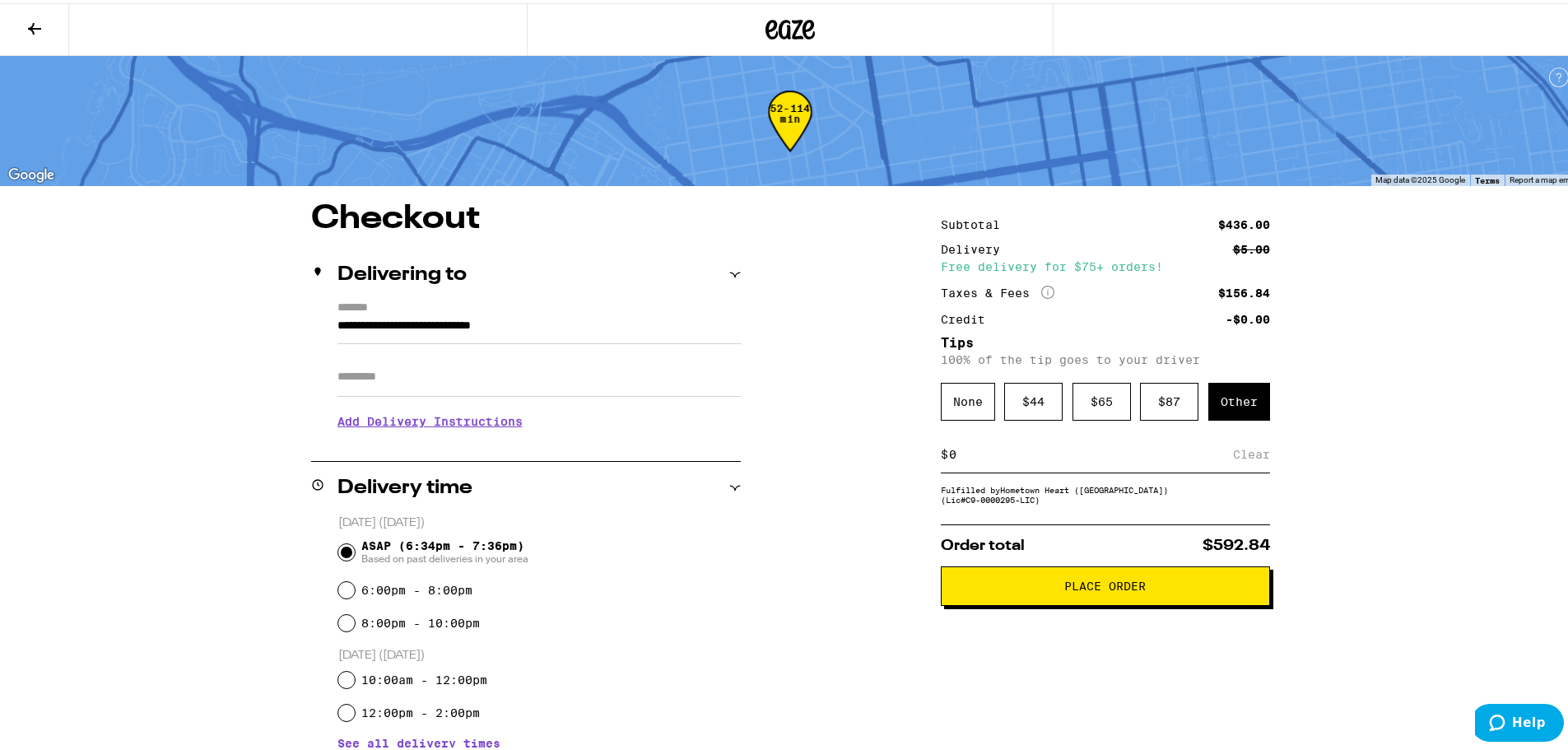
click at [1110, 450] on input at bounding box center [1091, 451] width 285 height 14
type input "25"
click at [1091, 589] on span "Place Order" at bounding box center [1105, 583] width 82 height 12
